Goal: Check status: Check status

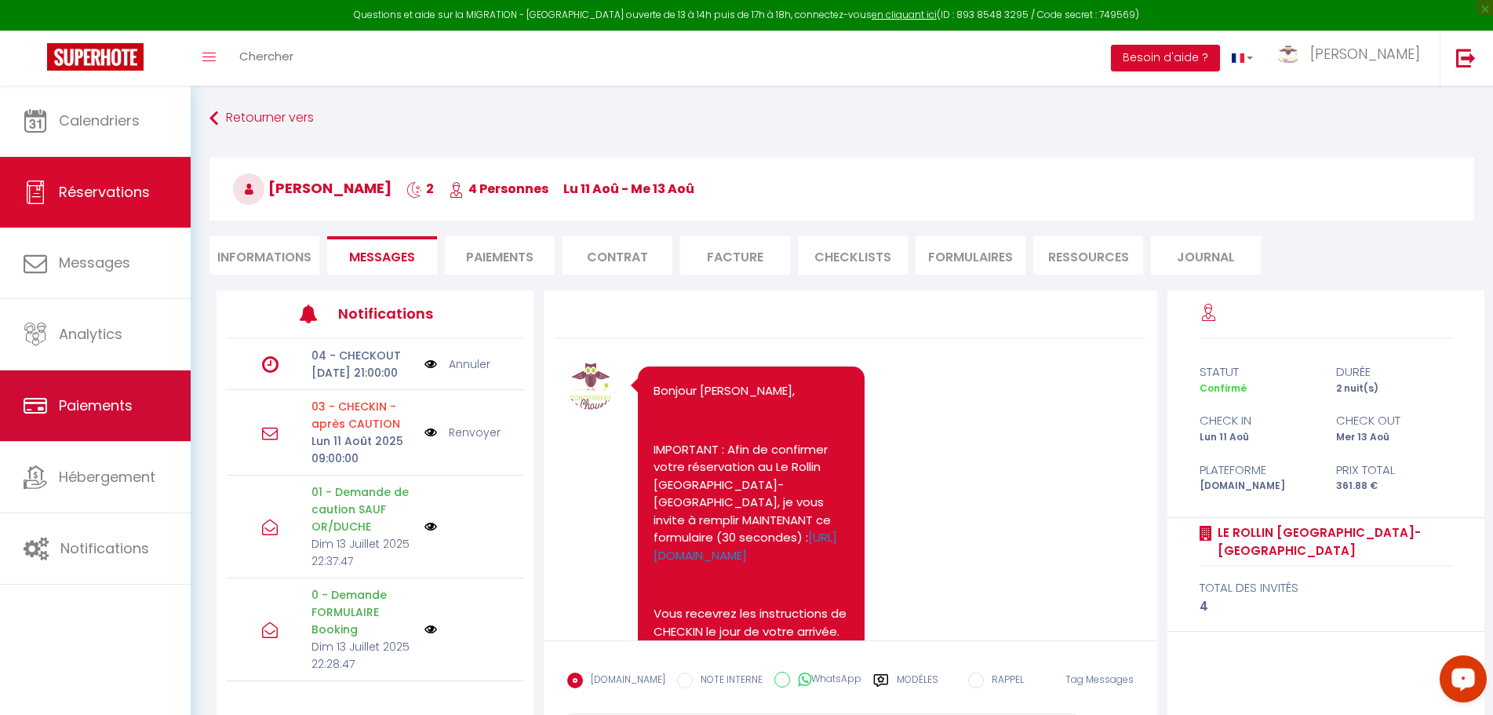
scroll to position [875, 0]
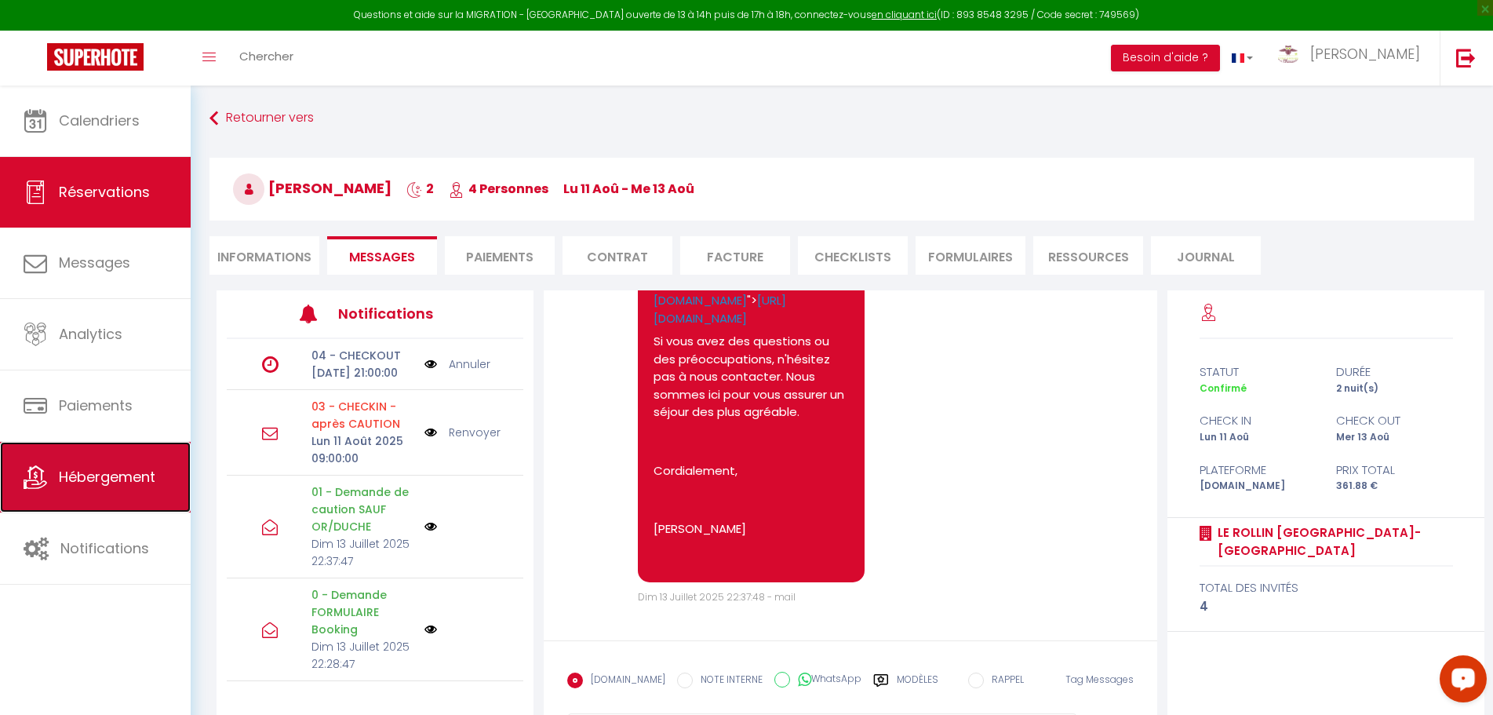
click at [105, 481] on span "Hébergement" at bounding box center [107, 477] width 96 height 20
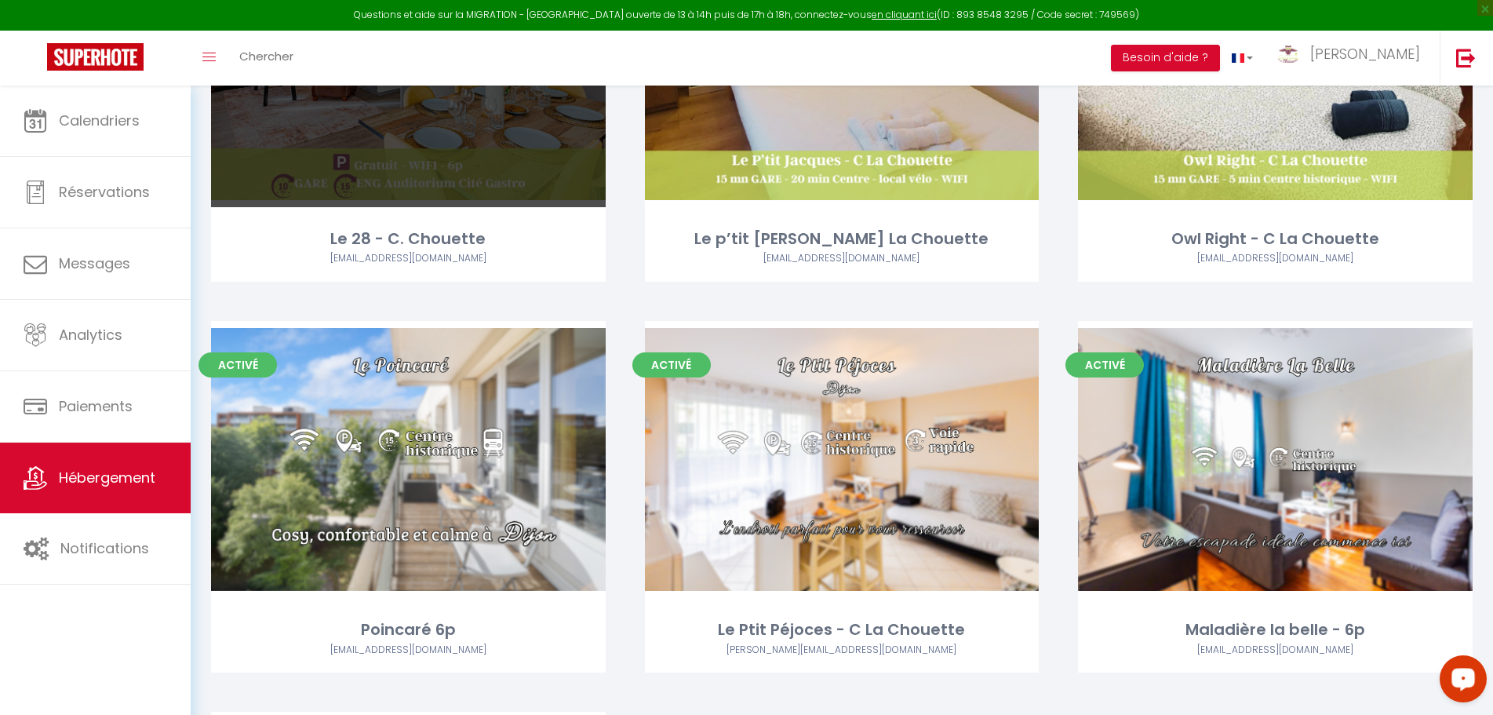
scroll to position [314, 0]
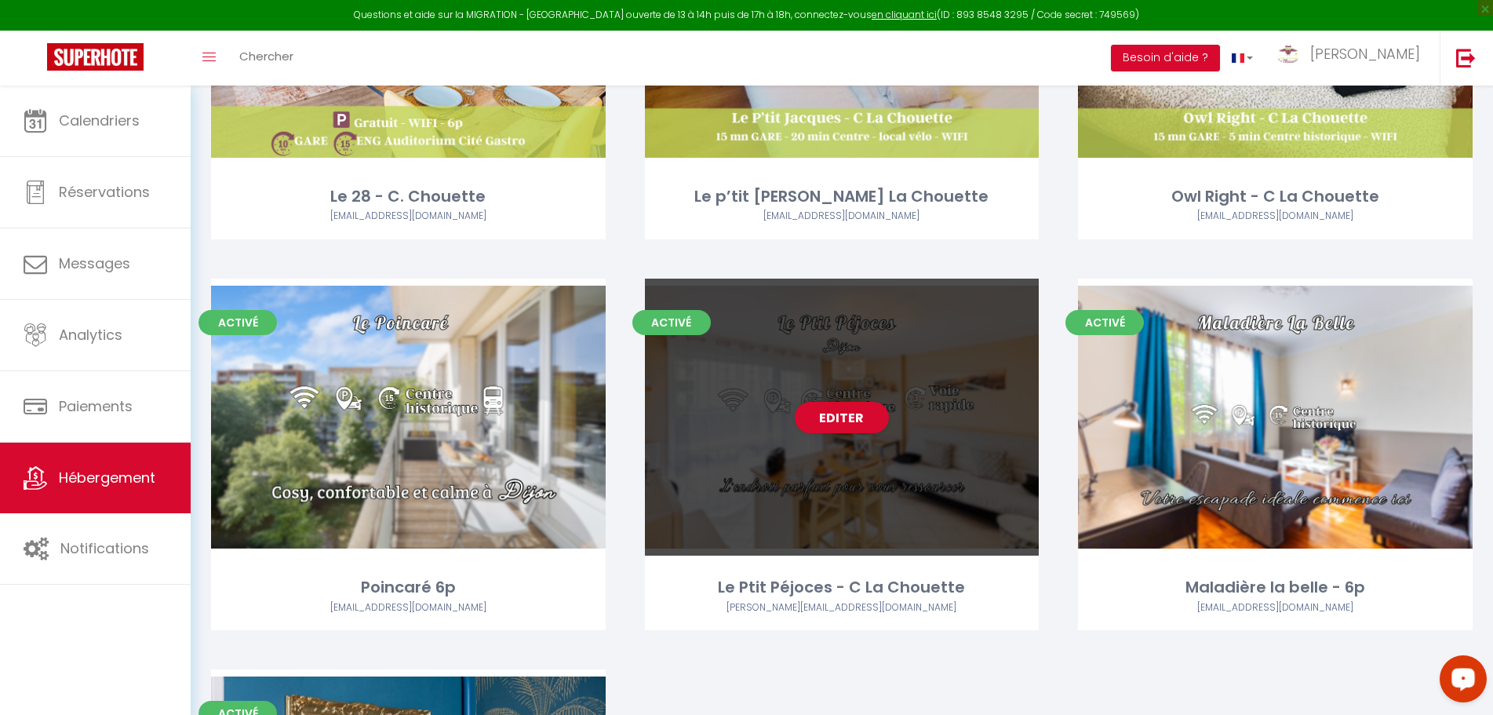
click at [985, 360] on div "Editer" at bounding box center [842, 416] width 395 height 277
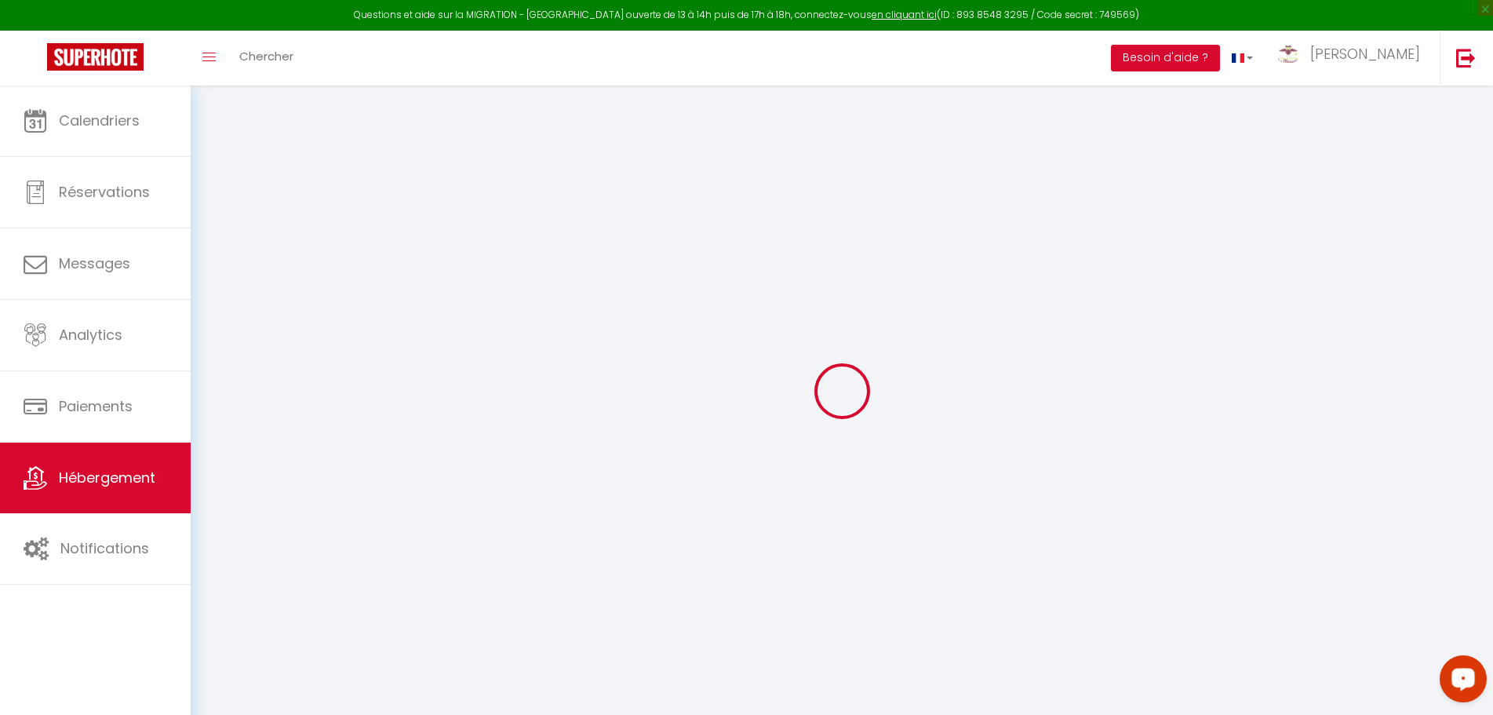
select select "+ 22 %"
select select "+ 44 %"
select select
checkbox input "false"
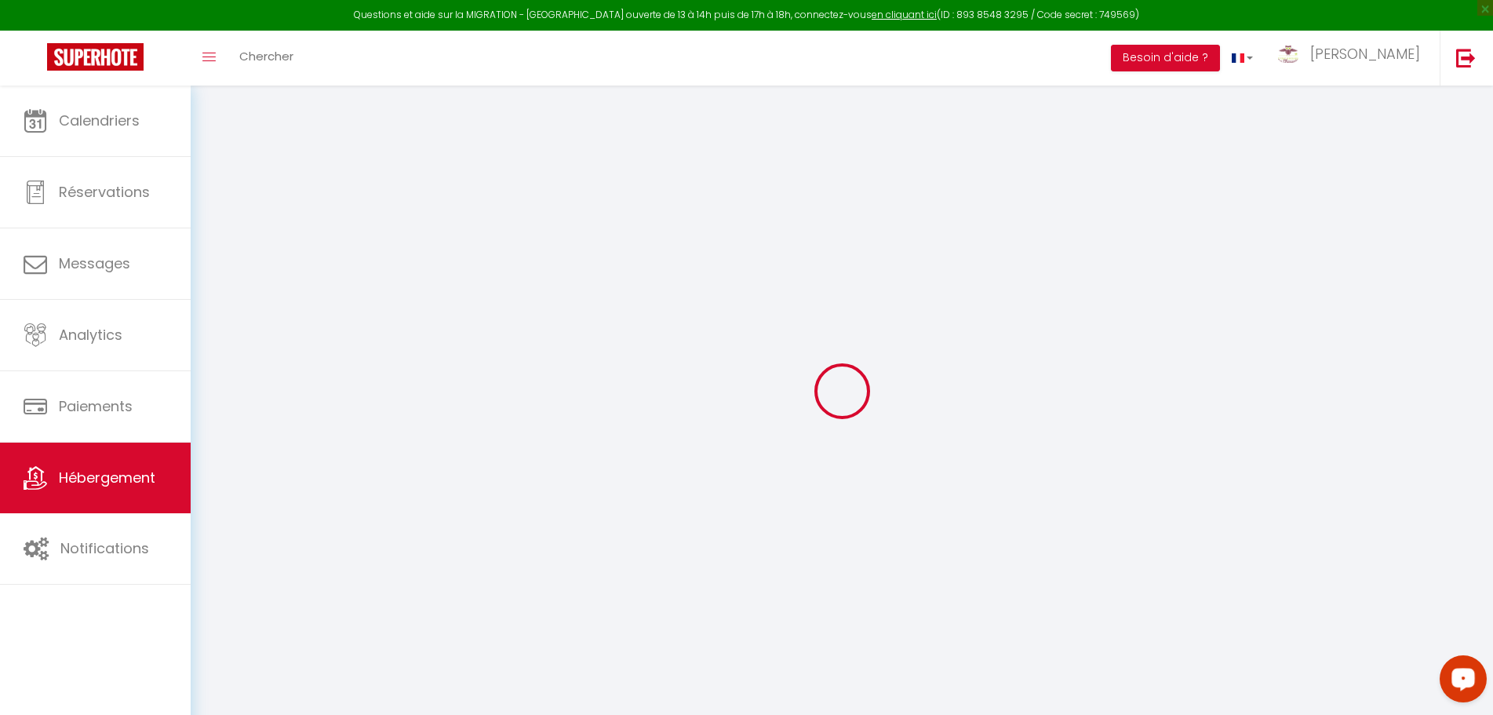
checkbox input "false"
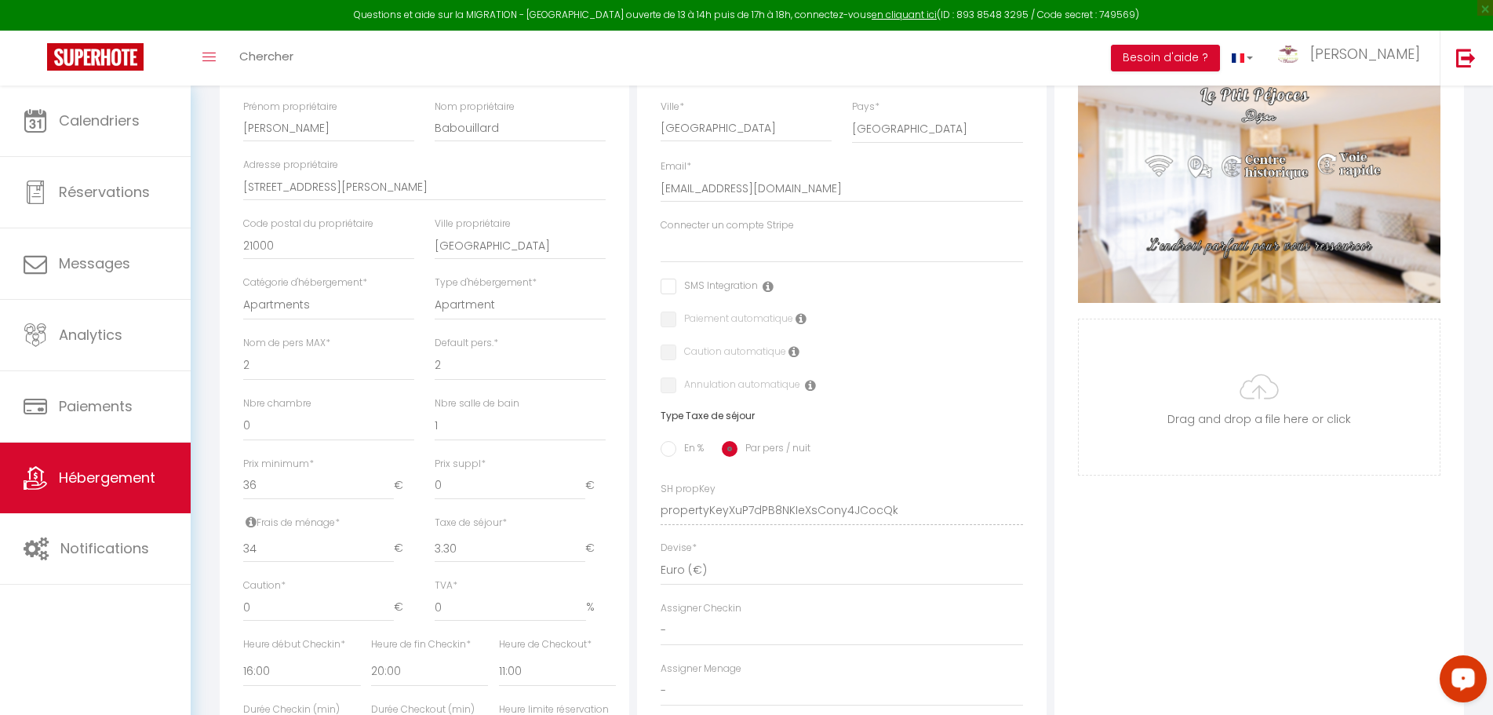
scroll to position [78, 0]
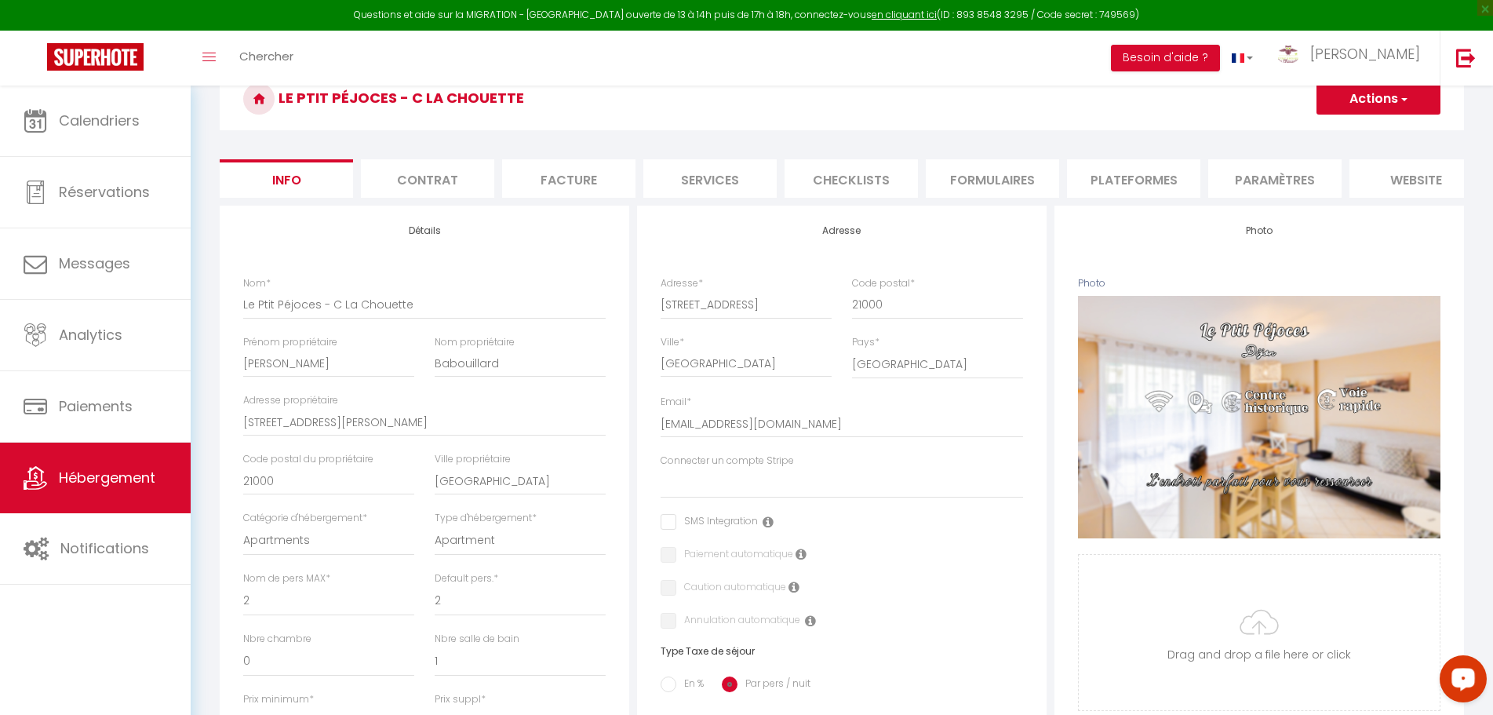
select select
checkbox input "false"
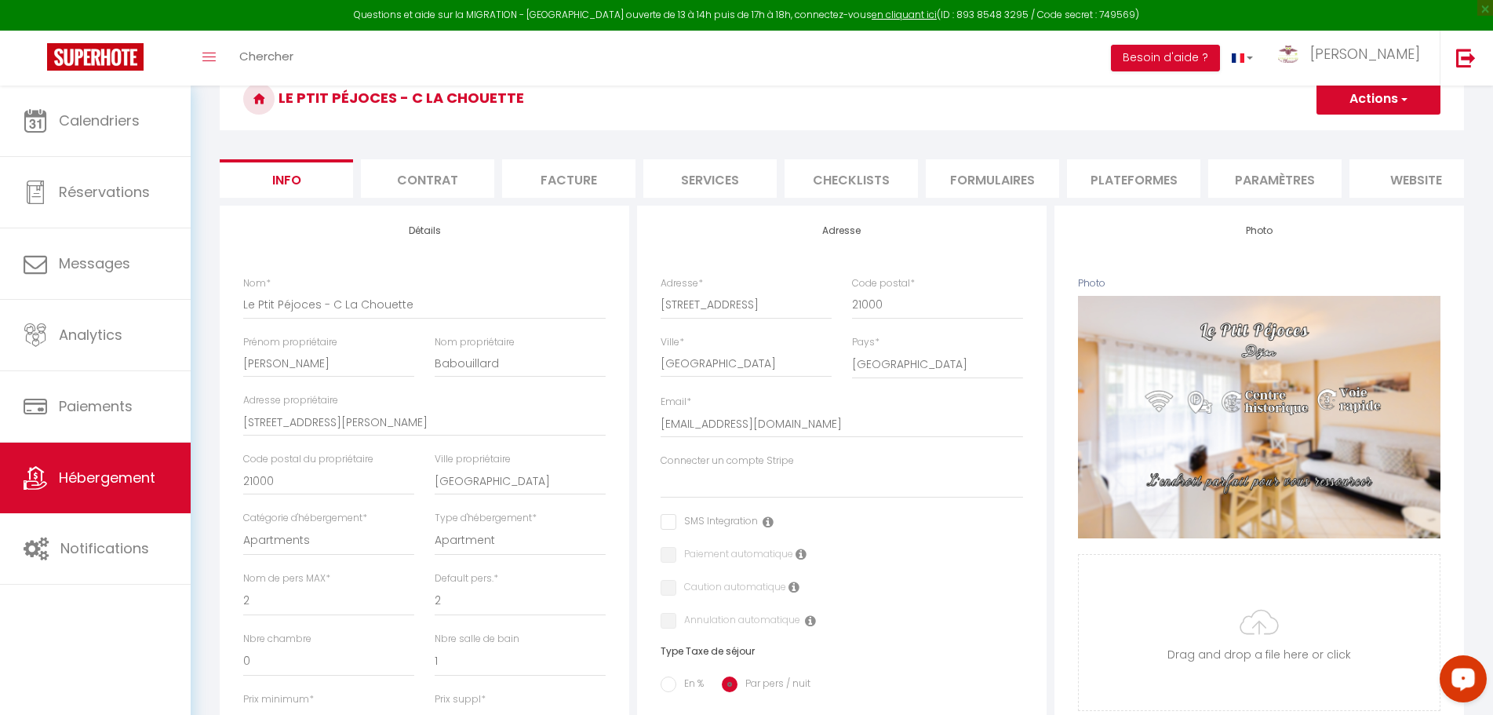
select select "9857-1397860045455632461"
click at [1134, 182] on li "Plateformes" at bounding box center [1133, 178] width 133 height 38
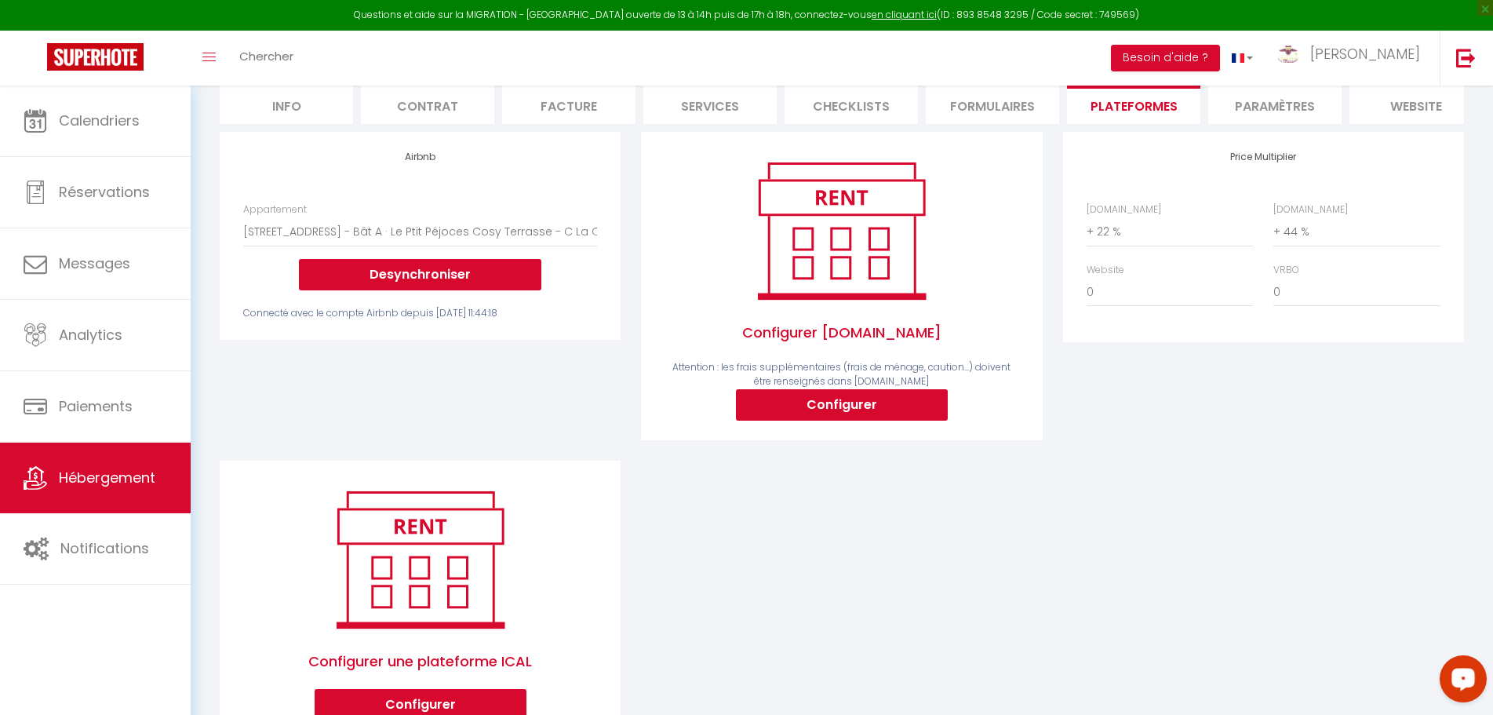
scroll to position [151, 0]
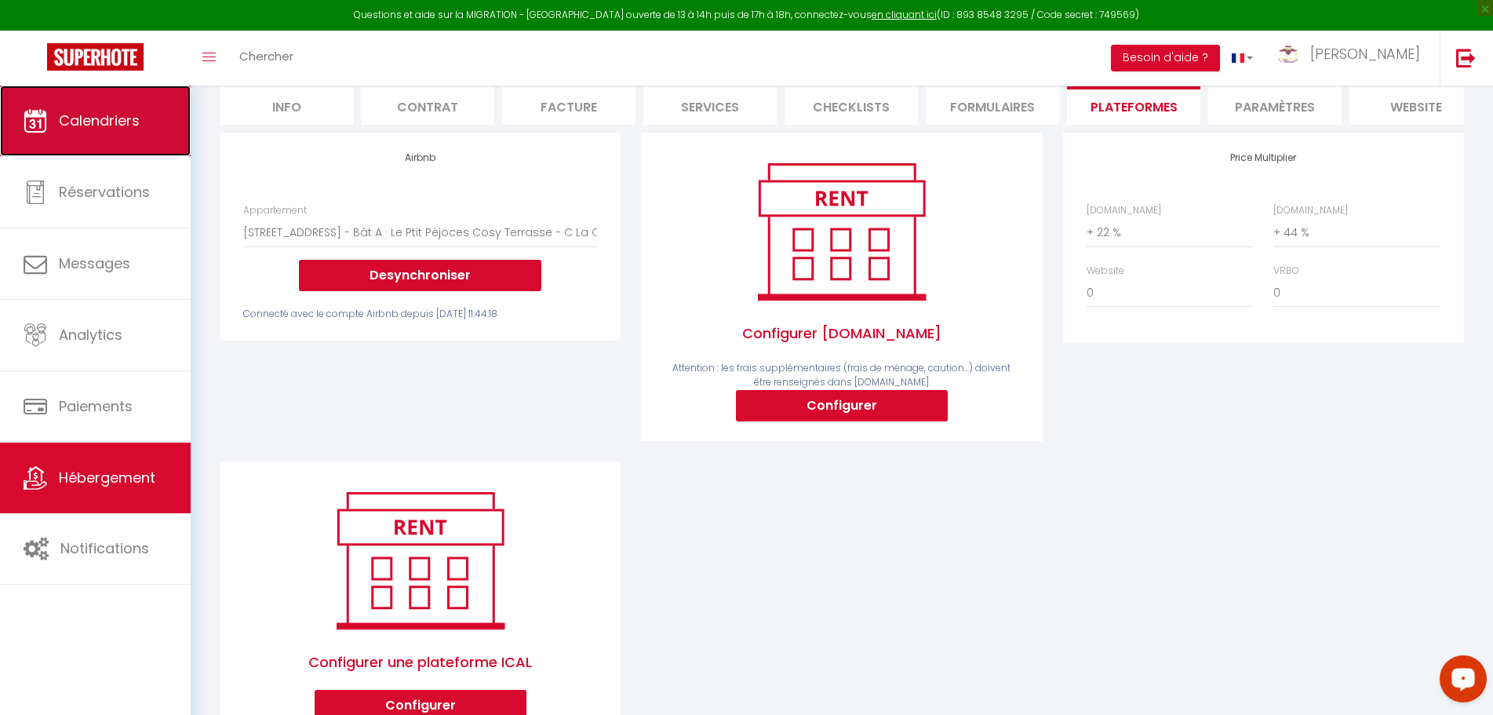
click at [125, 126] on span "Calendriers" at bounding box center [99, 121] width 81 height 20
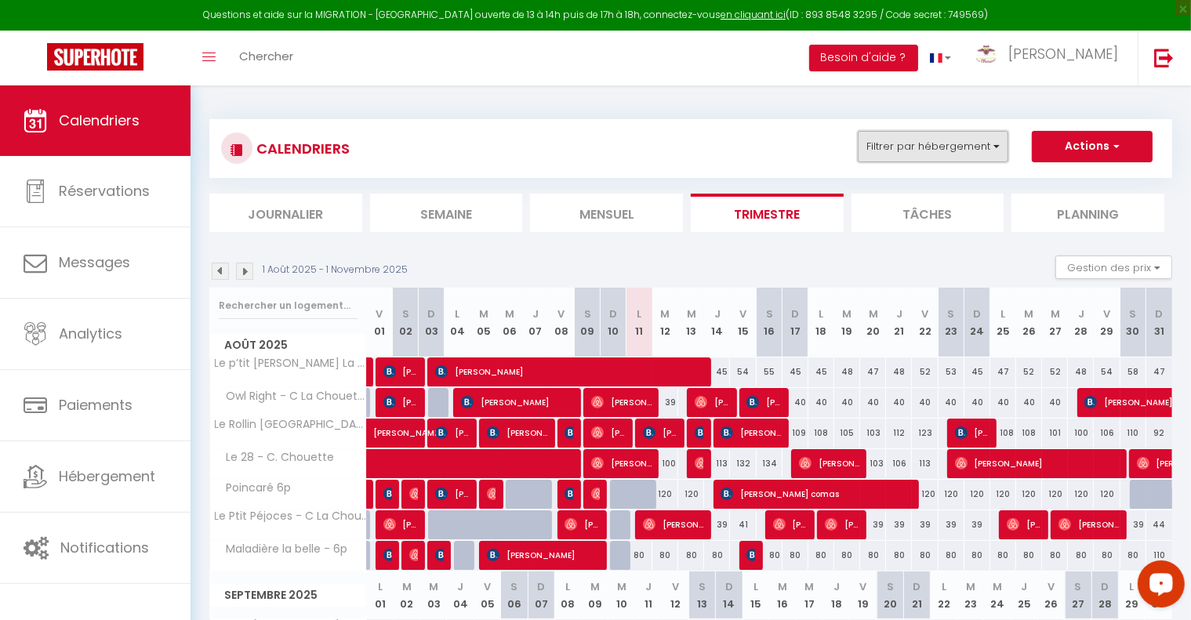
click at [946, 153] on button "Filtrer par hébergement" at bounding box center [933, 146] width 151 height 31
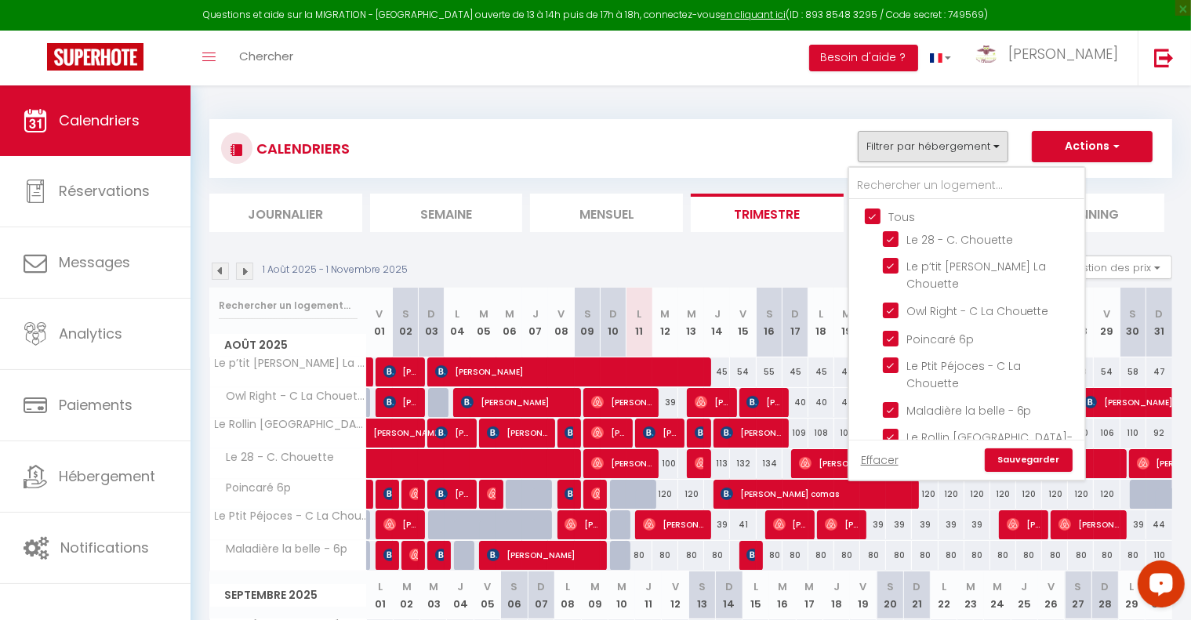
click at [878, 220] on input "Tous" at bounding box center [982, 216] width 235 height 16
checkbox input "false"
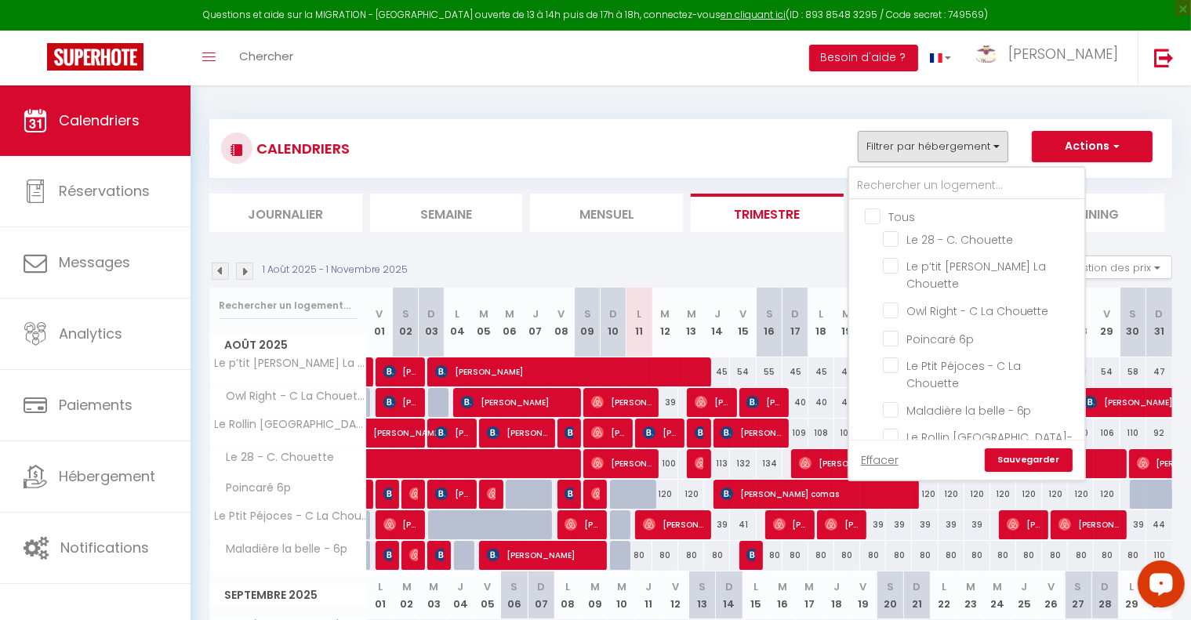
checkbox input "false"
click at [897, 237] on input "Le 28 - C. Chouette" at bounding box center [981, 239] width 196 height 16
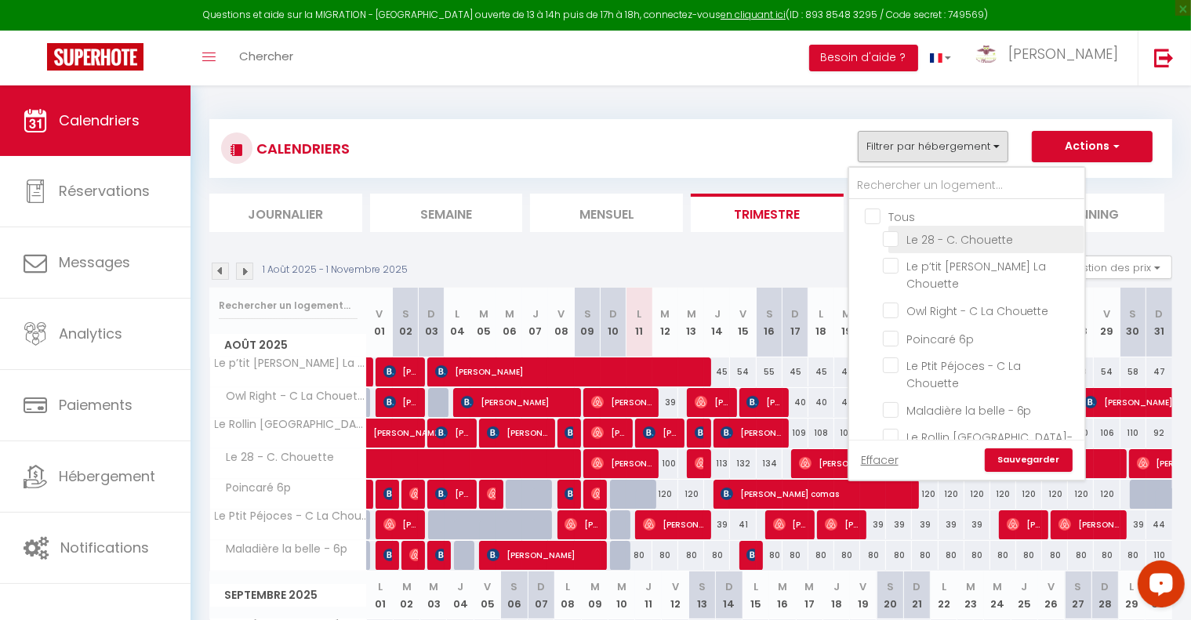
checkbox input "true"
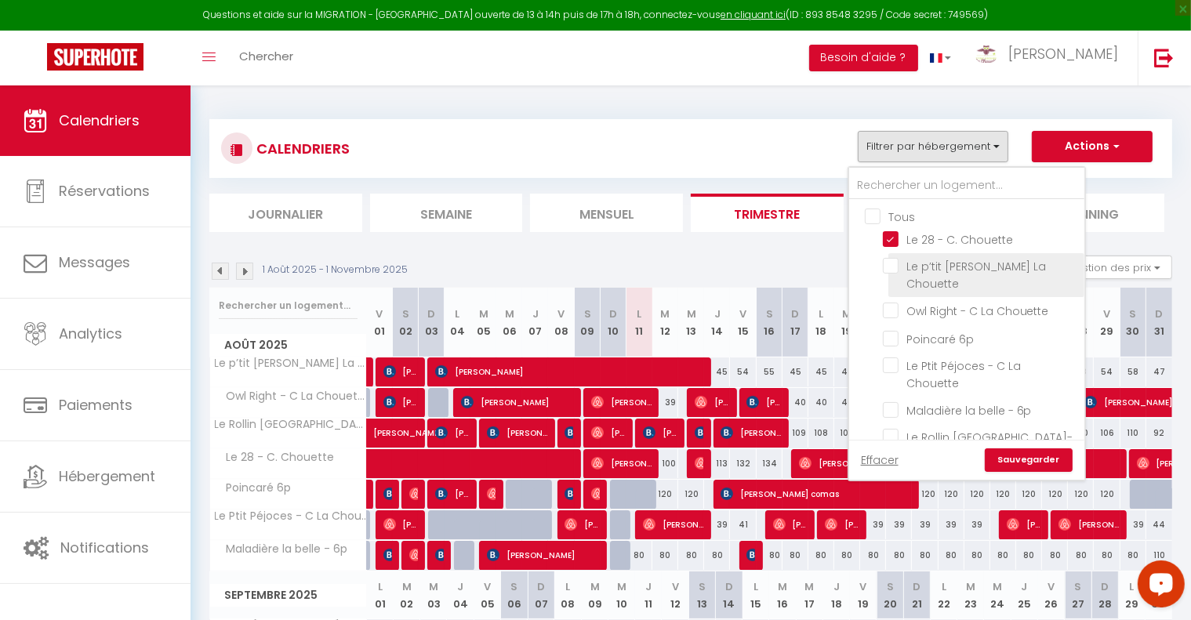
click at [898, 271] on input "Le p’tit [PERSON_NAME] La Chouette" at bounding box center [981, 266] width 196 height 16
checkbox input "true"
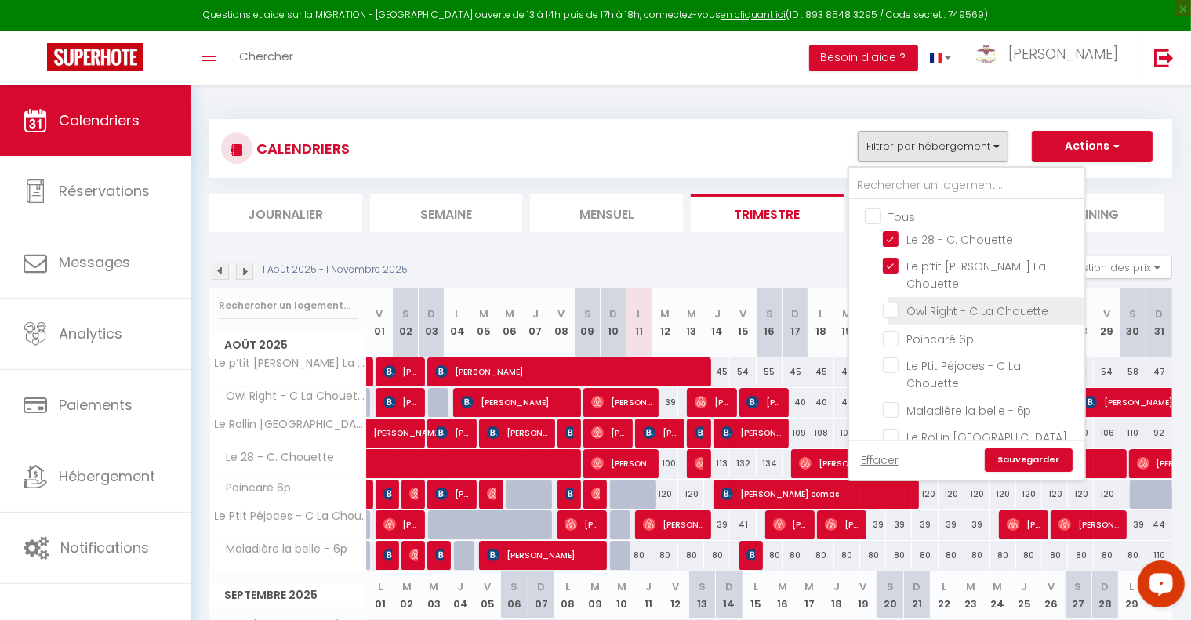
click at [895, 302] on input "Owl Right - C La Chouette" at bounding box center [981, 310] width 196 height 16
checkbox input "true"
click at [896, 429] on input "Le Rollin [GEOGRAPHIC_DATA]-[GEOGRAPHIC_DATA]" at bounding box center [981, 437] width 196 height 16
checkbox input "true"
click at [1032, 457] on link "Sauvegarder" at bounding box center [1029, 461] width 88 height 24
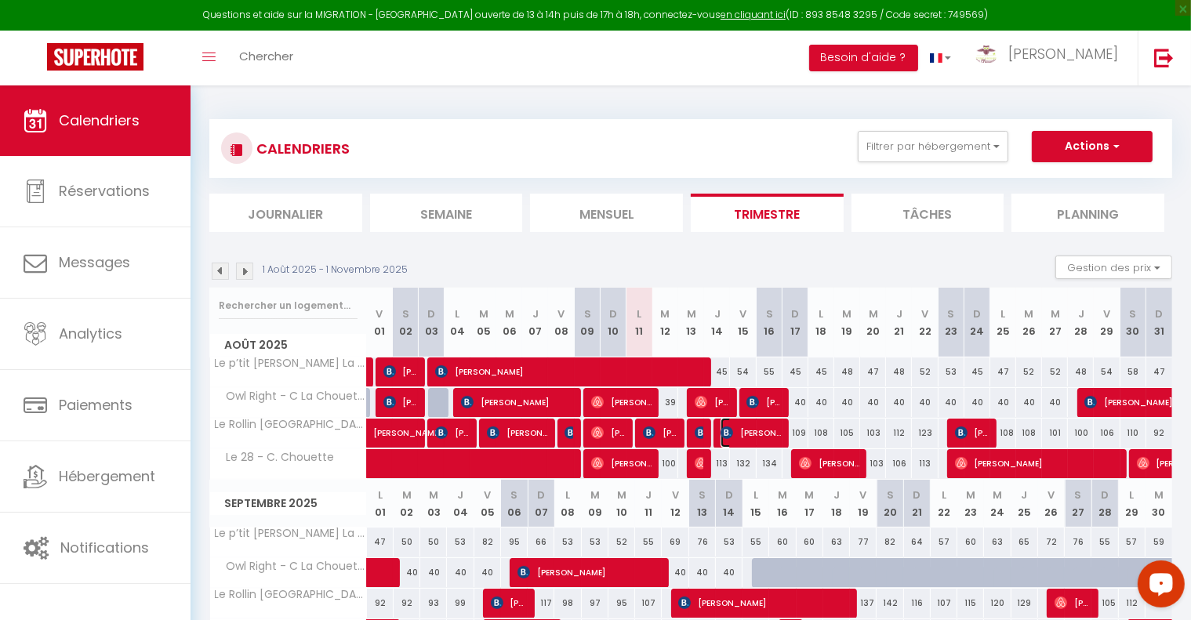
click at [744, 429] on span "[PERSON_NAME]" at bounding box center [751, 433] width 60 height 30
select select "OK"
select select "KO"
select select "0"
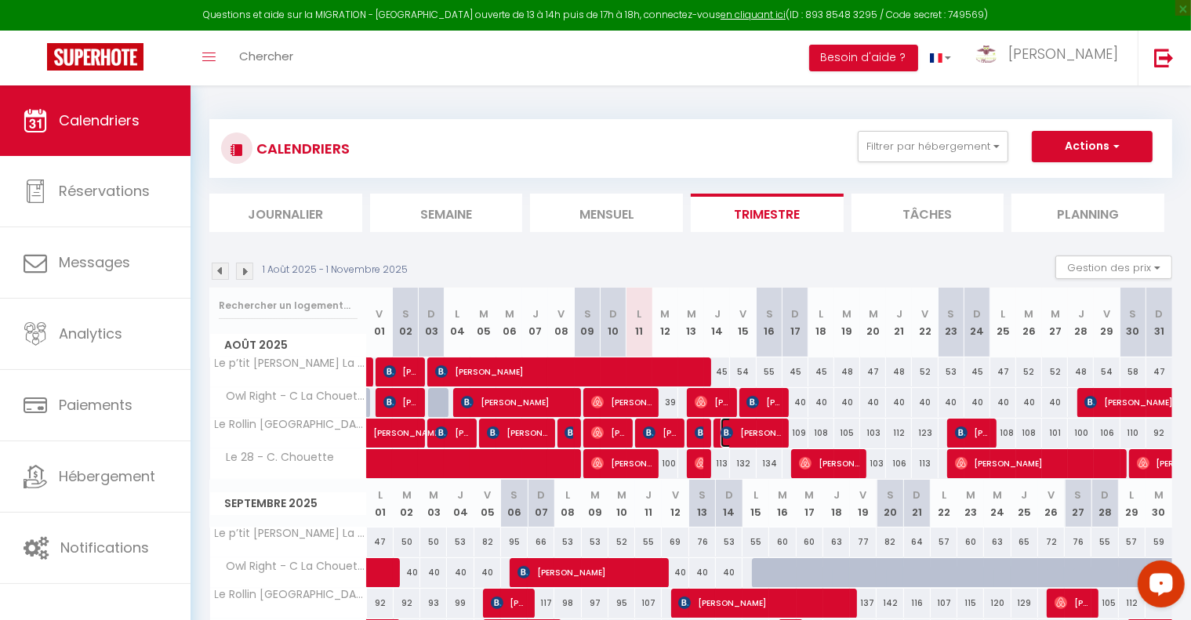
select select "1"
select select
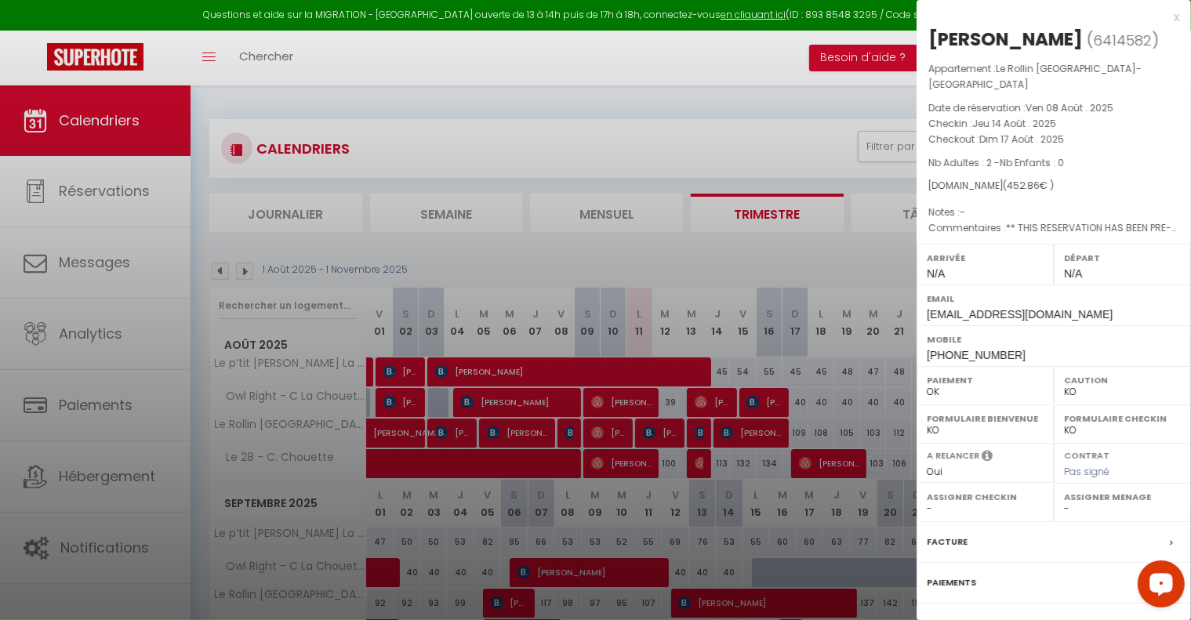
click at [697, 435] on div at bounding box center [595, 310] width 1191 height 620
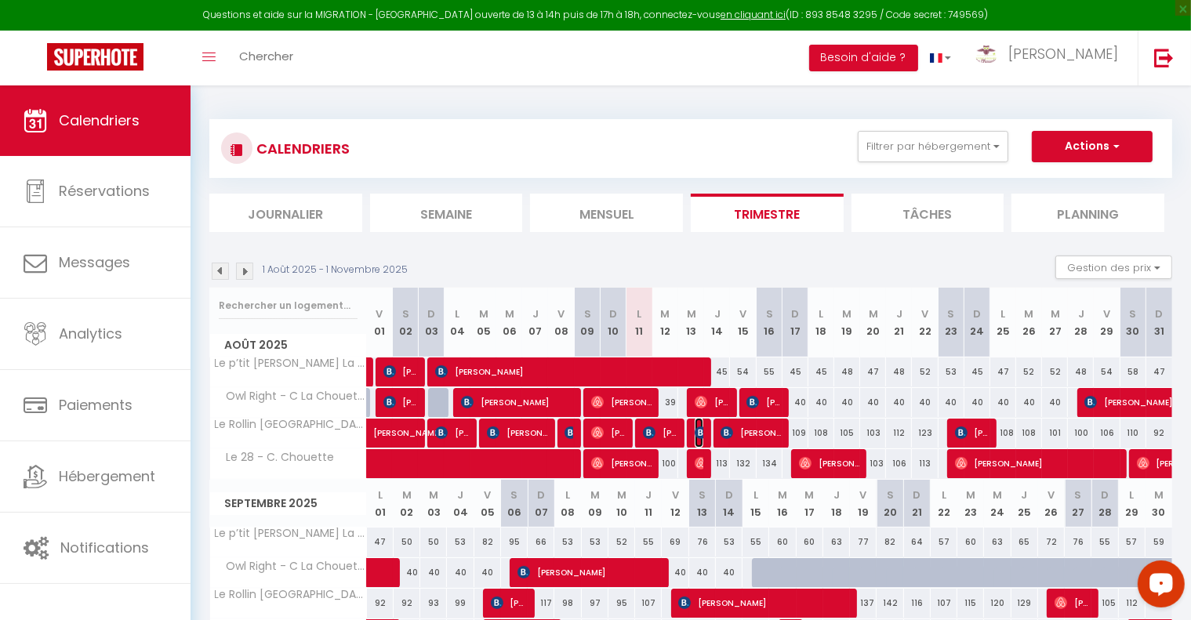
click at [697, 435] on img at bounding box center [701, 433] width 13 height 13
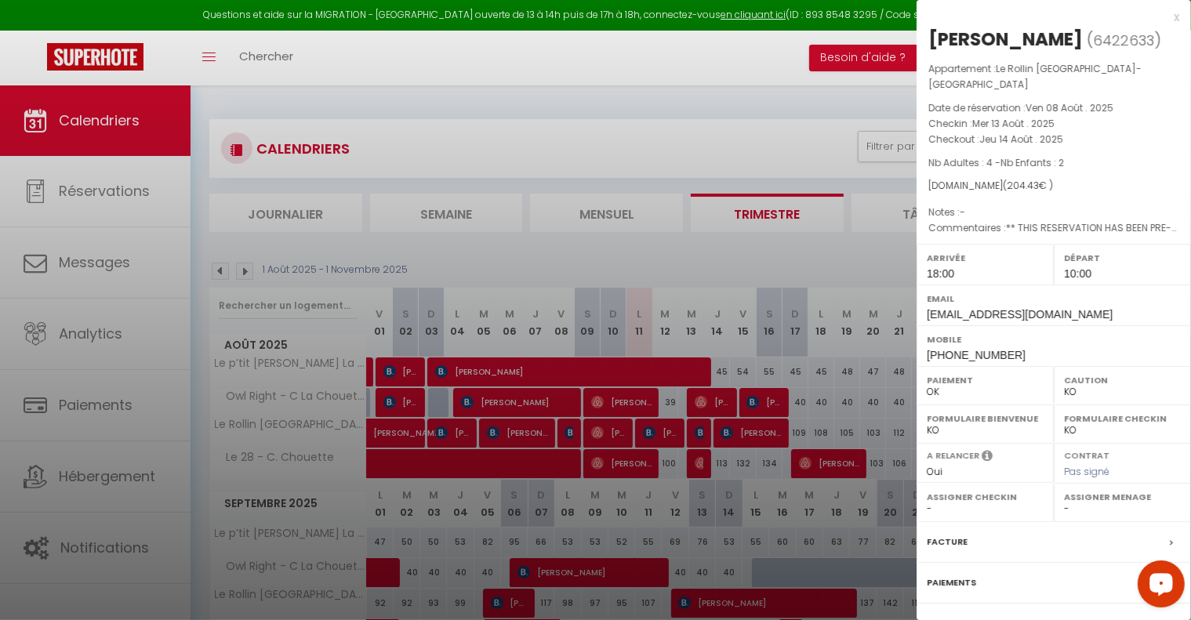
click at [564, 434] on div at bounding box center [595, 310] width 1191 height 620
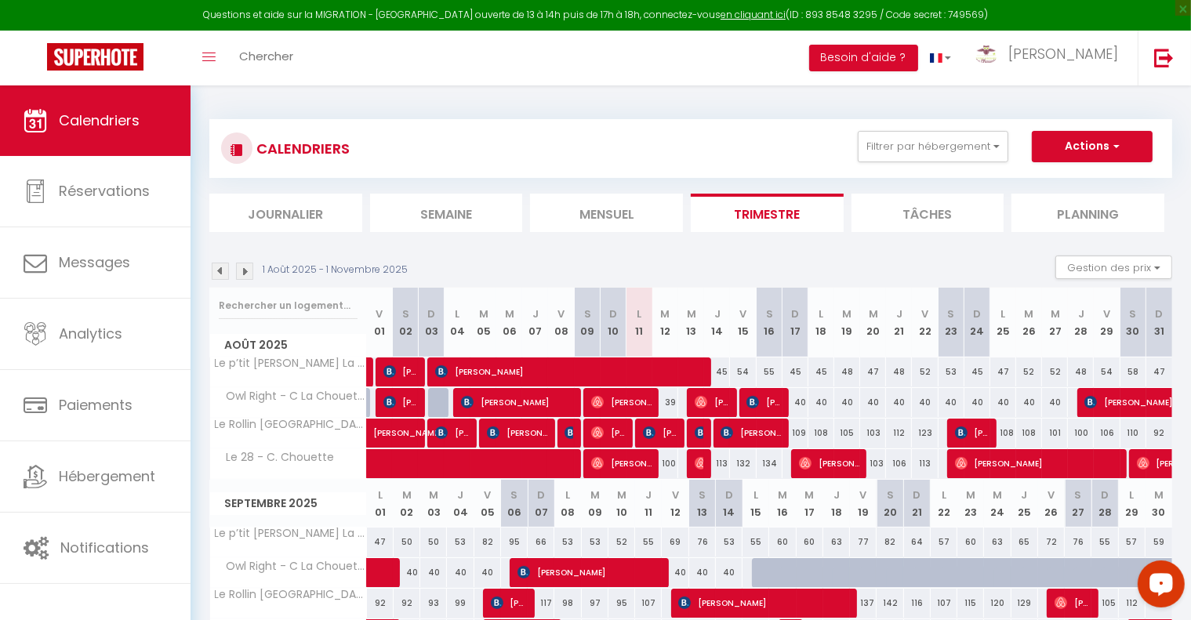
click at [564, 434] on div at bounding box center [571, 434] width 26 height 30
click at [567, 434] on img at bounding box center [571, 433] width 13 height 13
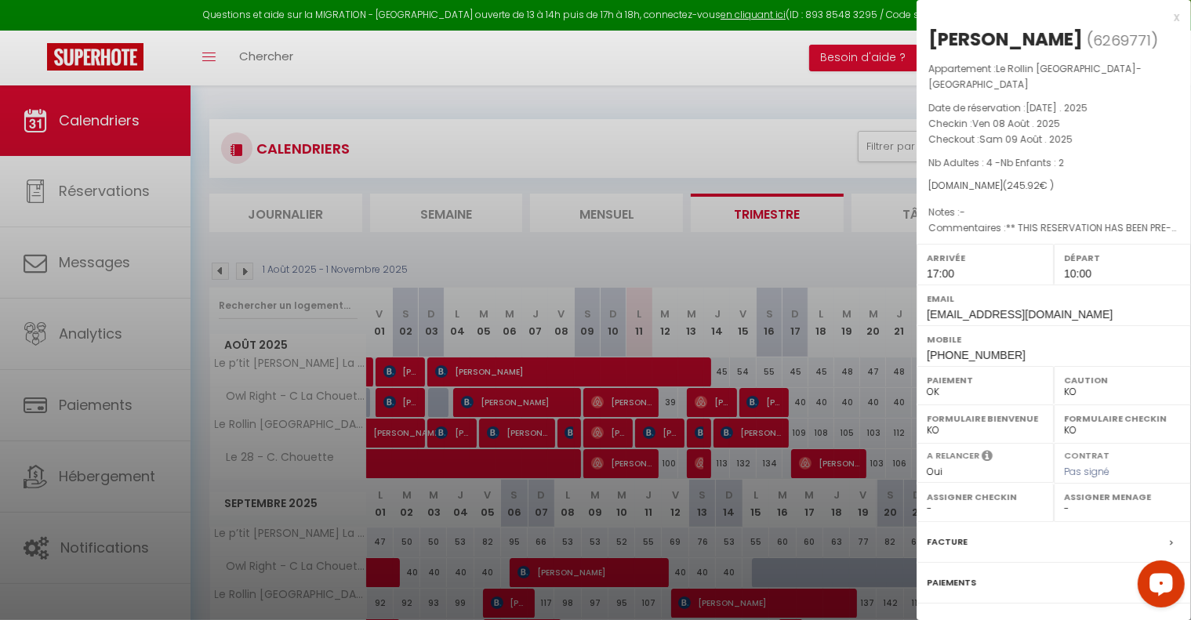
click at [517, 431] on div at bounding box center [595, 310] width 1191 height 620
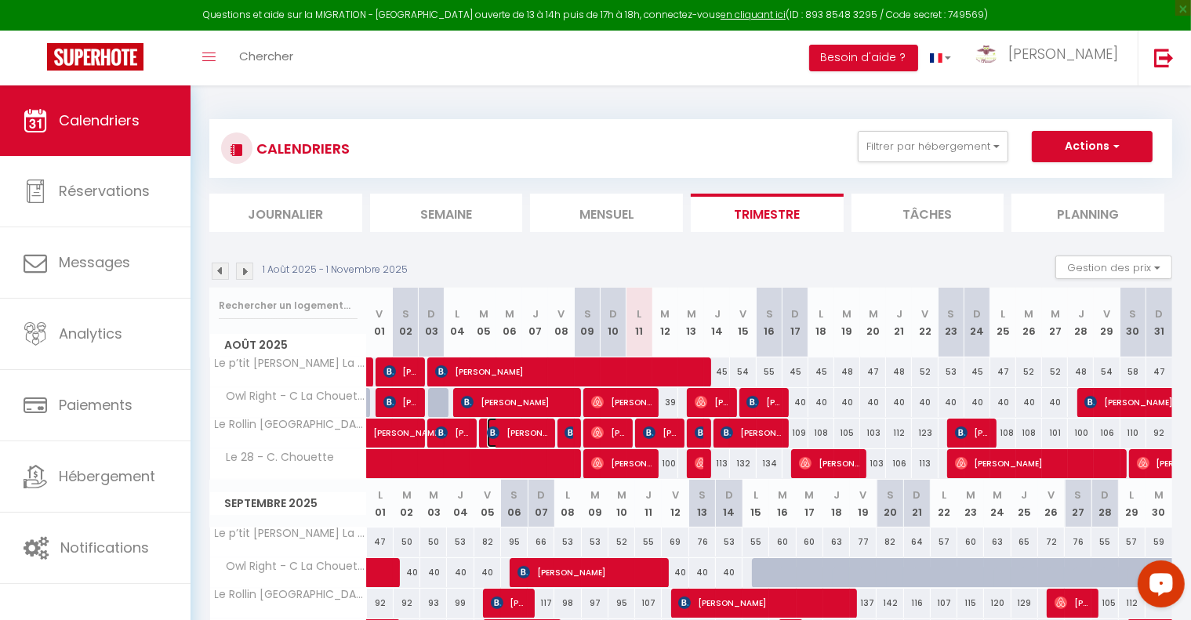
click at [531, 433] on span "[PERSON_NAME]" at bounding box center [517, 433] width 60 height 30
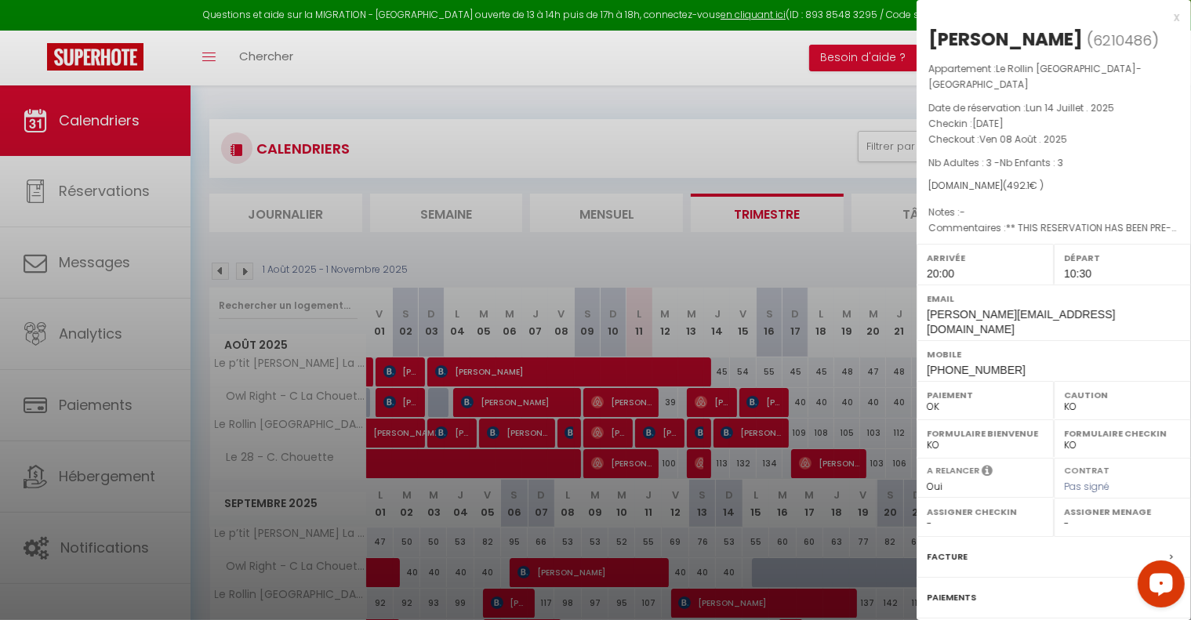
click at [456, 431] on div at bounding box center [595, 310] width 1191 height 620
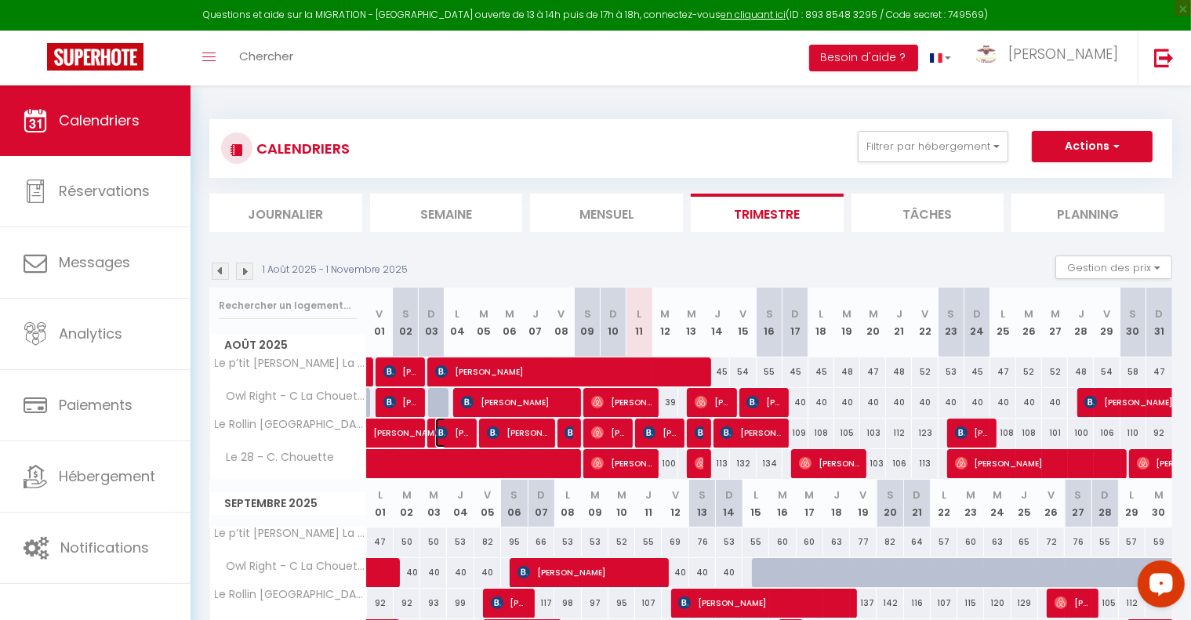
click at [456, 431] on span "[PERSON_NAME]" at bounding box center [452, 433] width 35 height 30
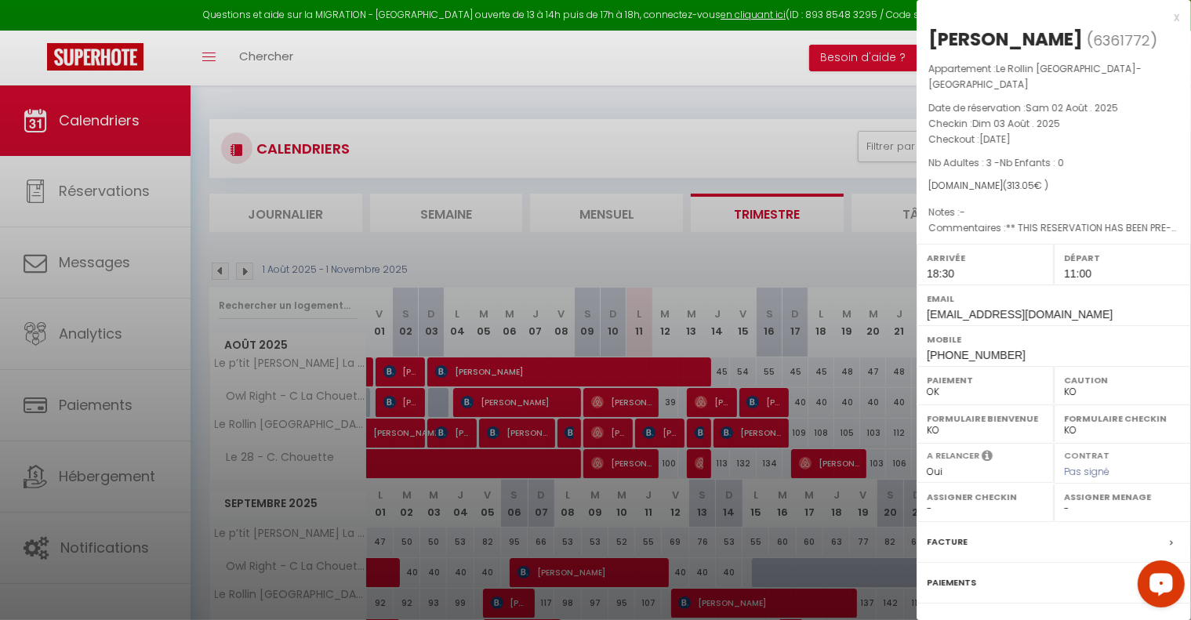
click at [847, 103] on div at bounding box center [595, 310] width 1191 height 620
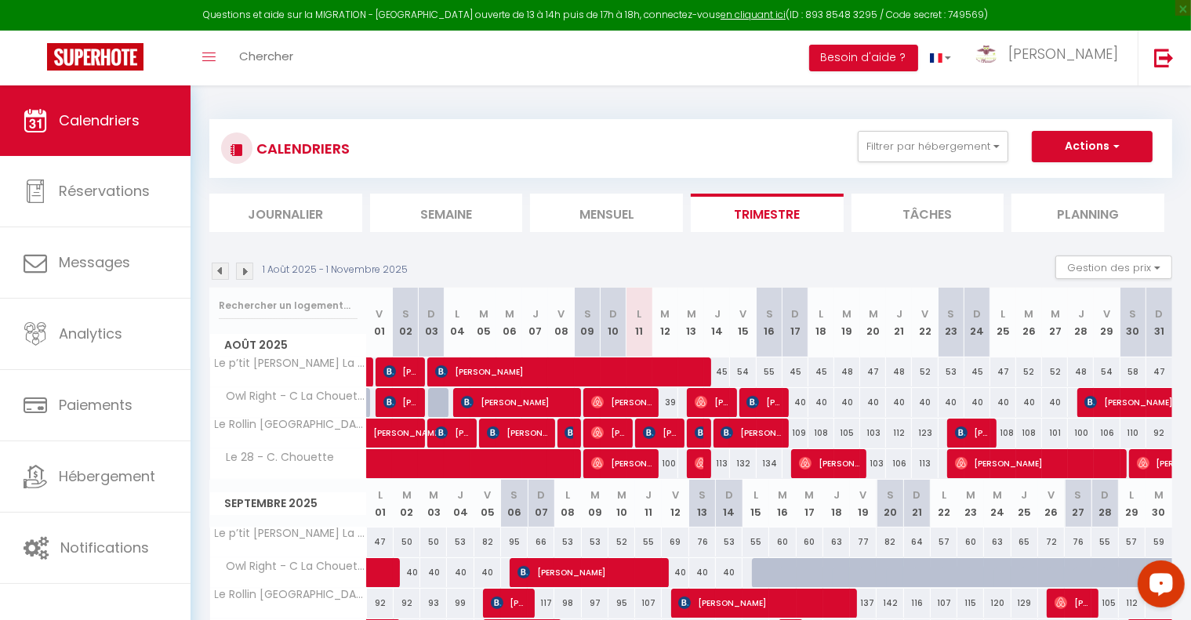
click at [216, 267] on img at bounding box center [220, 271] width 17 height 17
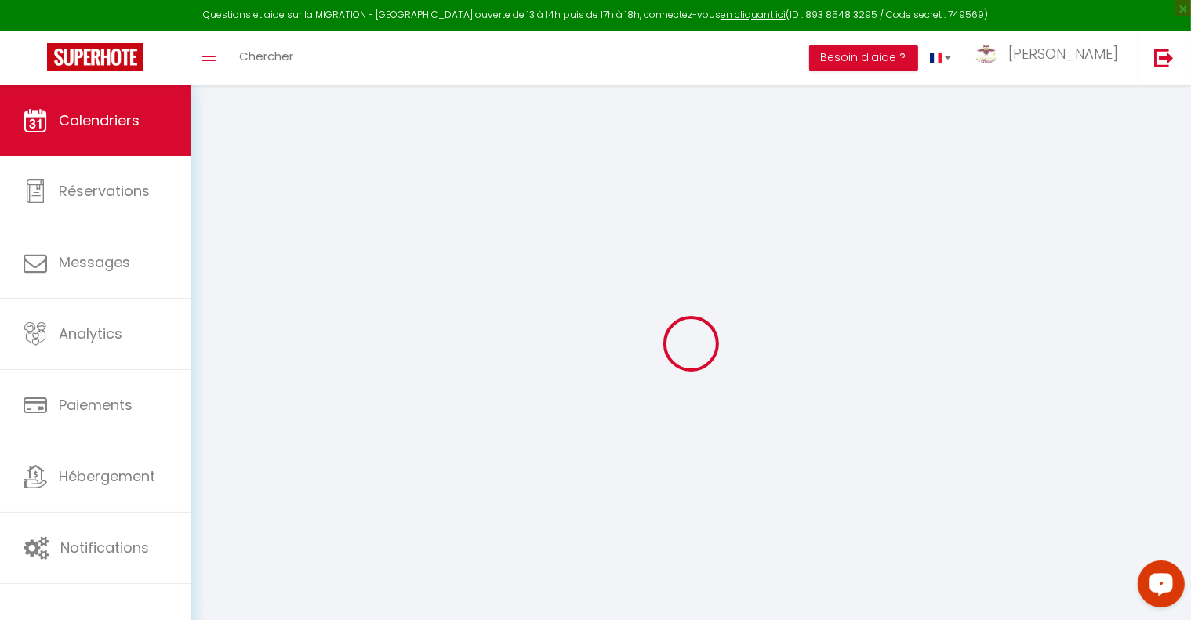
select select "KO"
select select "0"
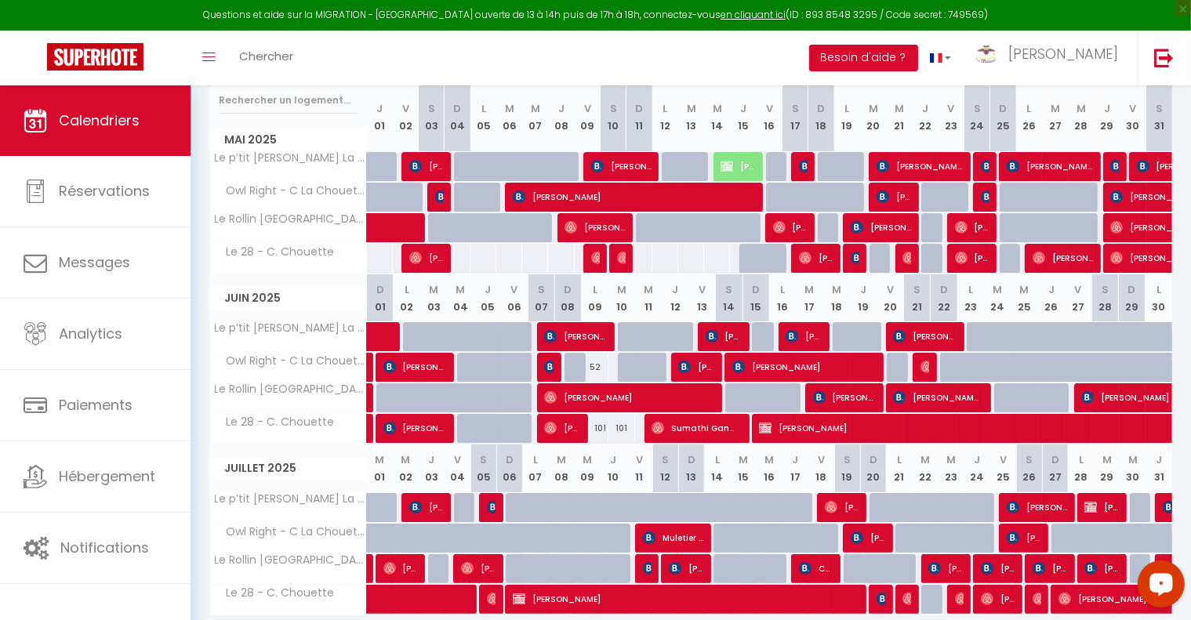
scroll to position [262, 0]
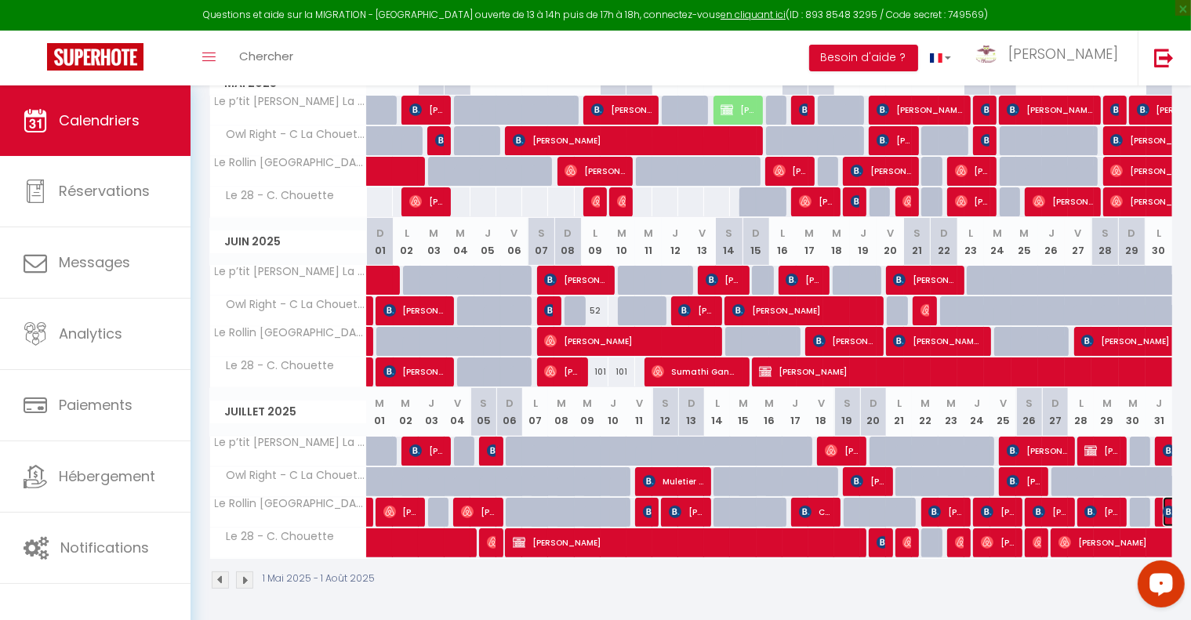
click at [1165, 511] on img at bounding box center [1169, 512] width 13 height 13
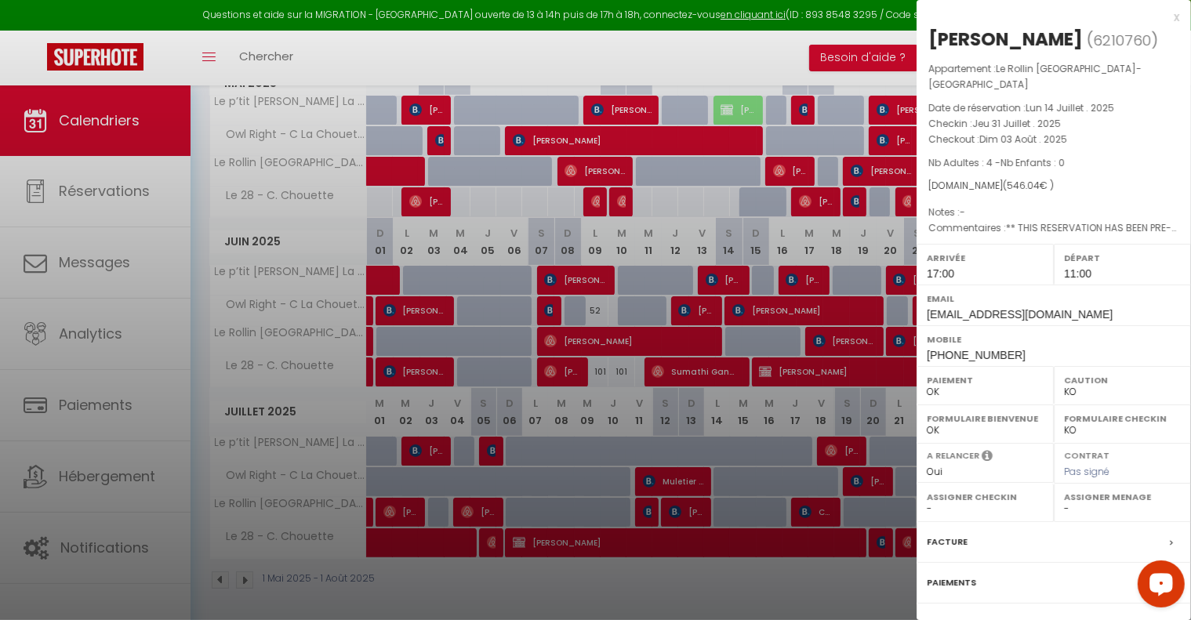
click at [1161, 16] on div "x" at bounding box center [1048, 17] width 263 height 19
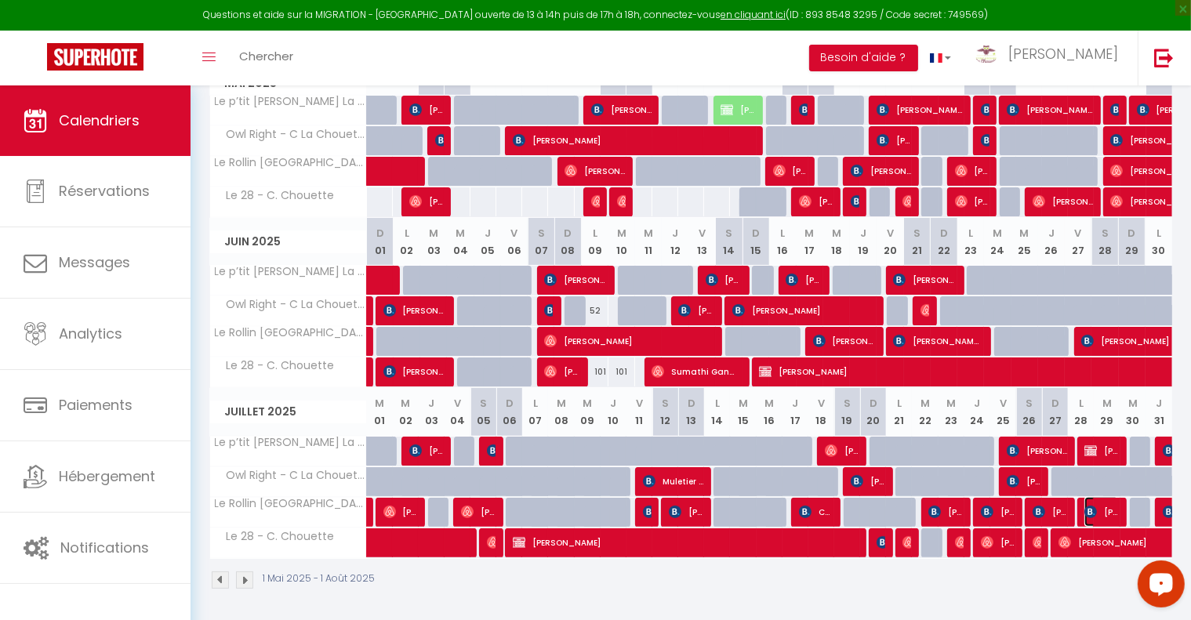
click at [1098, 511] on span "[PERSON_NAME]" at bounding box center [1102, 512] width 35 height 30
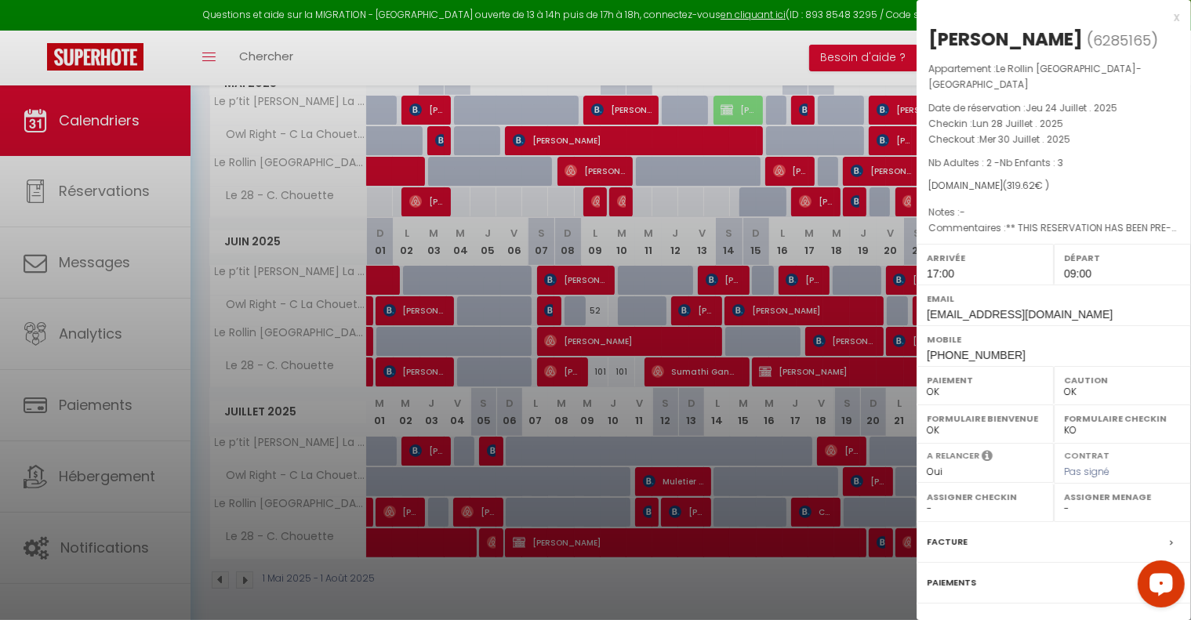
click at [1162, 16] on div "x" at bounding box center [1048, 17] width 263 height 19
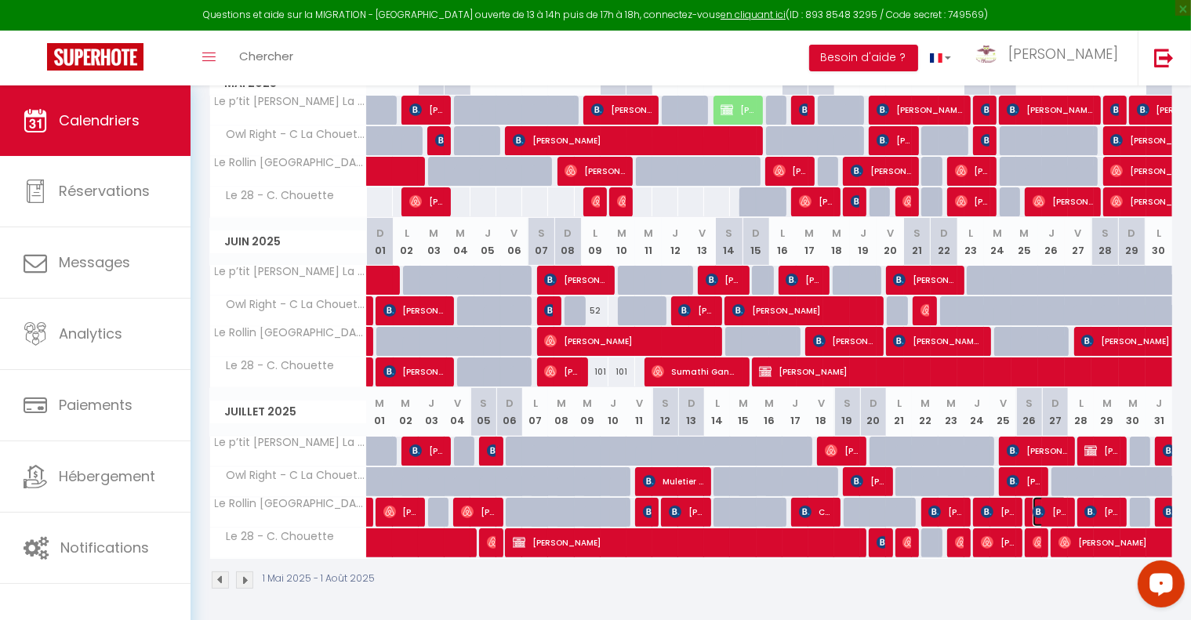
click at [1051, 501] on span "[PERSON_NAME]" at bounding box center [1050, 512] width 35 height 30
select select "KO"
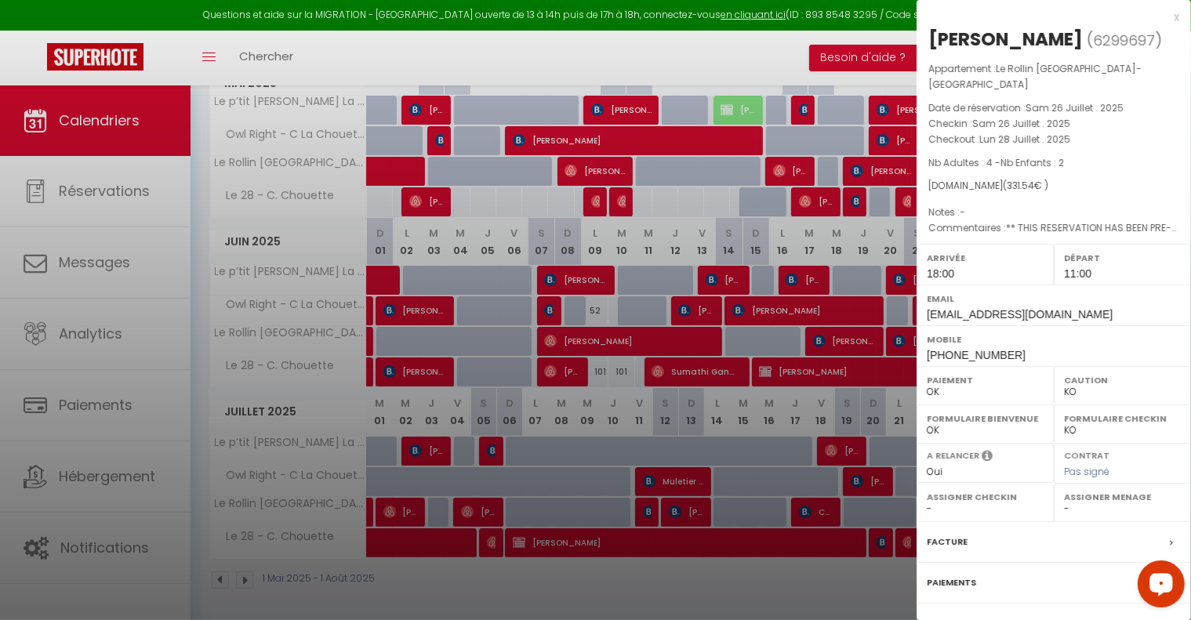
click at [1164, 21] on div "x" at bounding box center [1048, 17] width 263 height 19
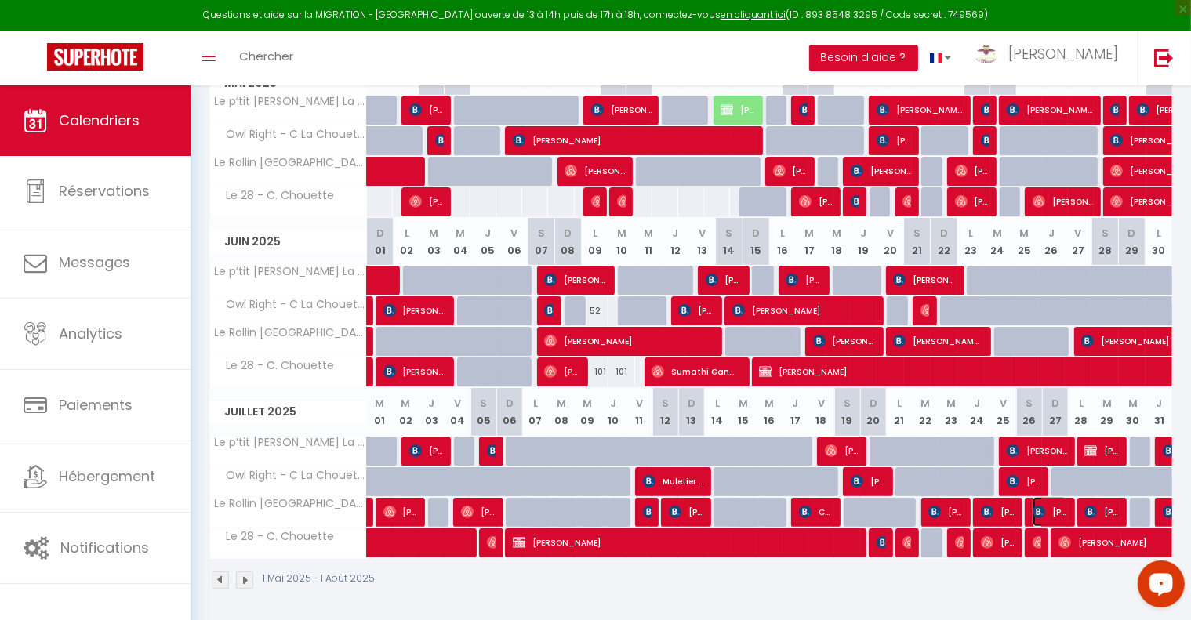
click at [1057, 504] on span "[PERSON_NAME]" at bounding box center [1050, 512] width 35 height 30
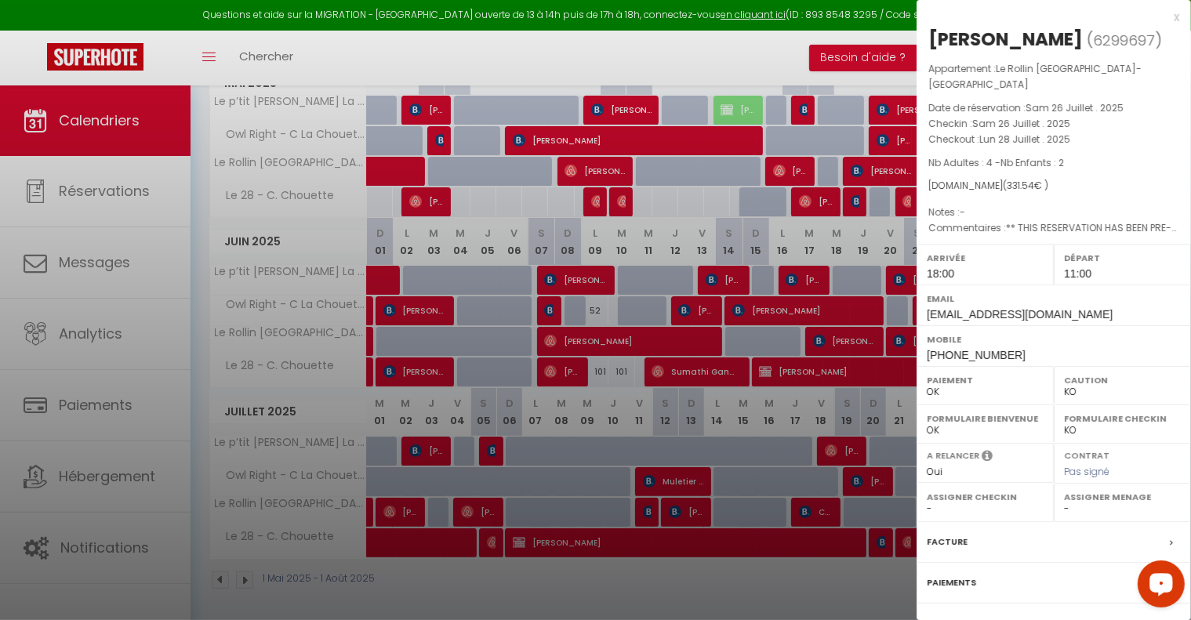
click at [1161, 20] on div "x" at bounding box center [1048, 17] width 263 height 19
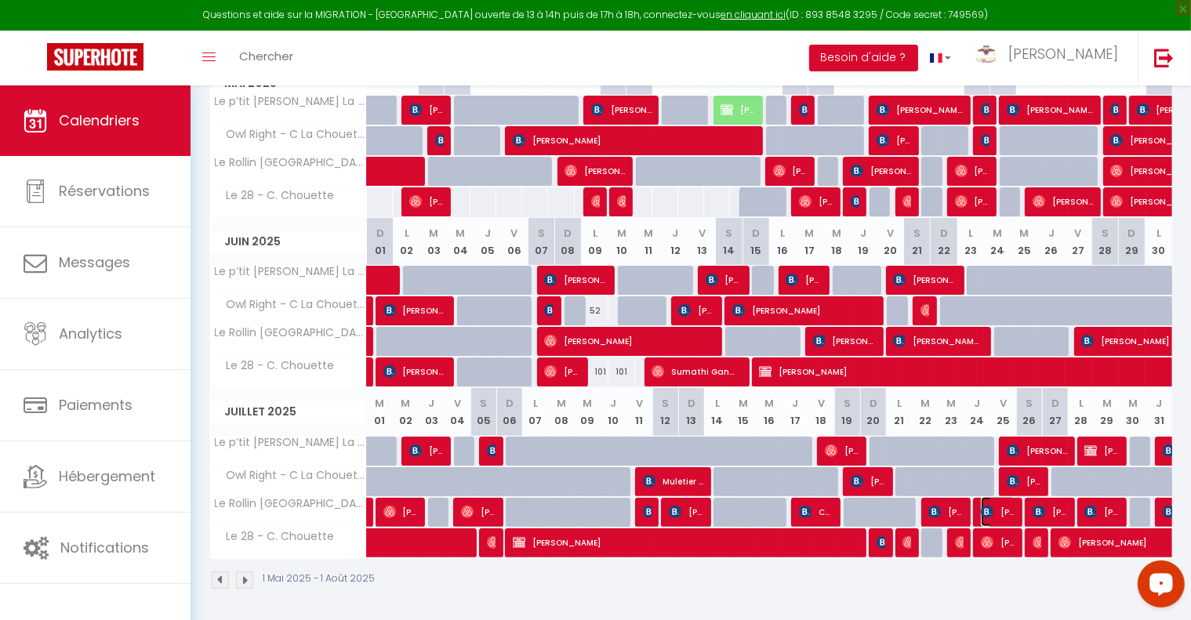
click at [1001, 507] on span "[PERSON_NAME]" at bounding box center [998, 512] width 35 height 30
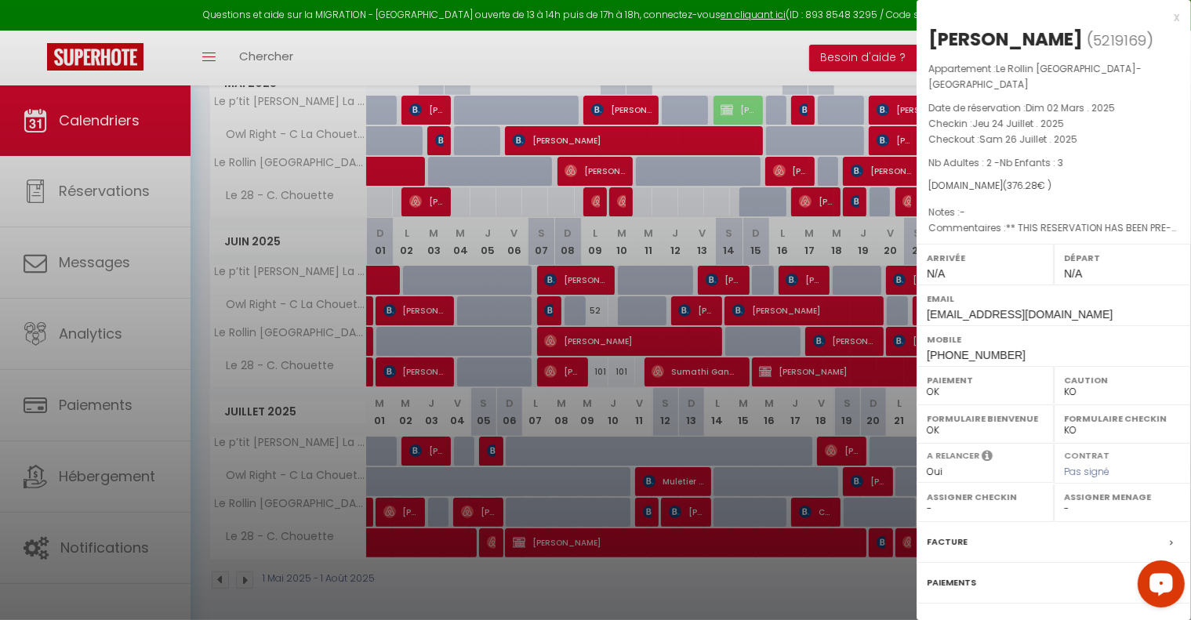
click at [1161, 15] on div "x" at bounding box center [1048, 17] width 263 height 19
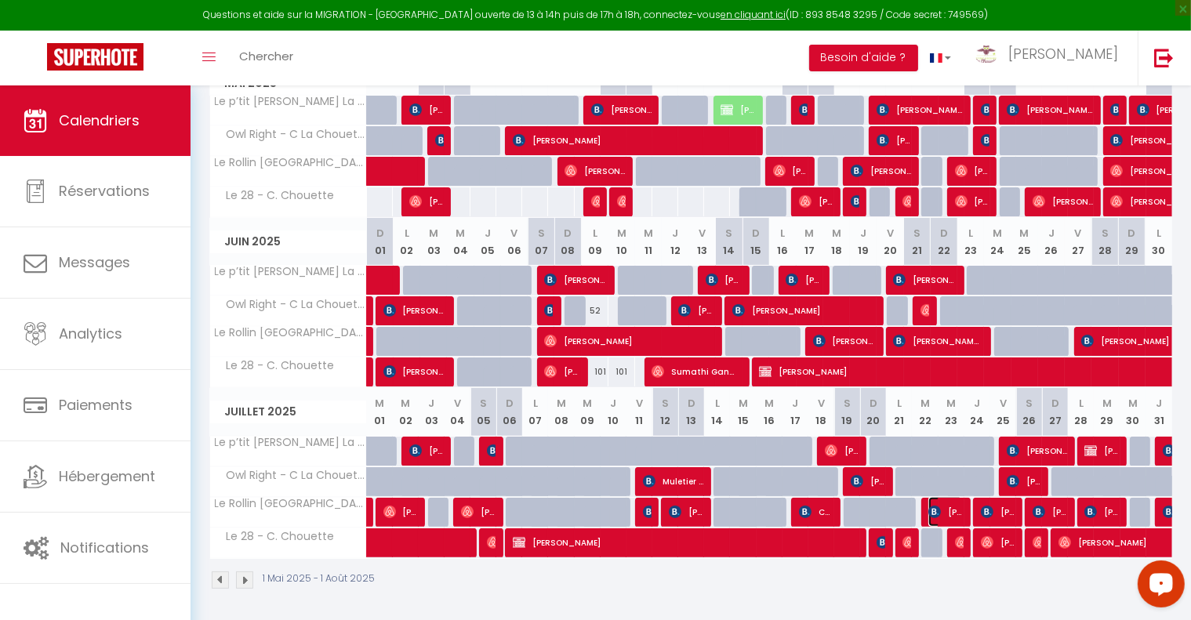
click at [934, 507] on img at bounding box center [935, 512] width 13 height 13
select select "1"
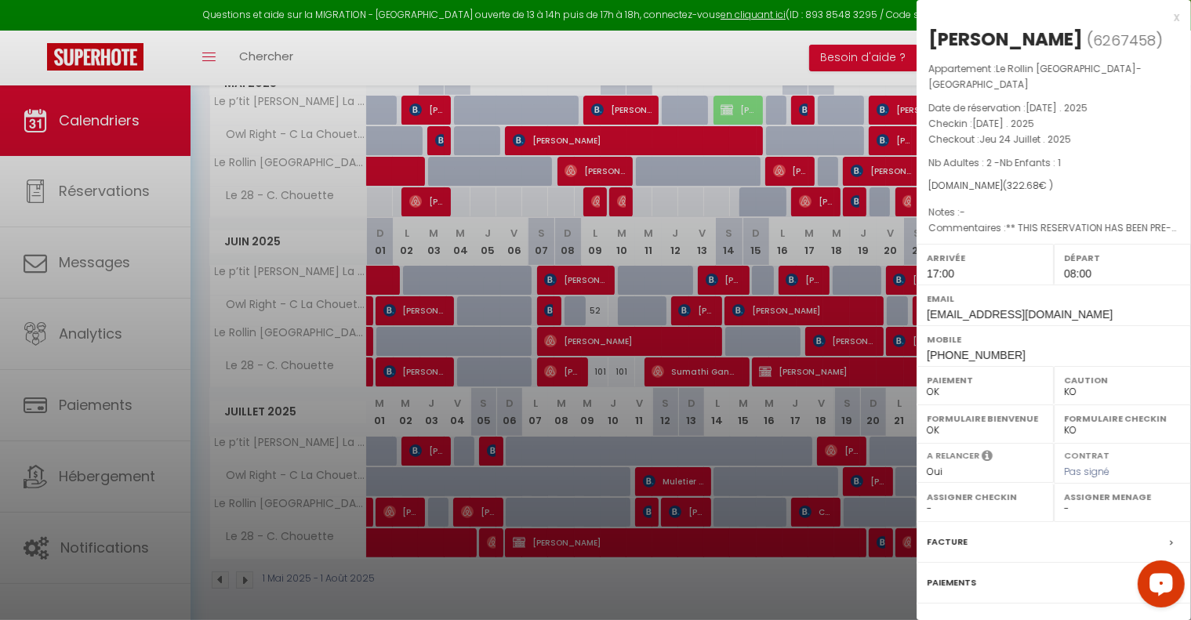
click at [1164, 18] on div "x" at bounding box center [1048, 17] width 263 height 19
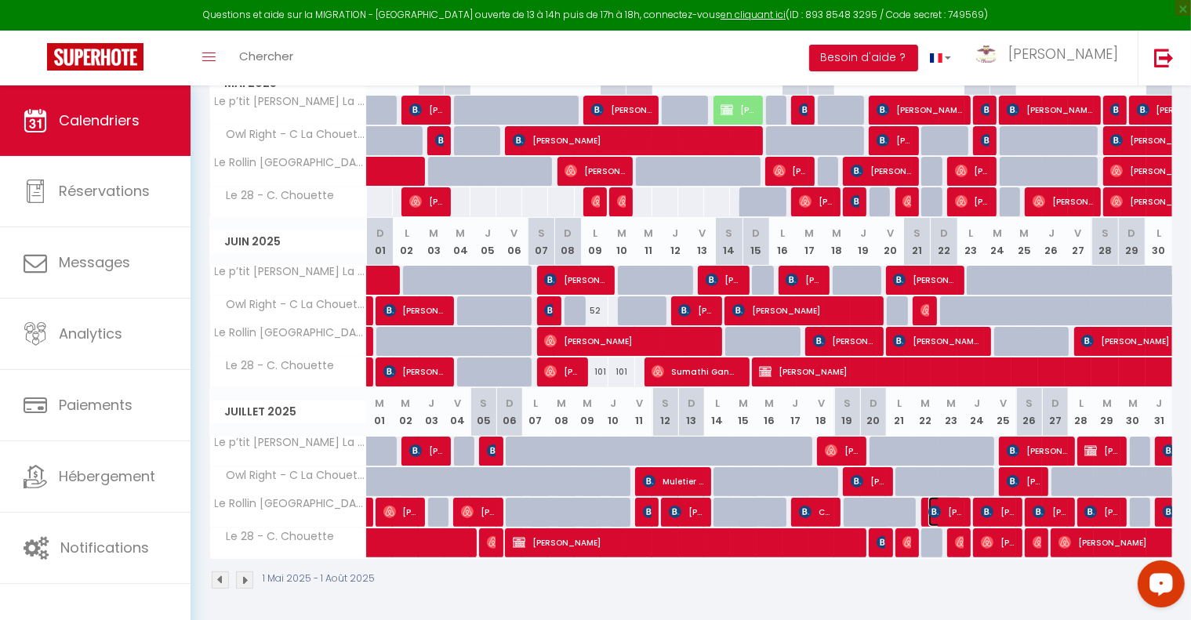
click at [945, 506] on span "[PERSON_NAME]" at bounding box center [946, 512] width 35 height 30
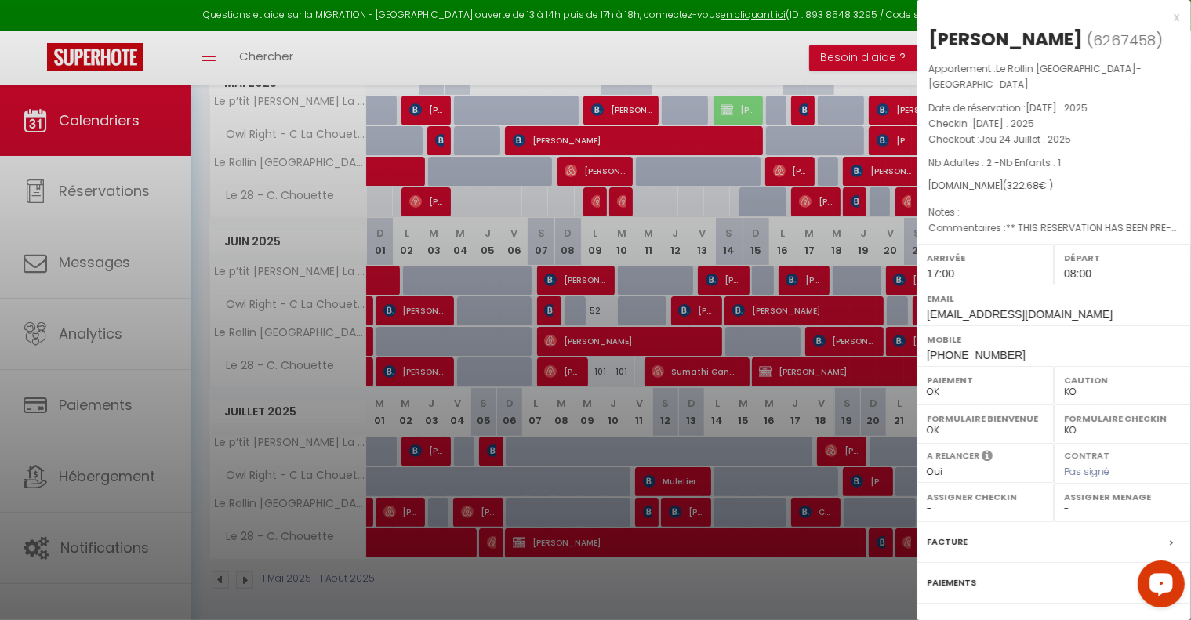
click at [1162, 20] on div "x" at bounding box center [1048, 17] width 263 height 19
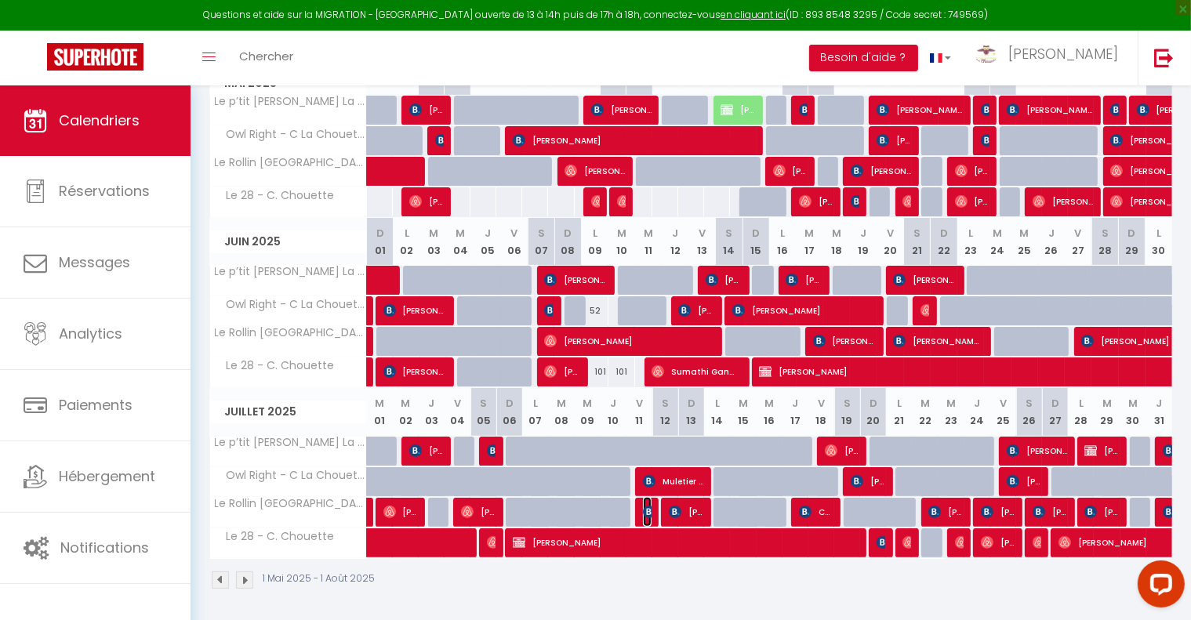
click at [646, 508] on img at bounding box center [649, 512] width 13 height 13
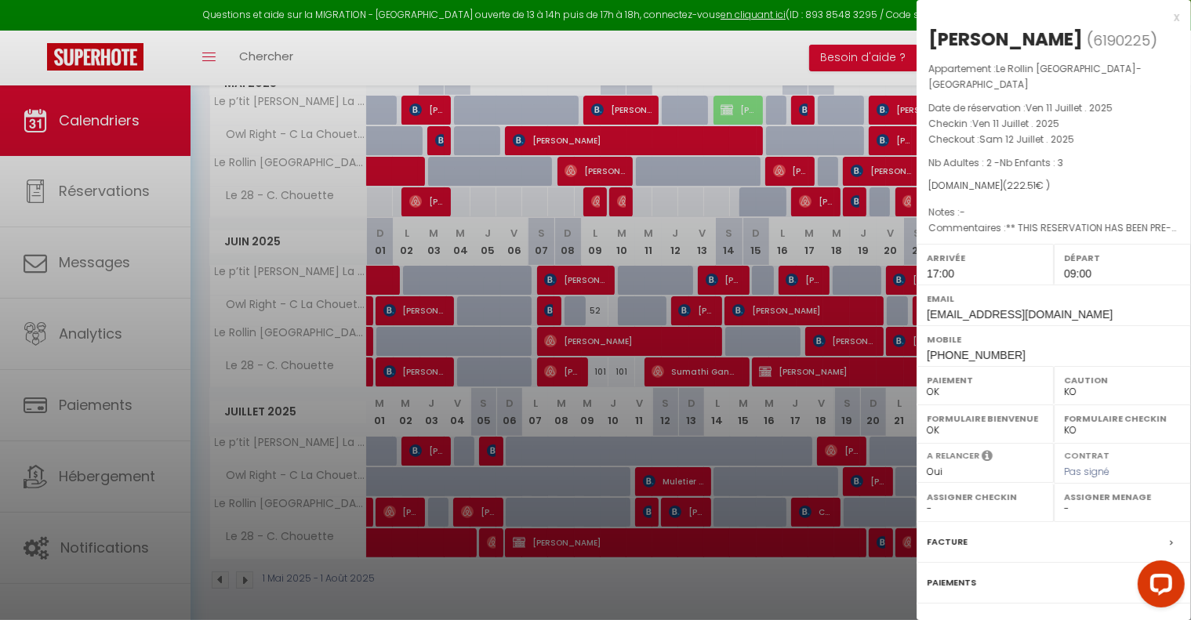
click at [732, 588] on div at bounding box center [595, 310] width 1191 height 620
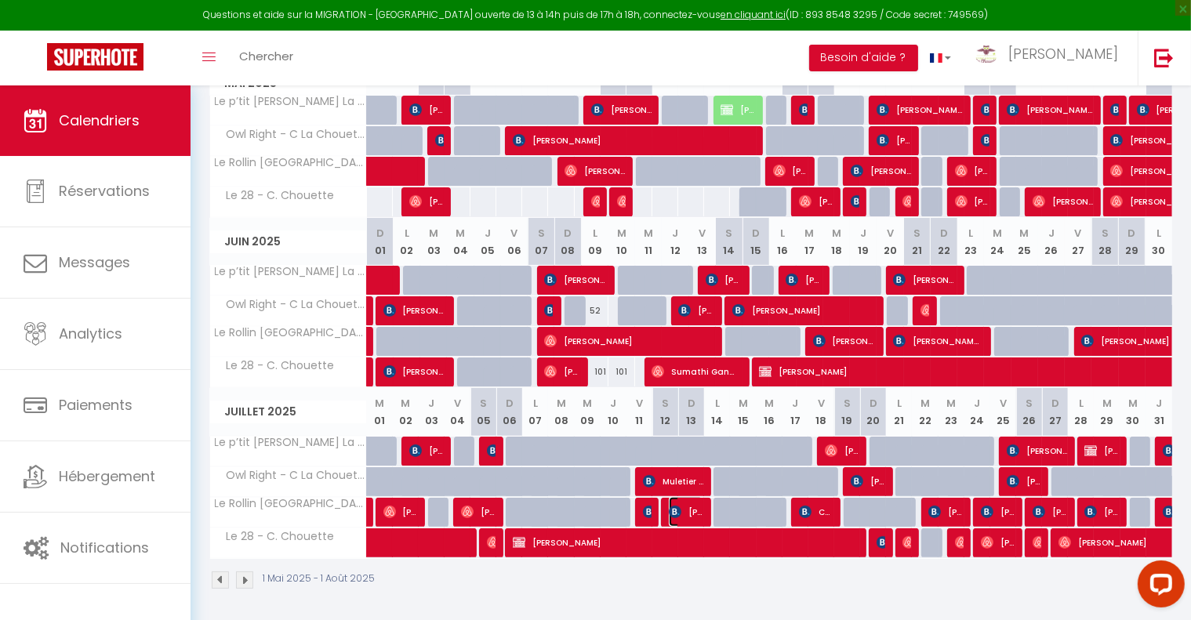
click at [696, 508] on span "[PERSON_NAME]" at bounding box center [686, 512] width 35 height 30
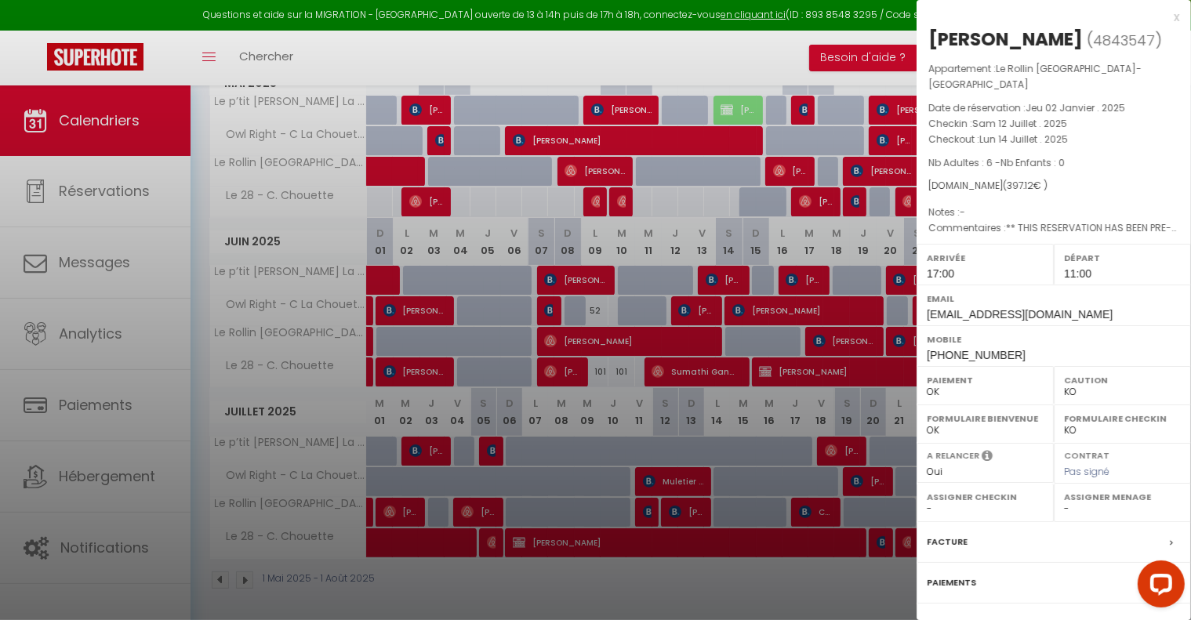
click at [647, 511] on div at bounding box center [595, 310] width 1191 height 620
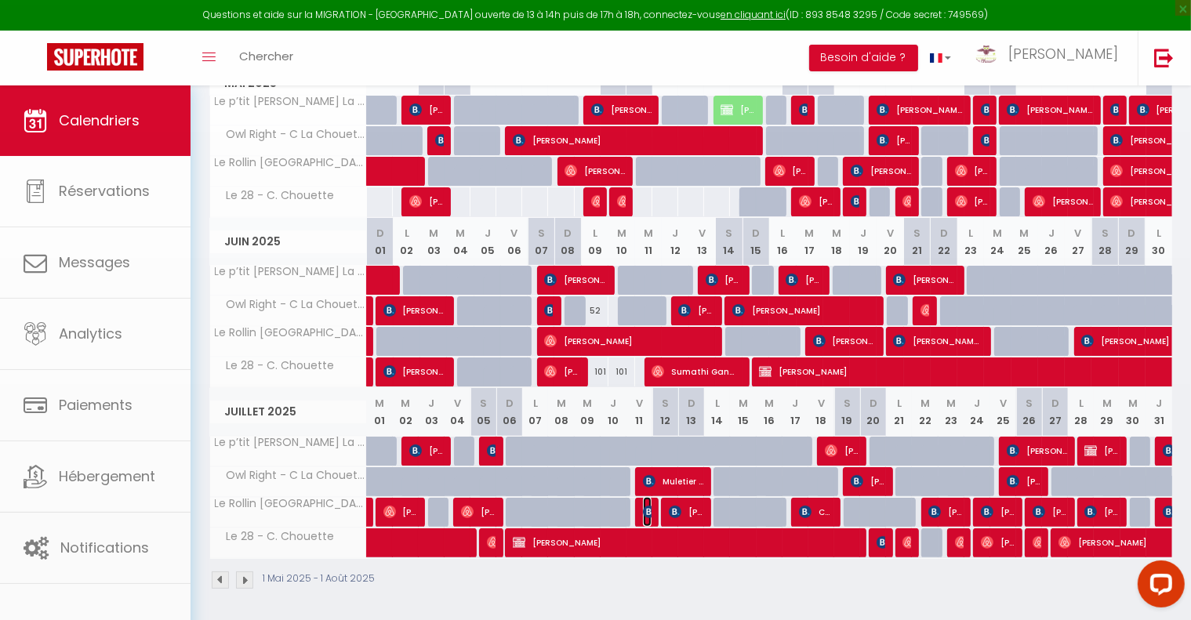
click at [647, 511] on img at bounding box center [649, 512] width 13 height 13
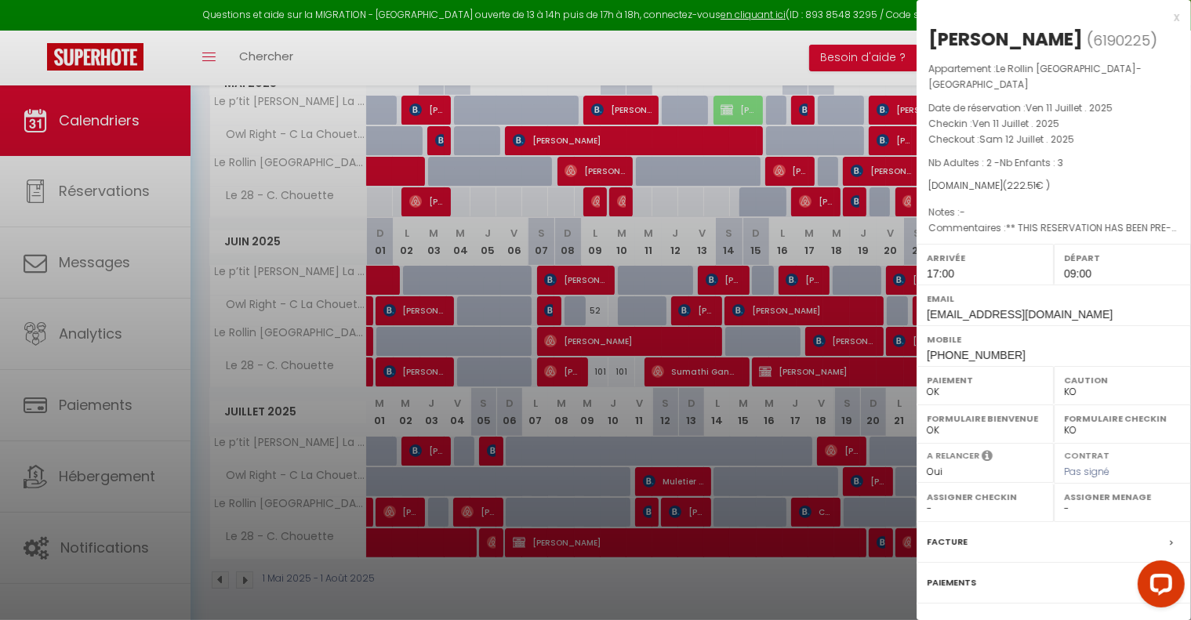
click at [857, 338] on div at bounding box center [595, 310] width 1191 height 620
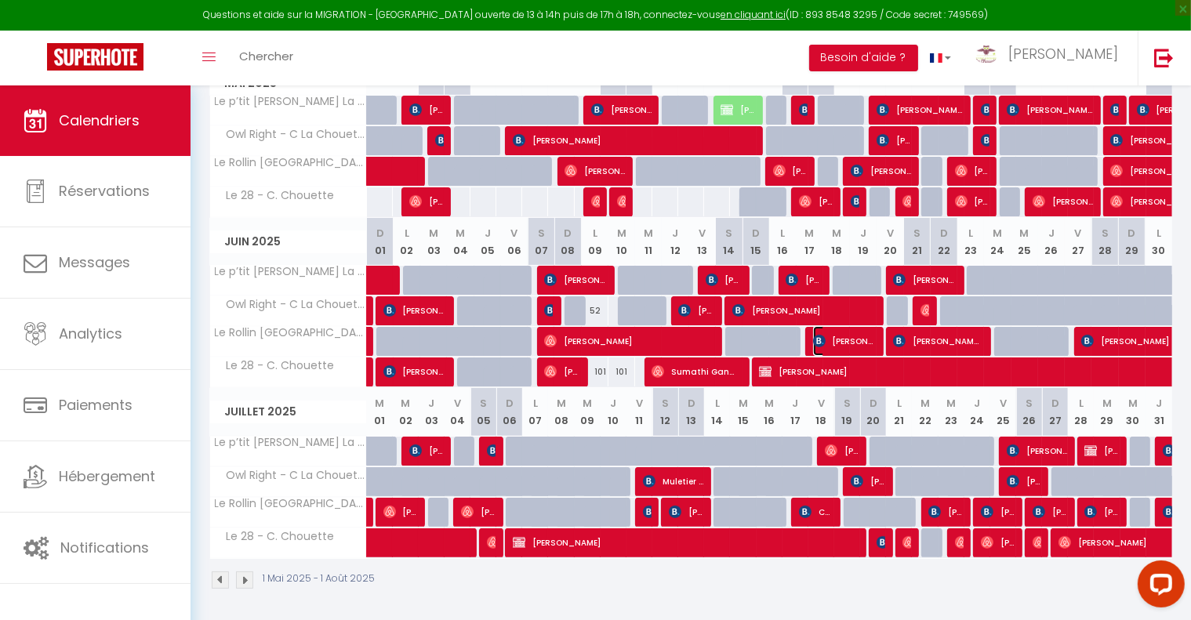
click at [857, 338] on span "[PERSON_NAME]" at bounding box center [843, 341] width 60 height 30
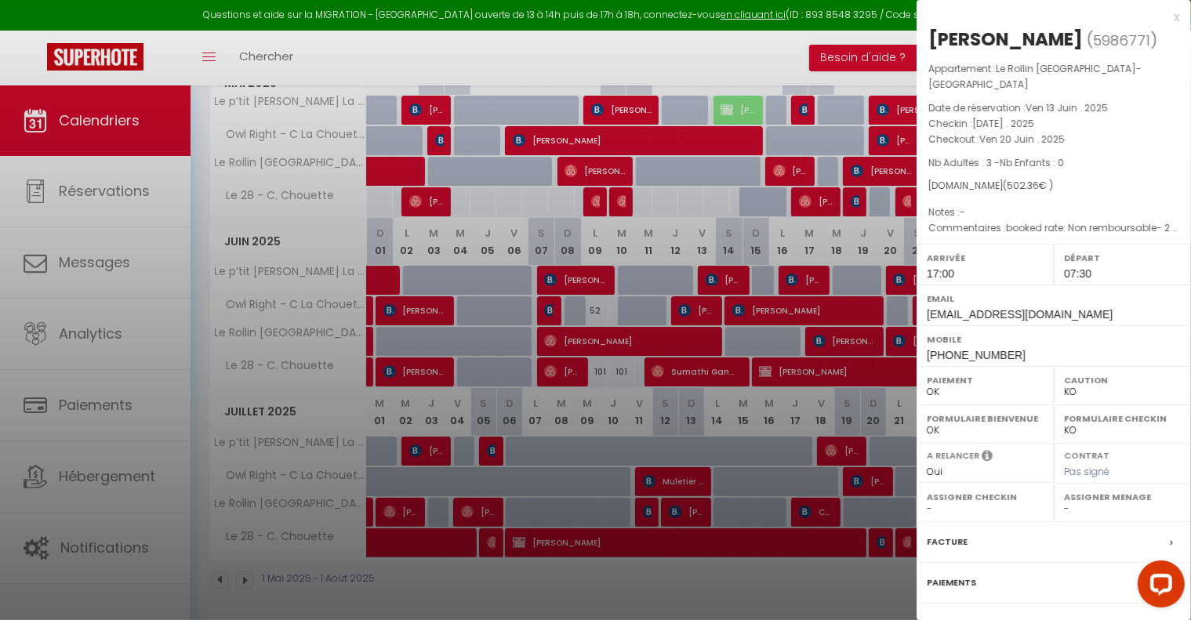
click at [894, 338] on div at bounding box center [595, 310] width 1191 height 620
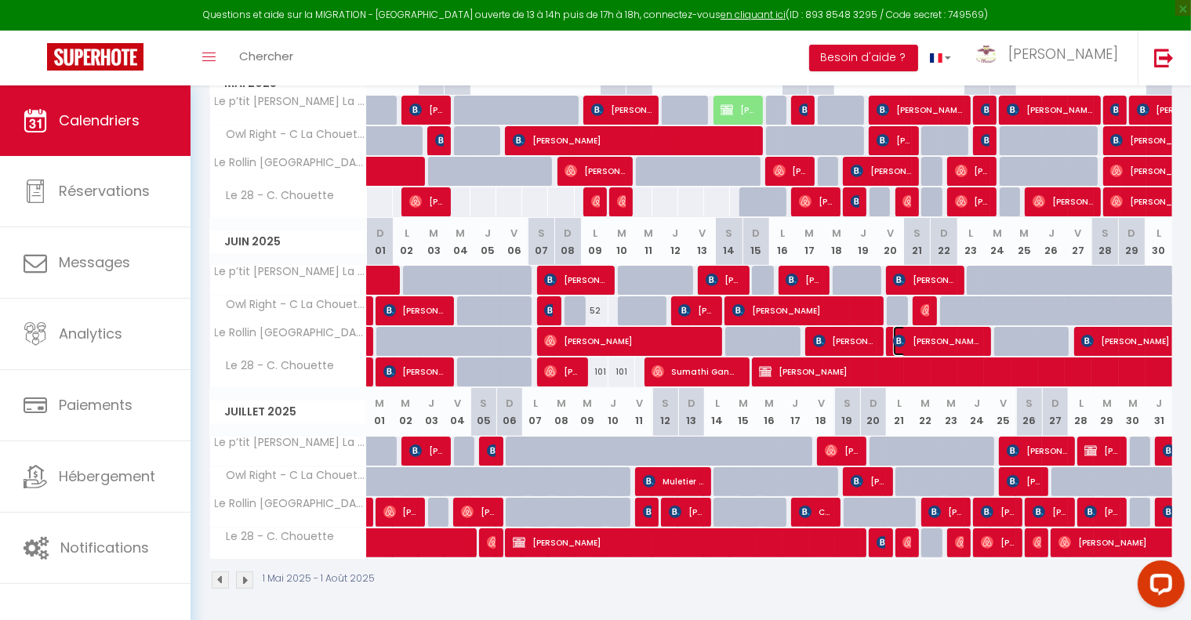
click at [894, 338] on img at bounding box center [899, 341] width 13 height 13
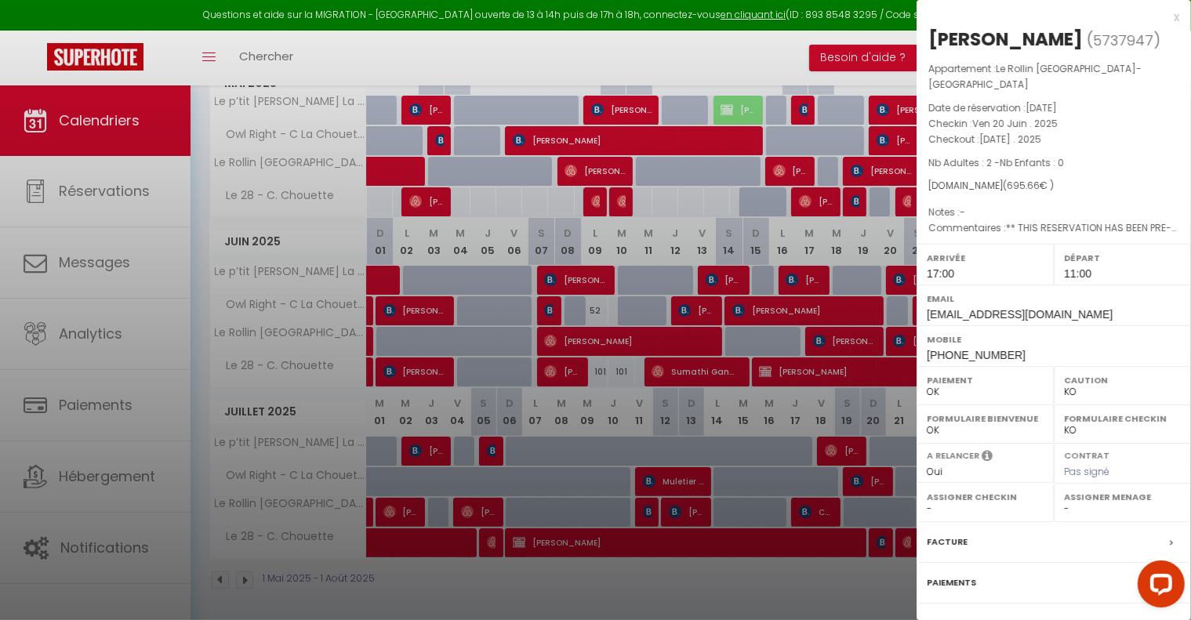
click at [1165, 13] on div "x" at bounding box center [1048, 17] width 263 height 19
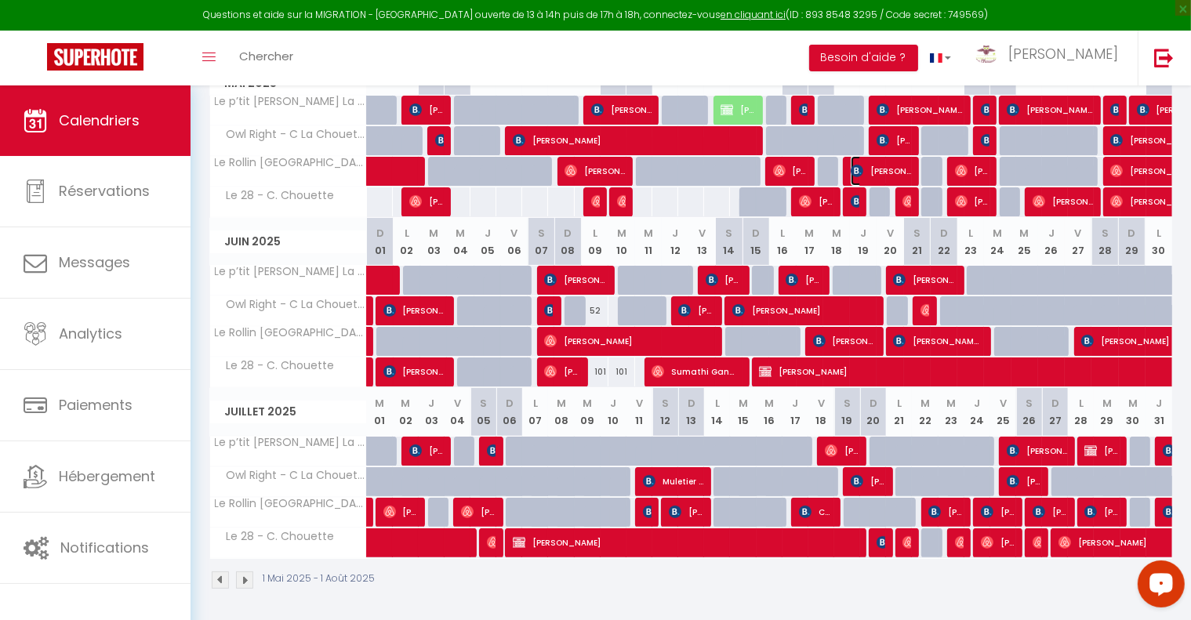
click at [896, 167] on span "[PERSON_NAME]" at bounding box center [881, 171] width 60 height 30
select select "OK"
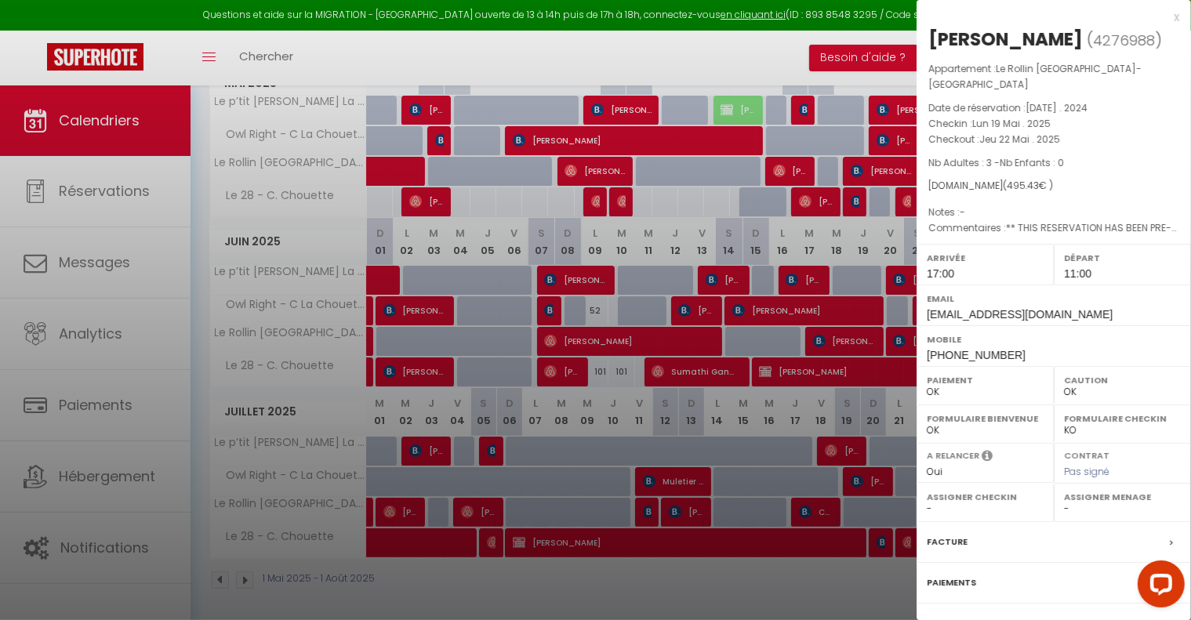
click at [891, 599] on div at bounding box center [595, 310] width 1191 height 620
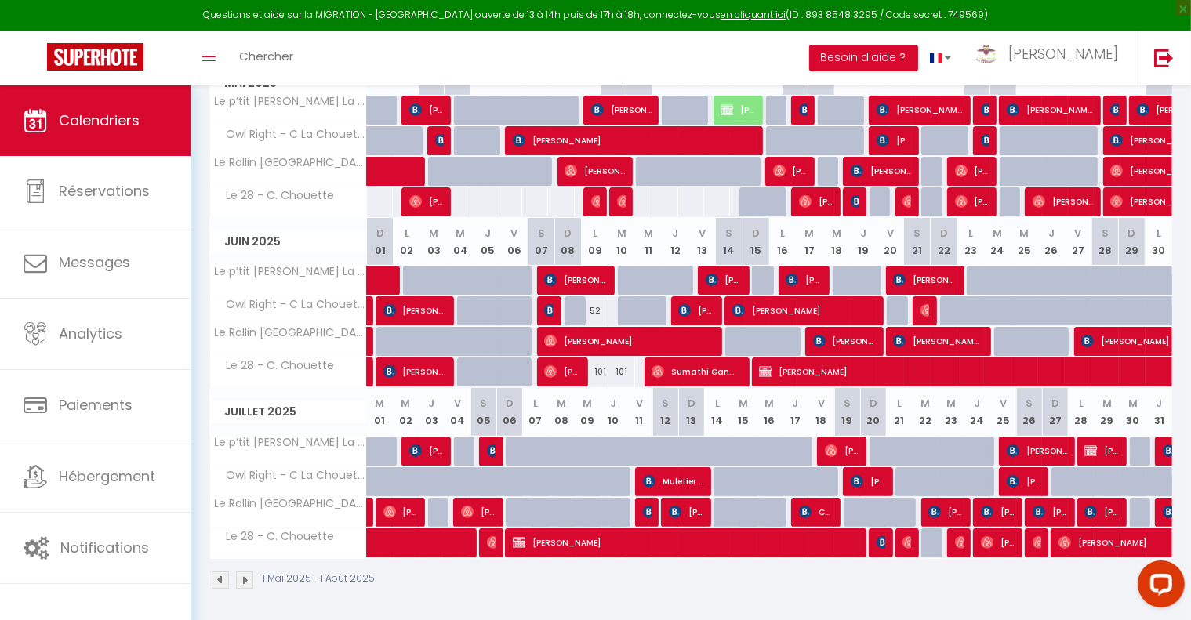
click at [240, 577] on img at bounding box center [244, 580] width 17 height 17
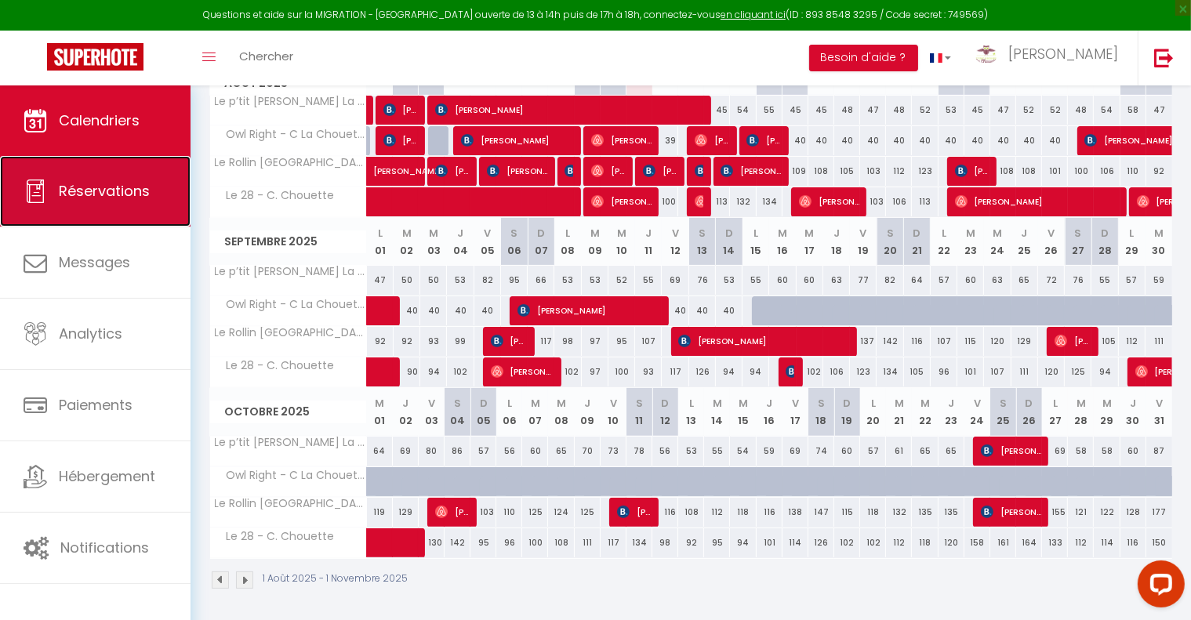
click at [89, 206] on link "Réservations" at bounding box center [95, 191] width 191 height 71
select select "not_cancelled"
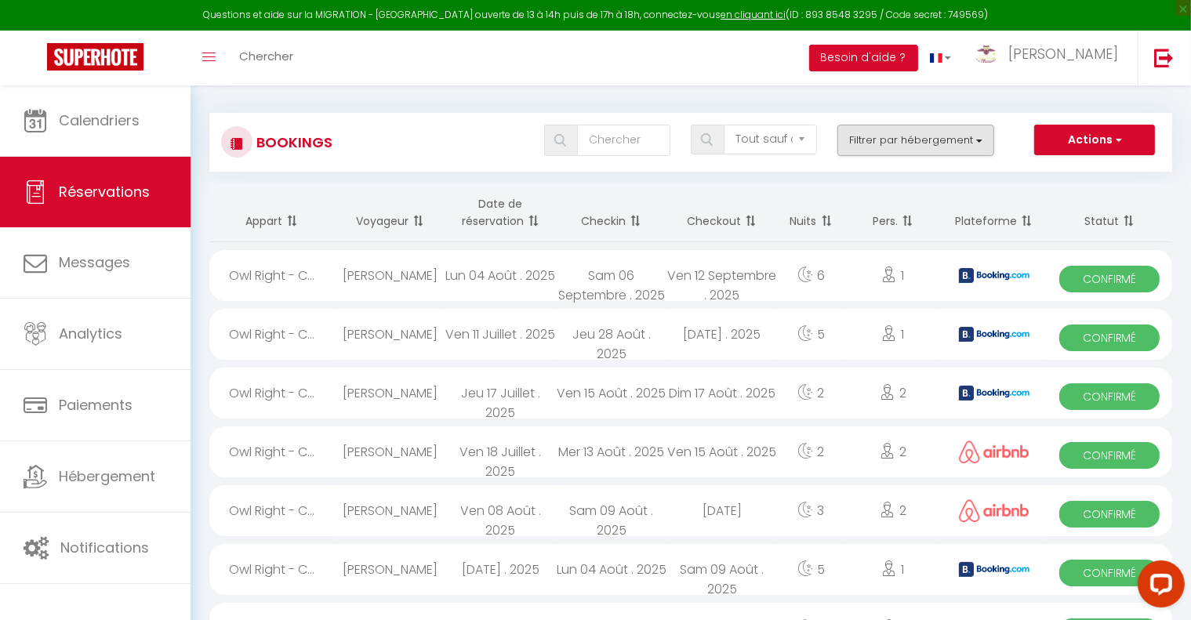
scroll to position [0, 0]
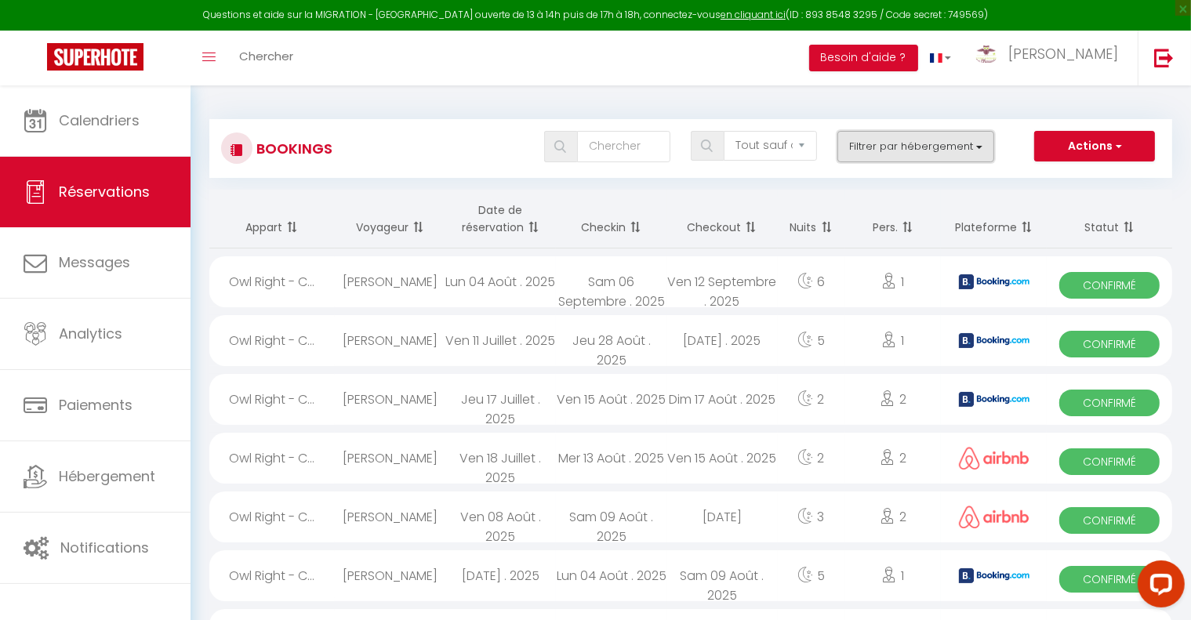
click at [951, 156] on button "Filtrer par hébergement" at bounding box center [916, 146] width 157 height 31
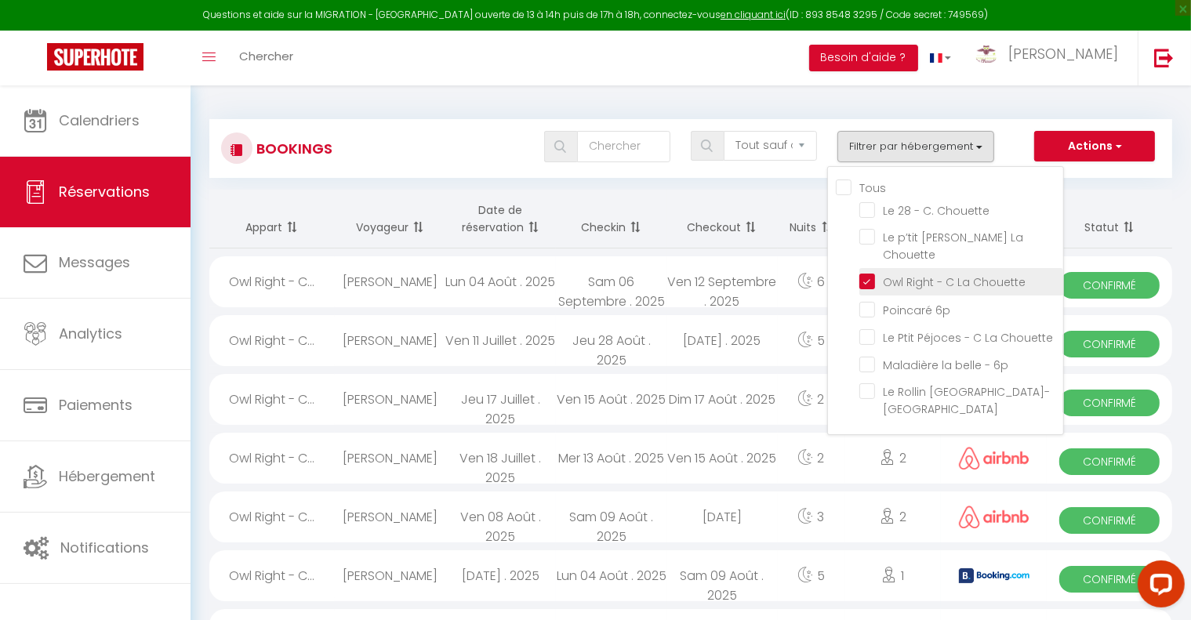
click at [866, 285] on input "Owl Right - C La Chouette" at bounding box center [962, 281] width 204 height 16
checkbox input "false"
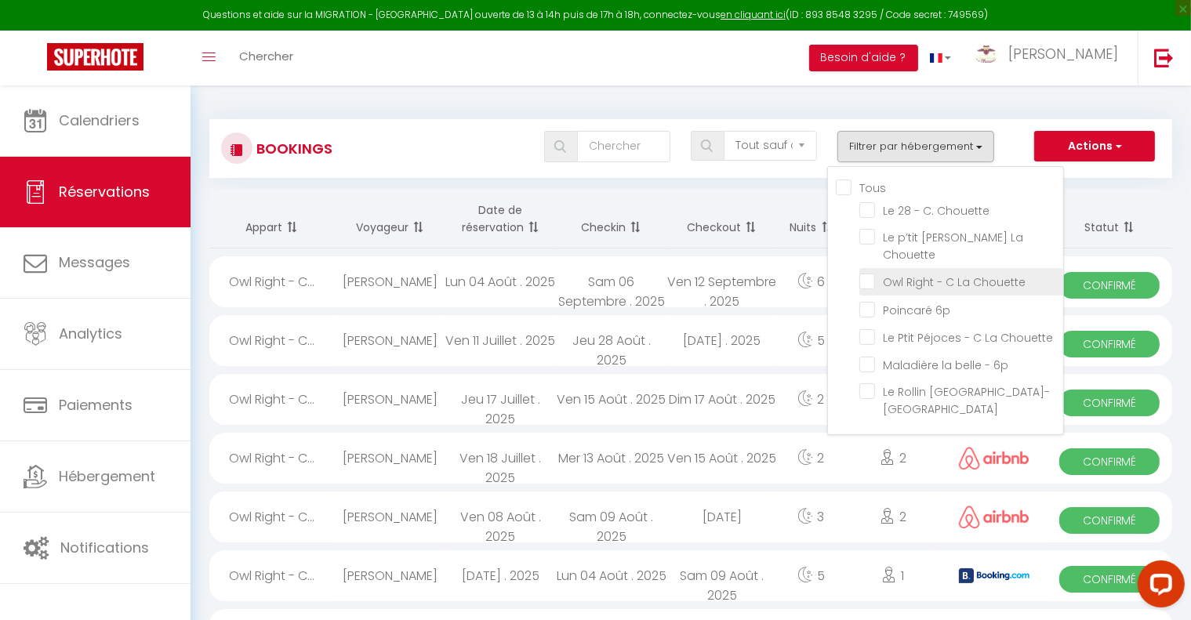
checkbox input "false"
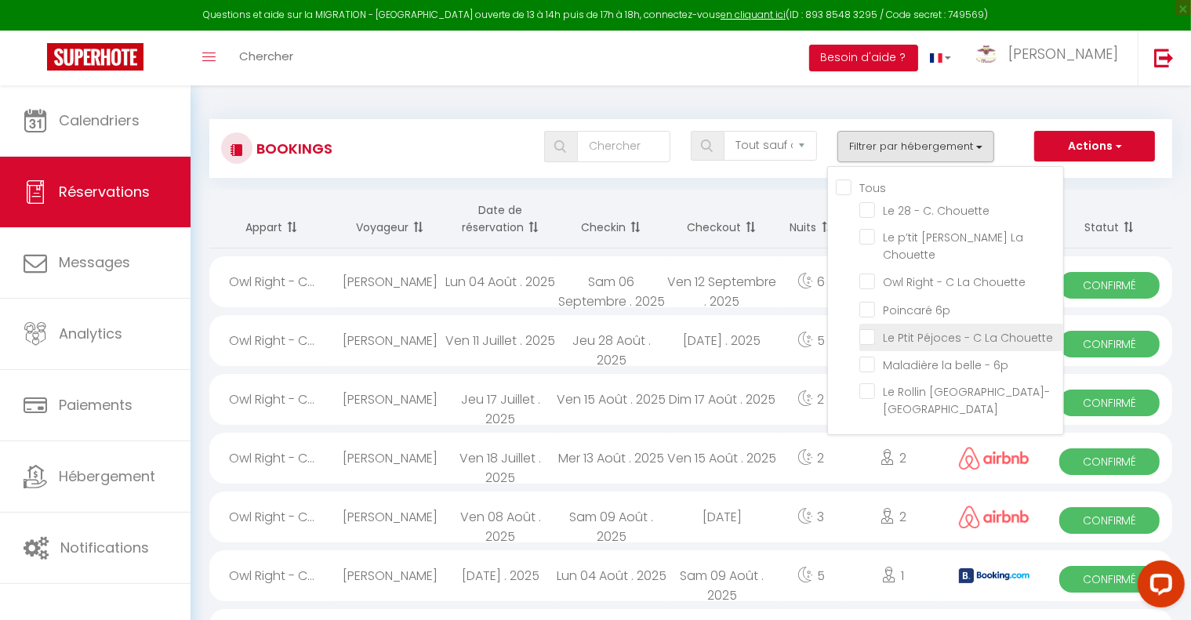
checkbox input "false"
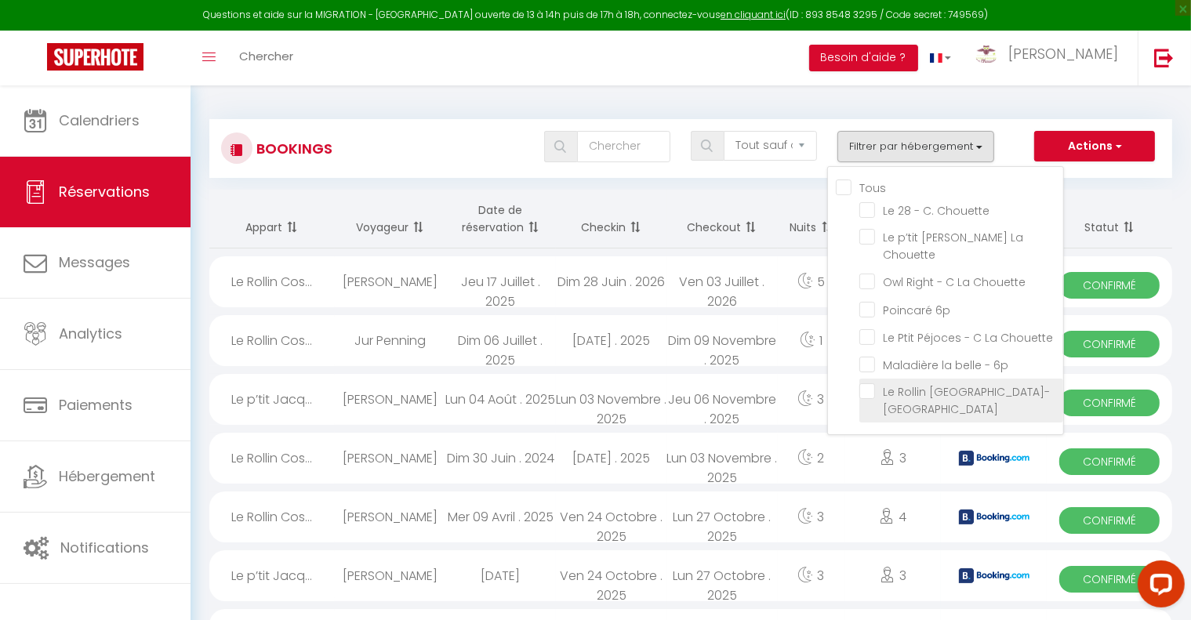
click at [866, 386] on input "Le Rollin [GEOGRAPHIC_DATA]-[GEOGRAPHIC_DATA]" at bounding box center [962, 392] width 204 height 16
checkbox input "true"
checkbox input "false"
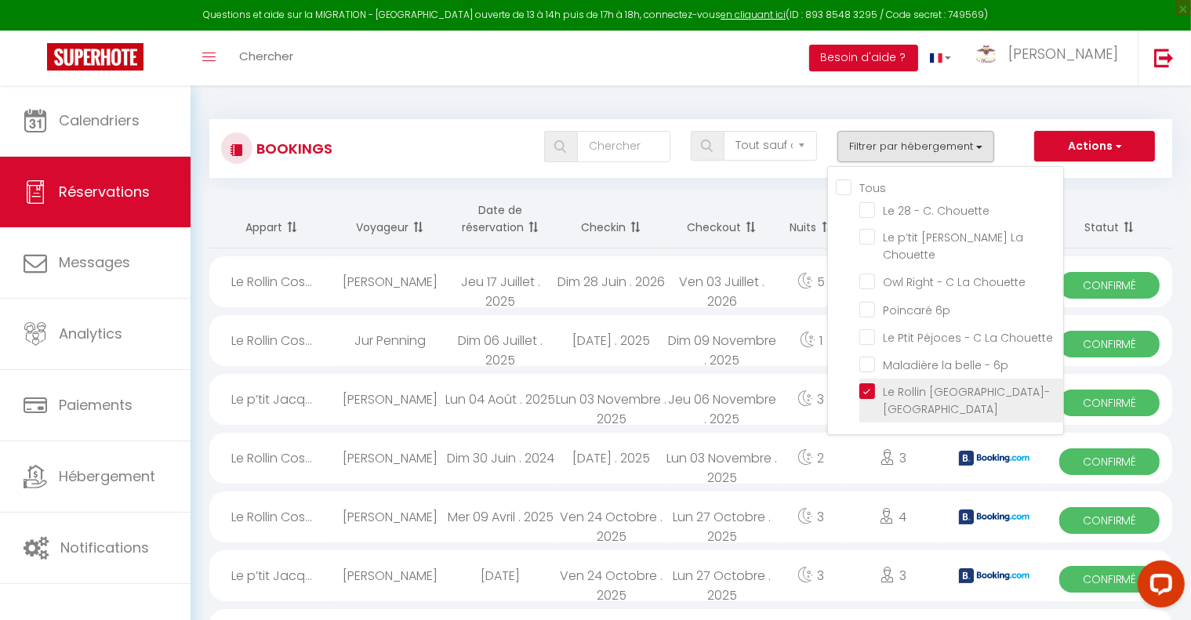
checkbox input "false"
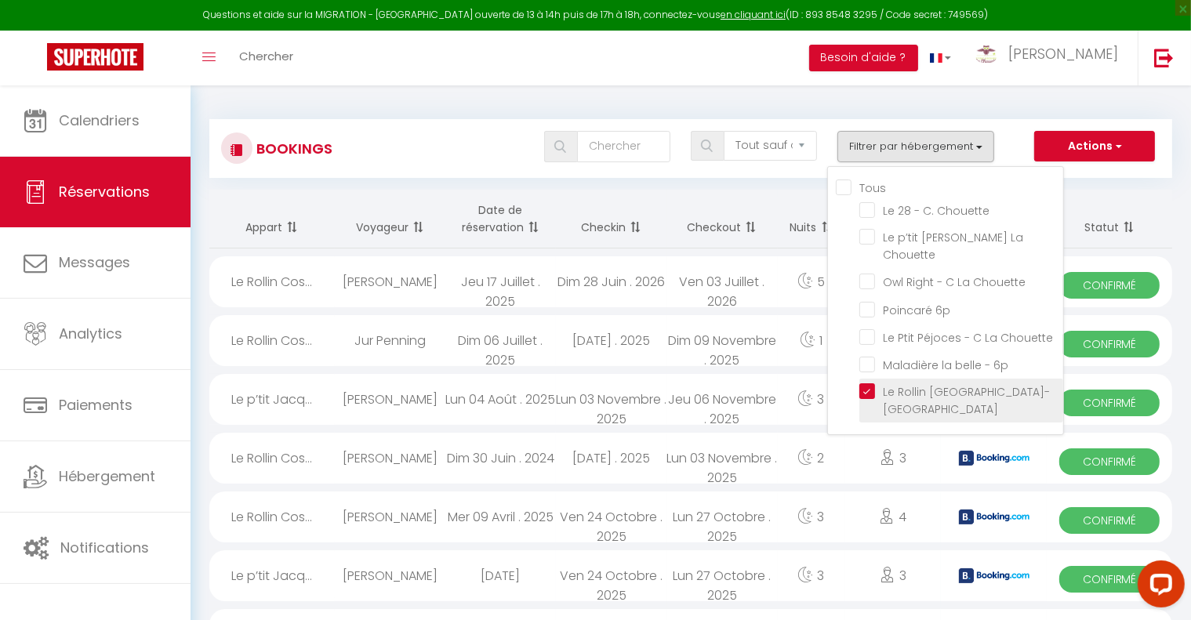
checkbox input "false"
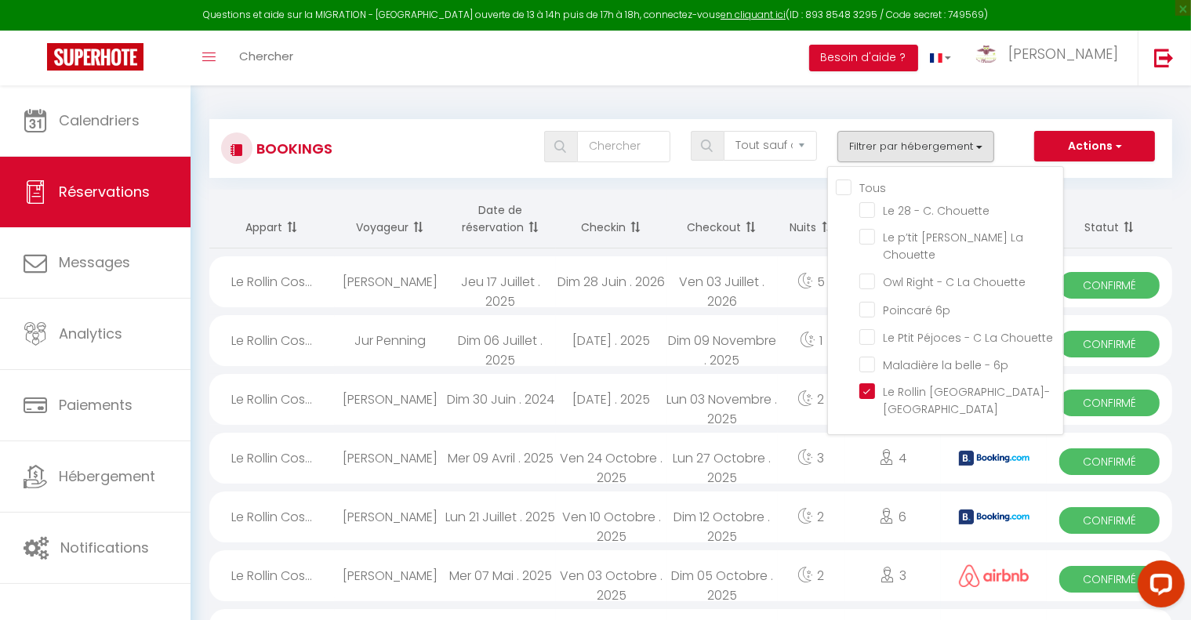
click at [771, 115] on div "Bookings Tous les statuts Annulé Confirmé Non Confirmé Tout sauf annulé No Show…" at bounding box center [690, 141] width 963 height 74
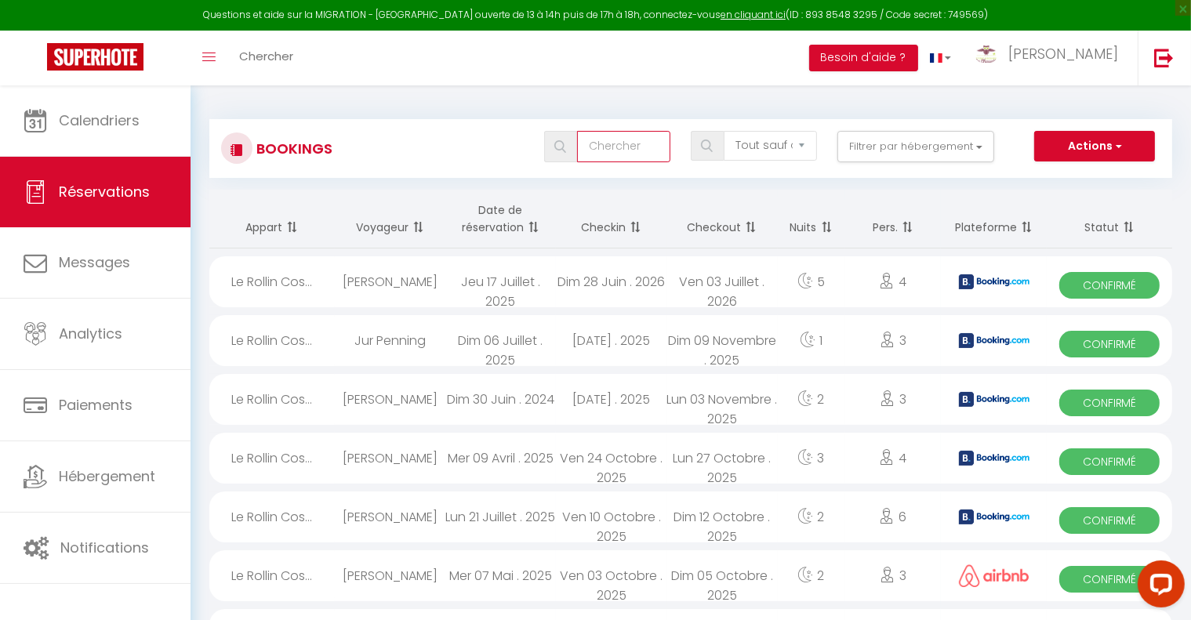
click at [625, 149] on input "text" at bounding box center [623, 146] width 93 height 31
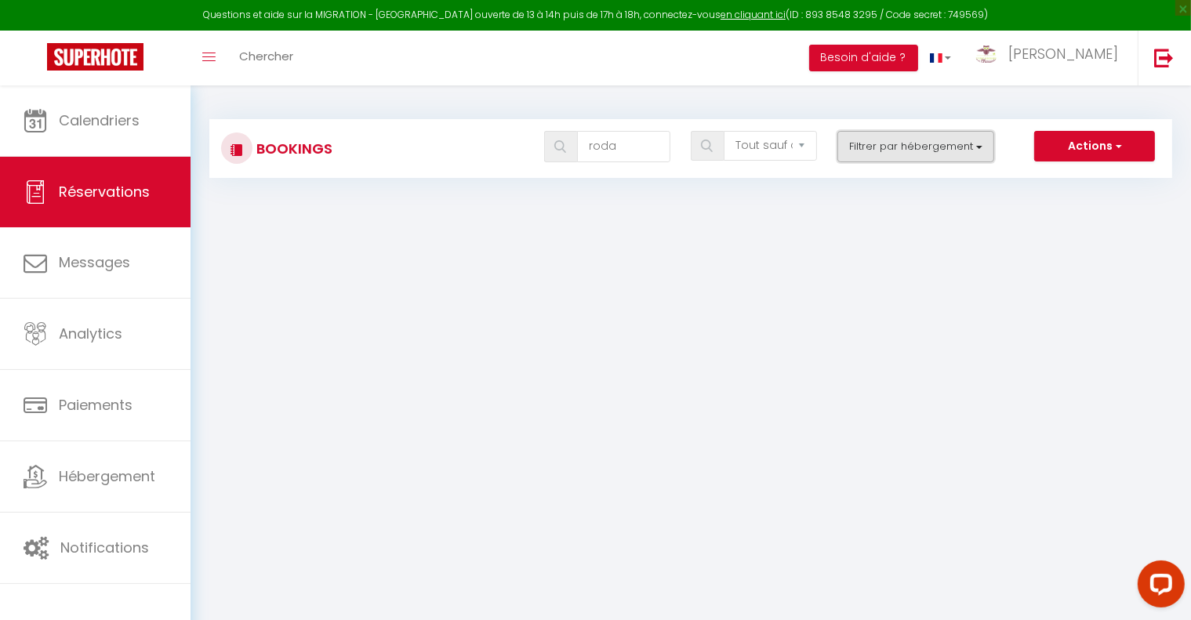
click at [878, 142] on button "Filtrer par hébergement" at bounding box center [916, 146] width 157 height 31
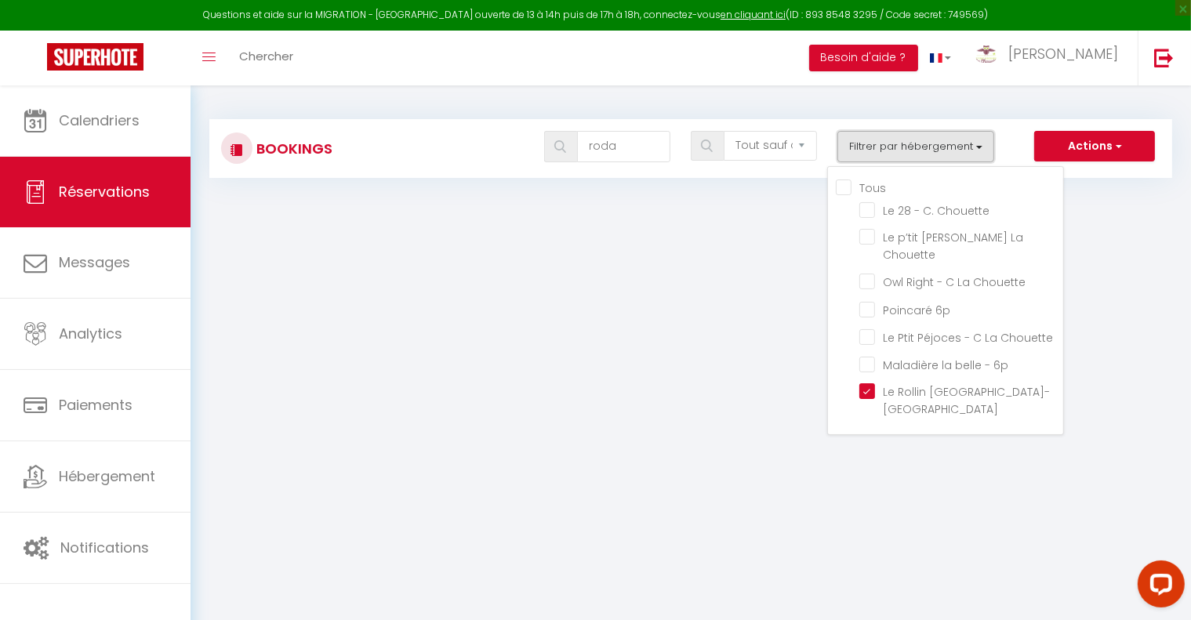
click at [878, 142] on button "Filtrer par hébergement" at bounding box center [916, 146] width 157 height 31
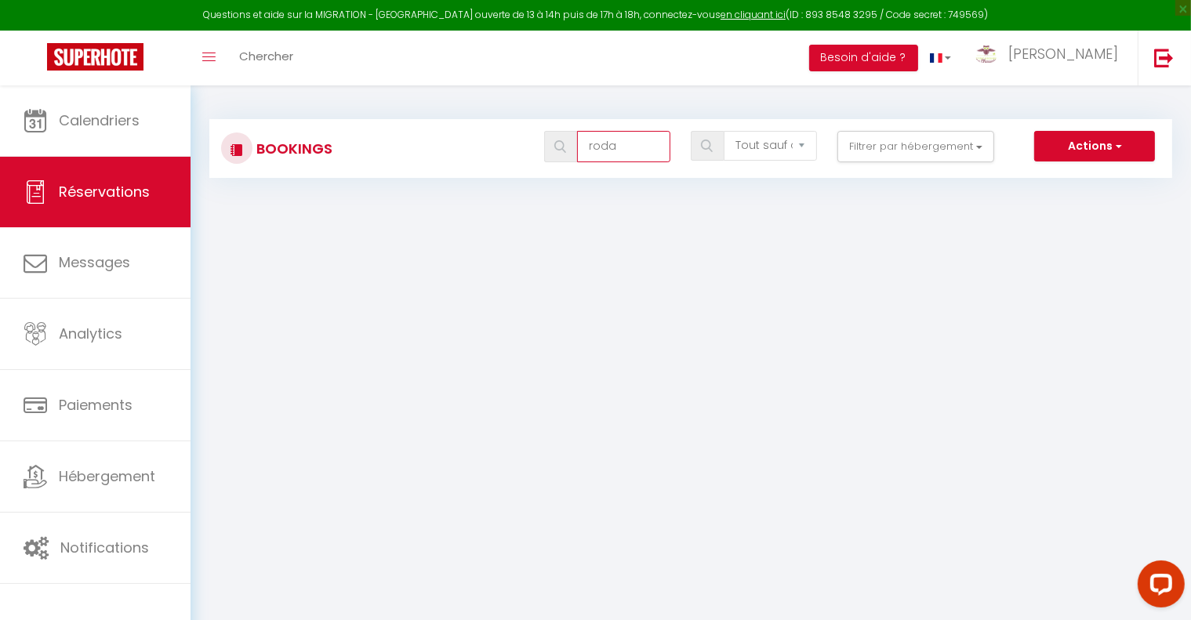
drag, startPoint x: 621, startPoint y: 140, endPoint x: 563, endPoint y: 146, distance: 58.3
click at [563, 146] on div "roda" at bounding box center [607, 146] width 126 height 31
click at [633, 150] on input "[PERSON_NAME]" at bounding box center [623, 146] width 93 height 31
type input "h"
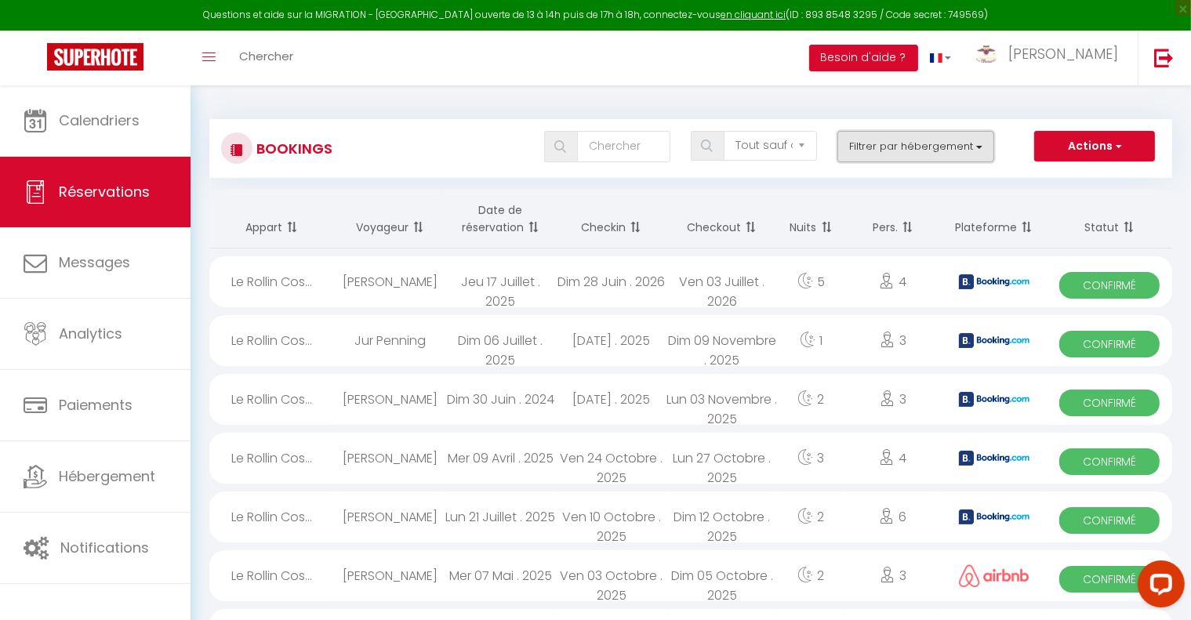
click at [974, 151] on button "Filtrer par hébergement" at bounding box center [916, 146] width 157 height 31
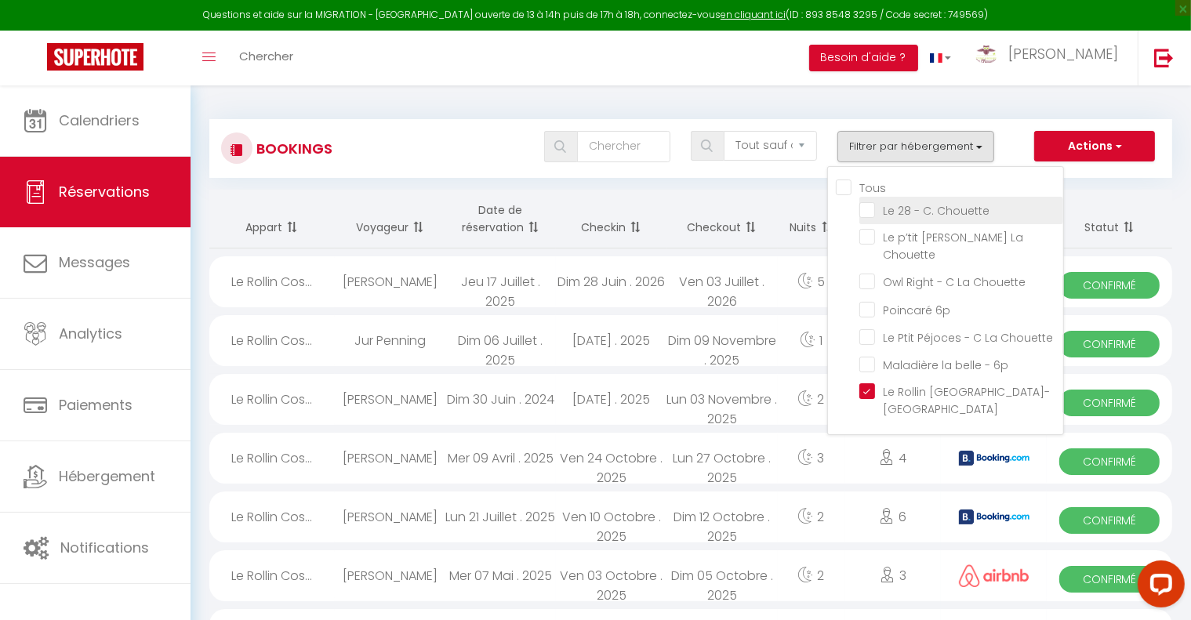
click at [870, 208] on input "Le 28 - C. Chouette" at bounding box center [962, 210] width 204 height 16
checkbox input "true"
checkbox input "false"
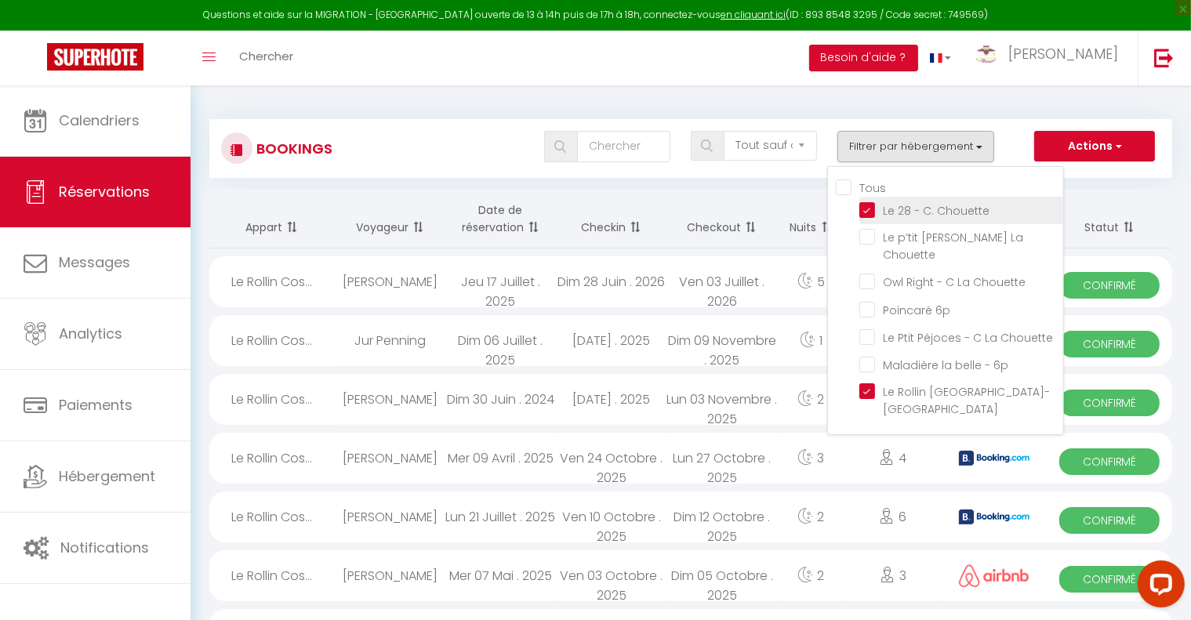
checkbox input "false"
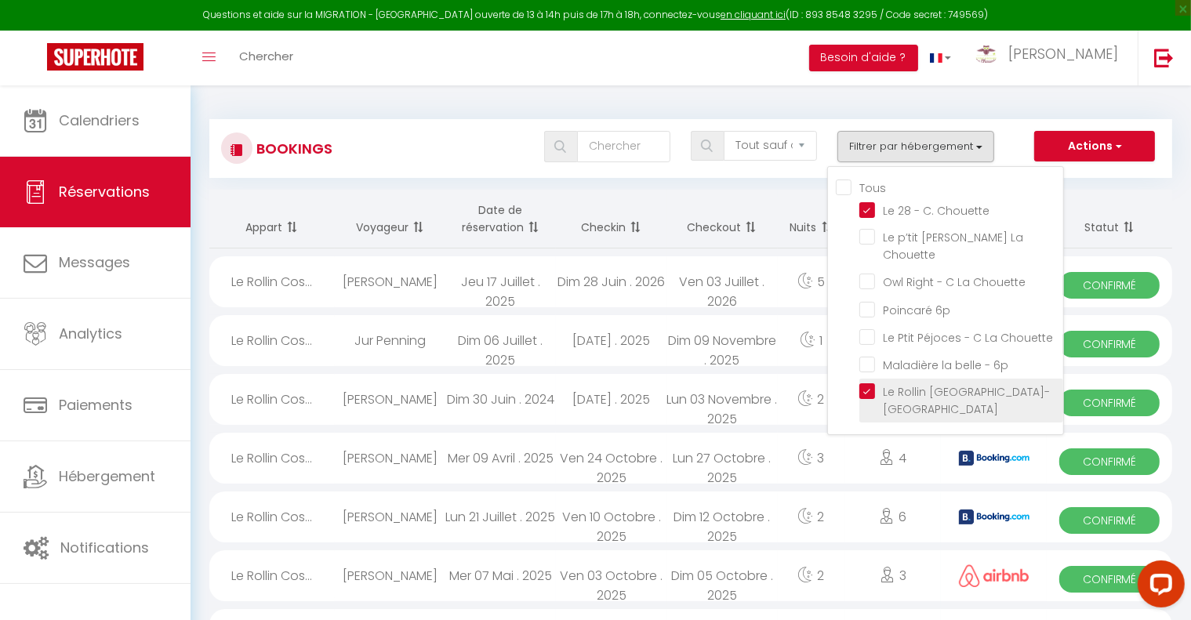
checkbox input "false"
click at [871, 387] on input "Le Rollin [GEOGRAPHIC_DATA]-[GEOGRAPHIC_DATA]" at bounding box center [962, 392] width 204 height 16
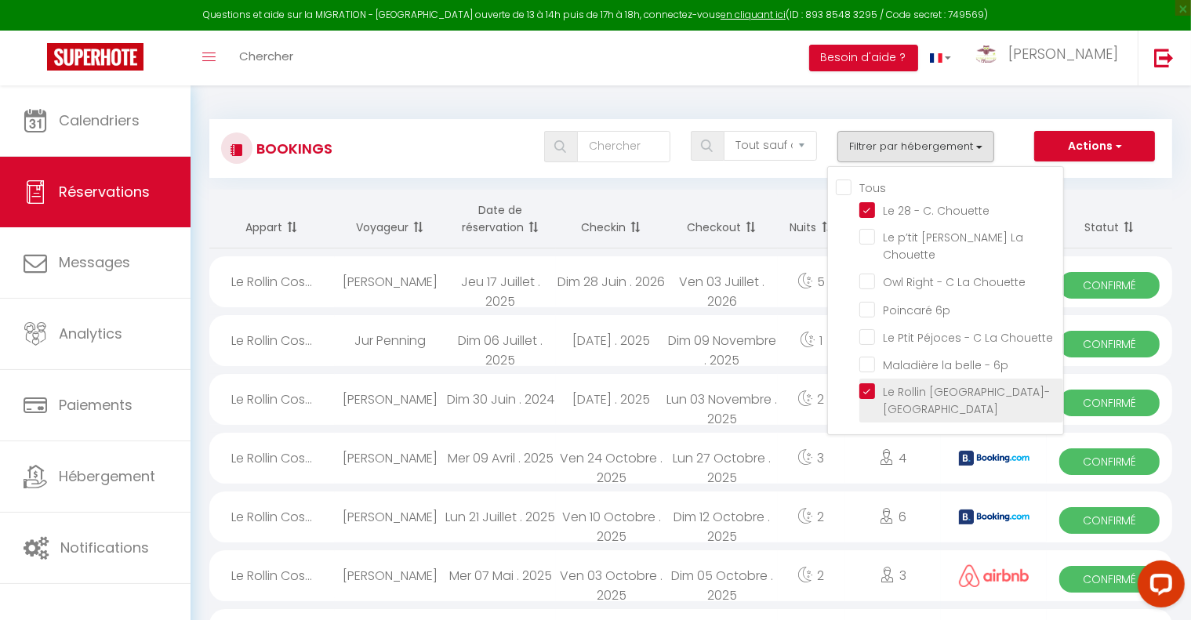
checkbox input "false"
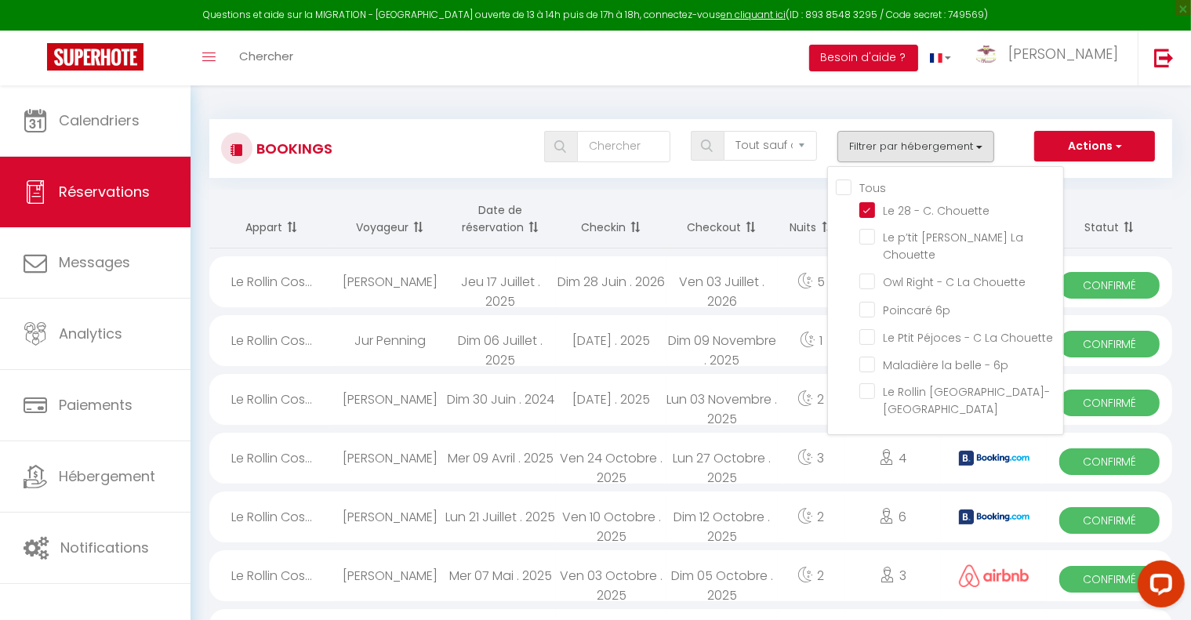
checkbox input "false"
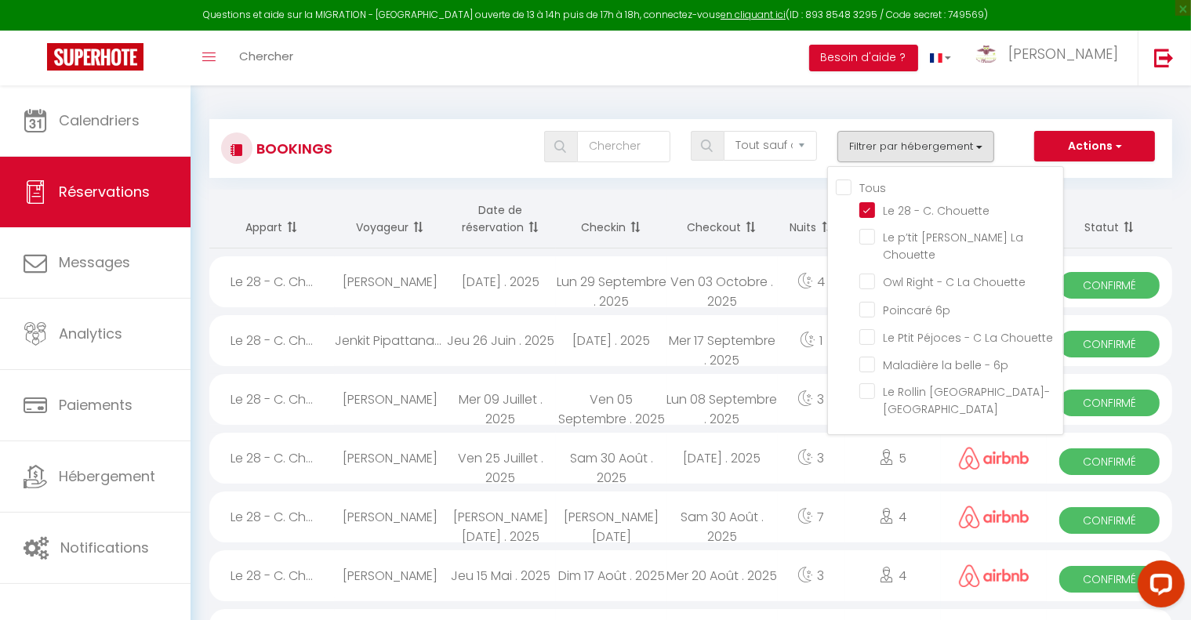
click at [718, 198] on th "Checkout" at bounding box center [722, 219] width 111 height 59
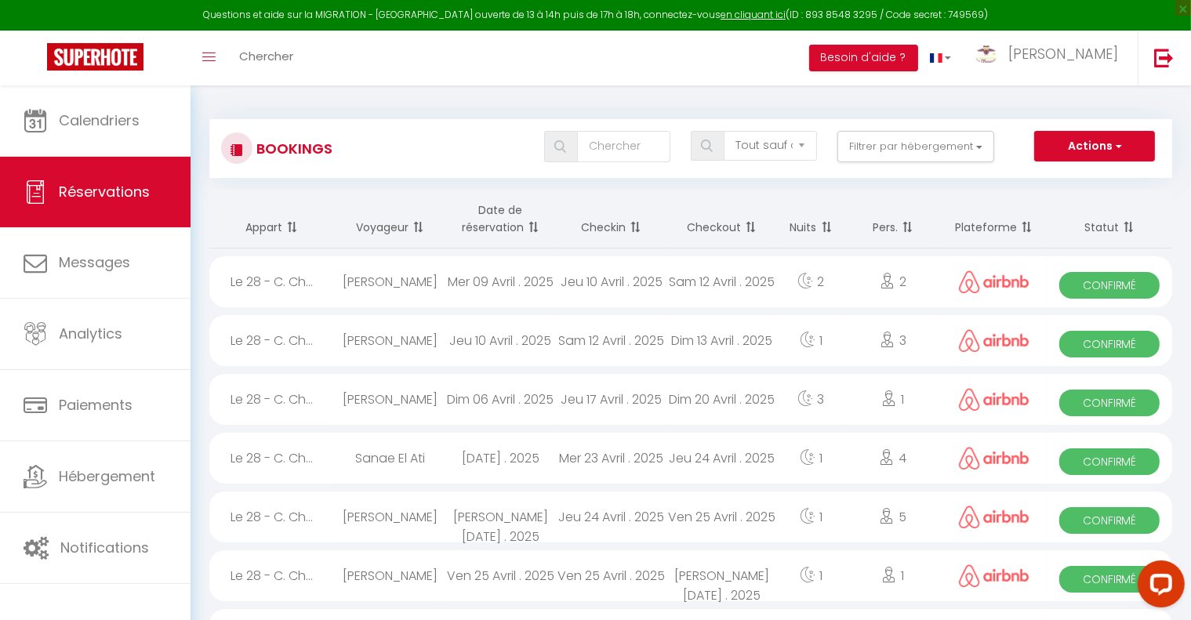
click at [622, 229] on th "Checkin" at bounding box center [611, 219] width 111 height 59
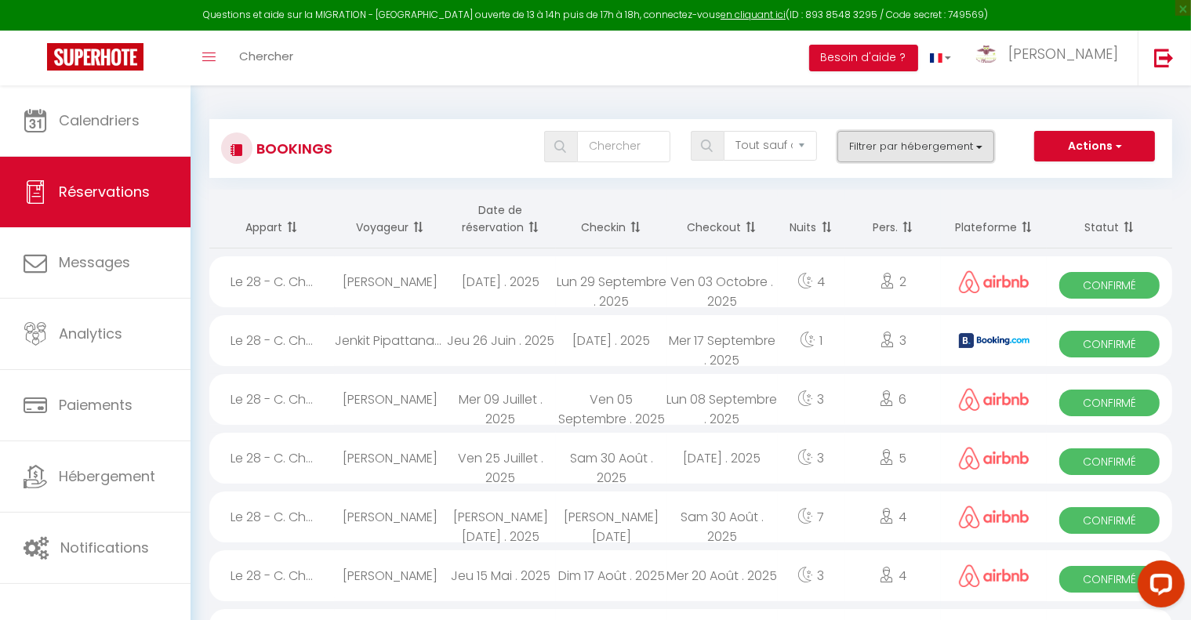
click at [973, 145] on button "Filtrer par hébergement" at bounding box center [916, 146] width 157 height 31
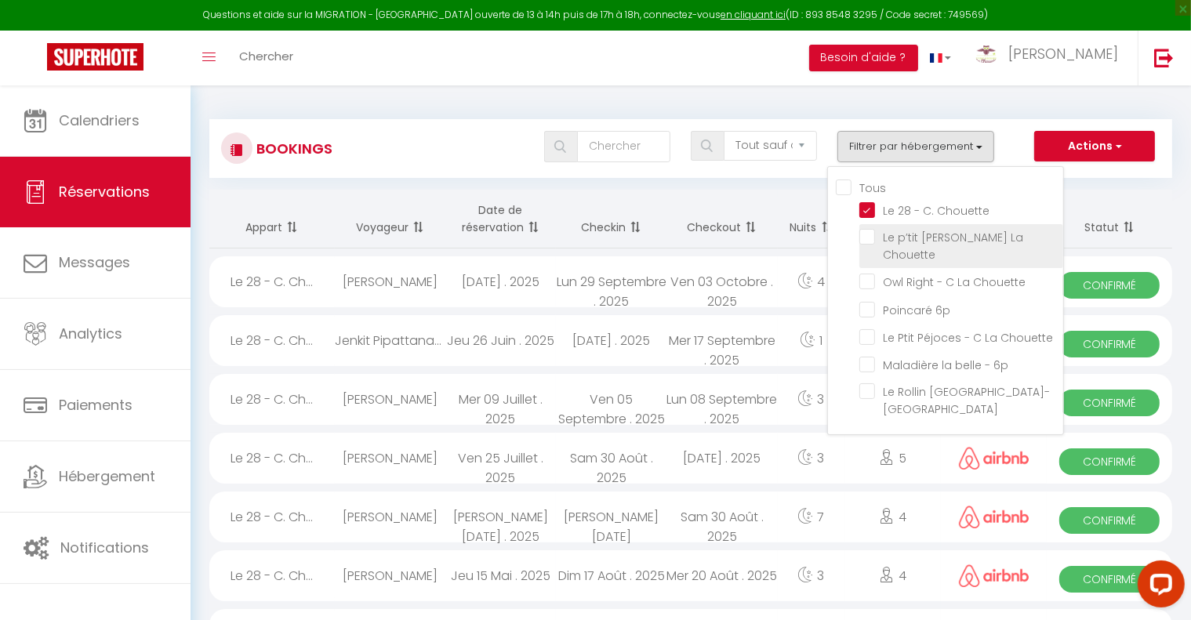
click at [872, 239] on input "Le p’tit [PERSON_NAME] La Chouette" at bounding box center [962, 237] width 204 height 16
checkbox input "true"
checkbox input "false"
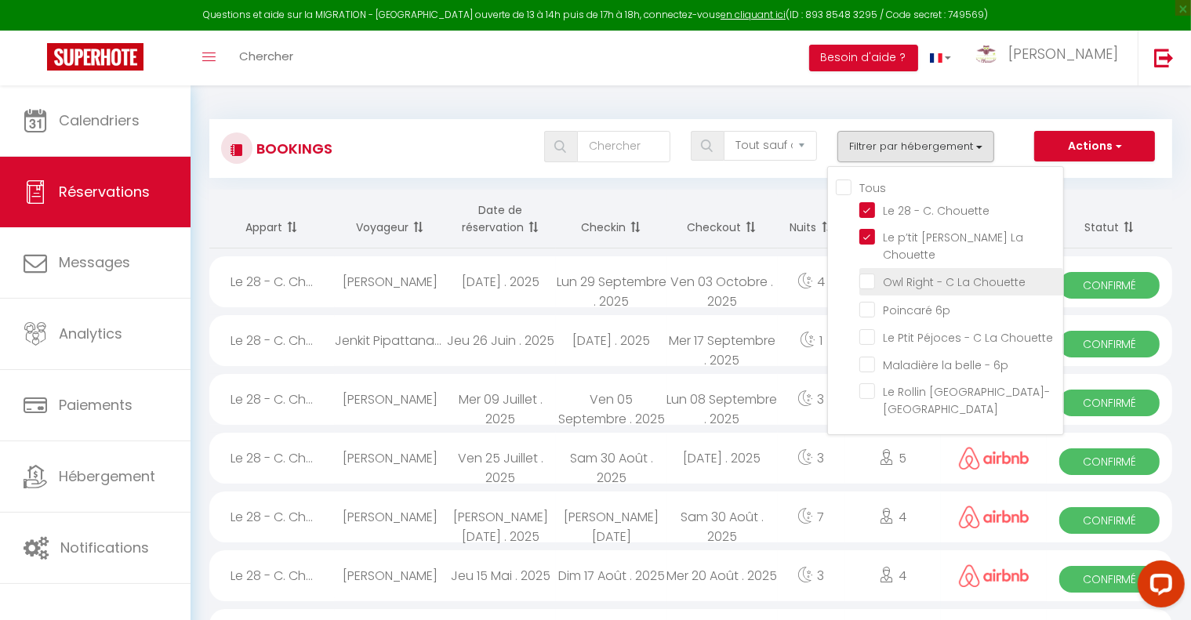
checkbox input "false"
click at [867, 275] on input "Owl Right - C La Chouette" at bounding box center [962, 281] width 204 height 16
checkbox input "true"
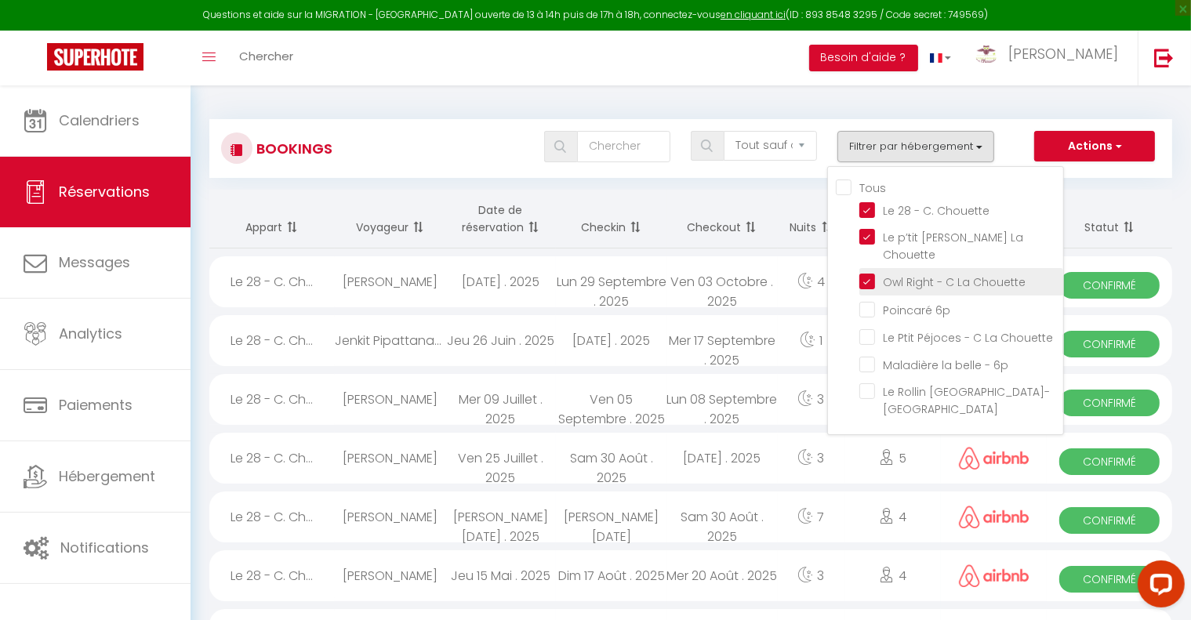
checkbox input "false"
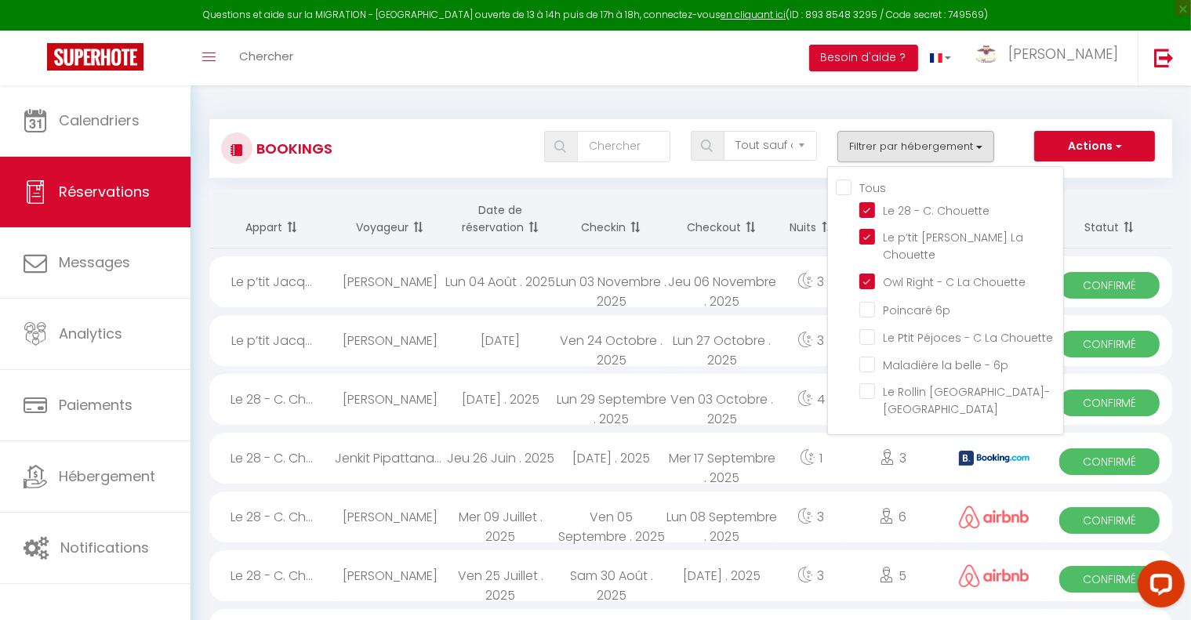
checkbox input "false"
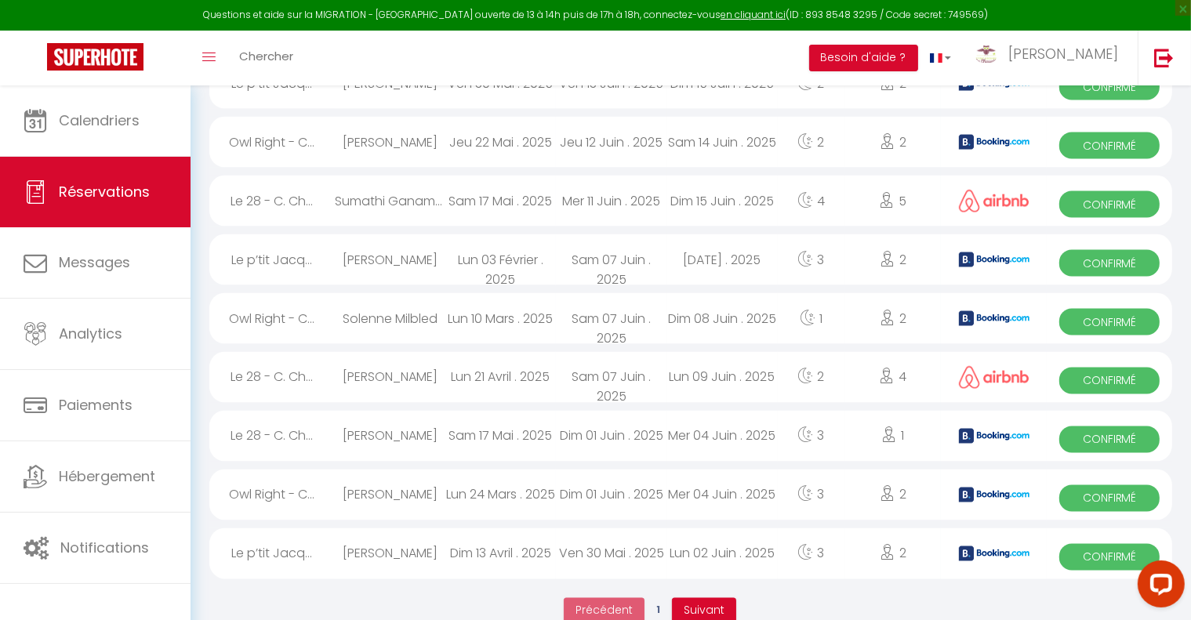
scroll to position [2623, 0]
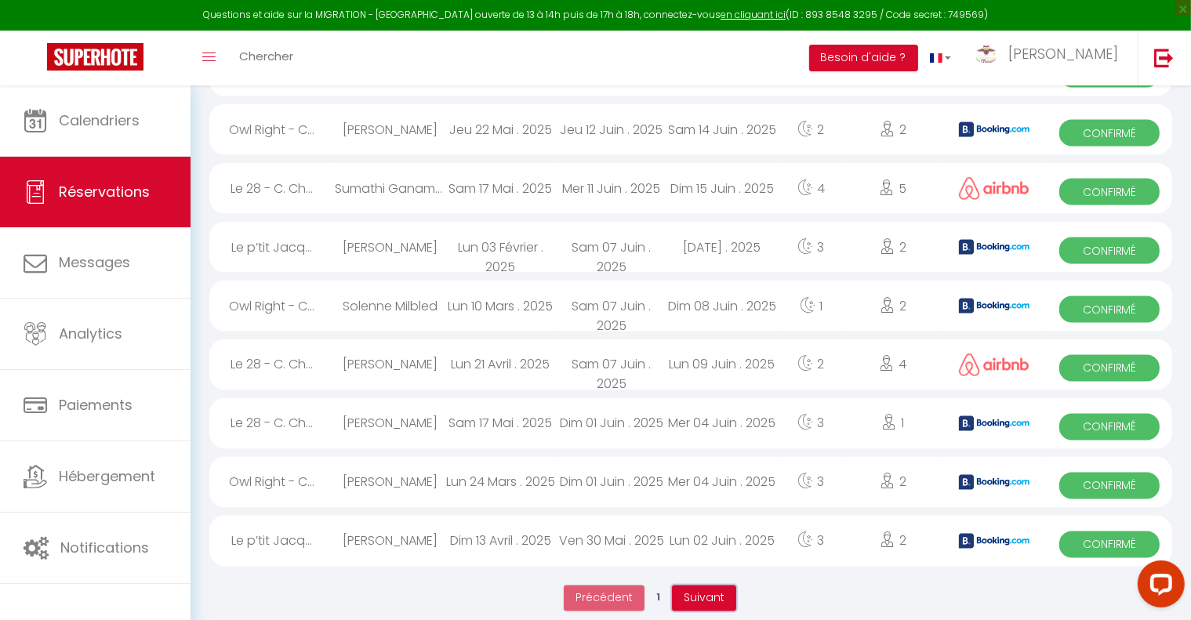
click at [706, 591] on span "Suivant" at bounding box center [704, 599] width 41 height 16
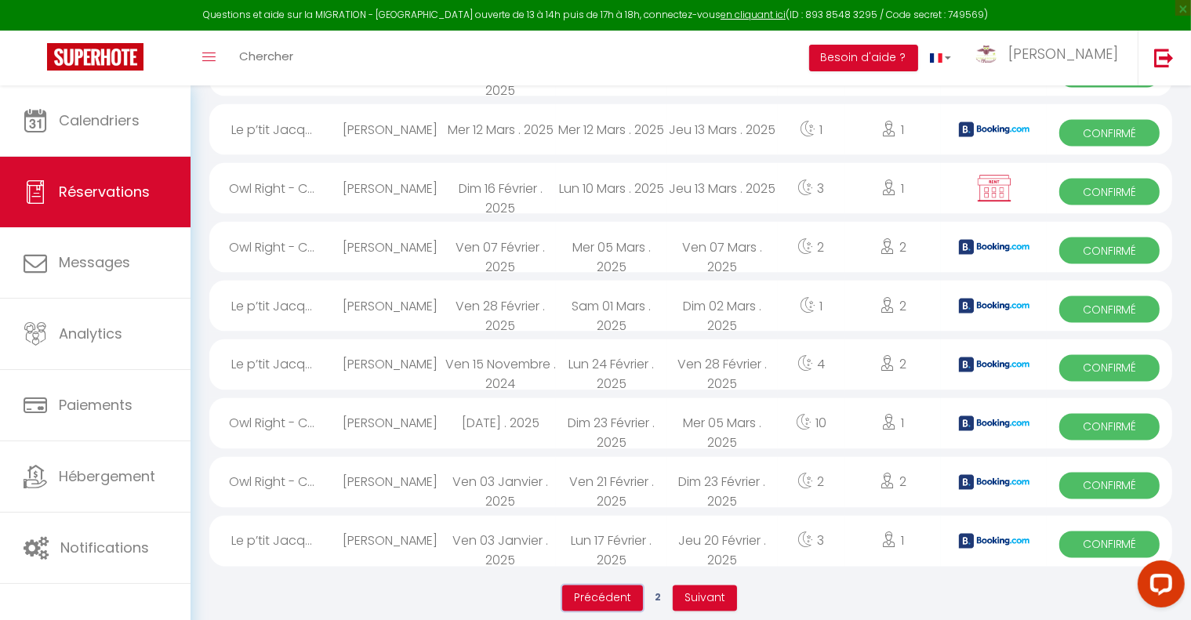
click at [624, 592] on button "Précédent" at bounding box center [602, 599] width 81 height 27
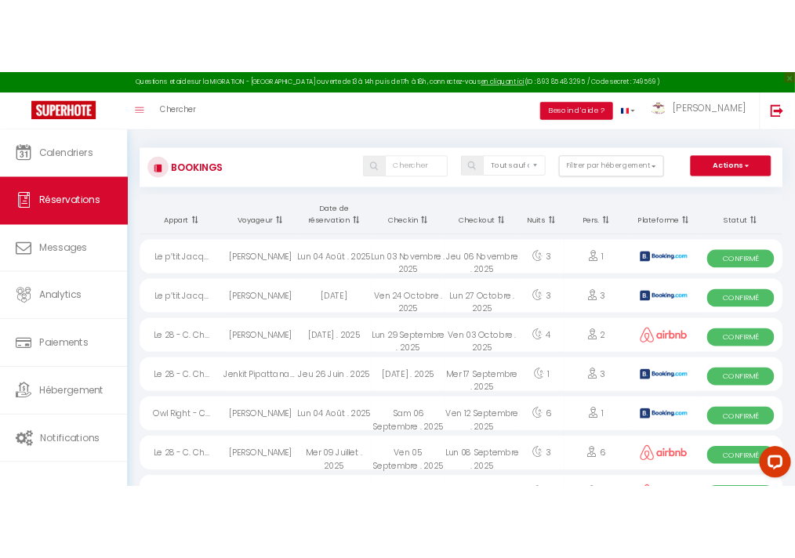
scroll to position [6, 0]
